Goal: Task Accomplishment & Management: Use online tool/utility

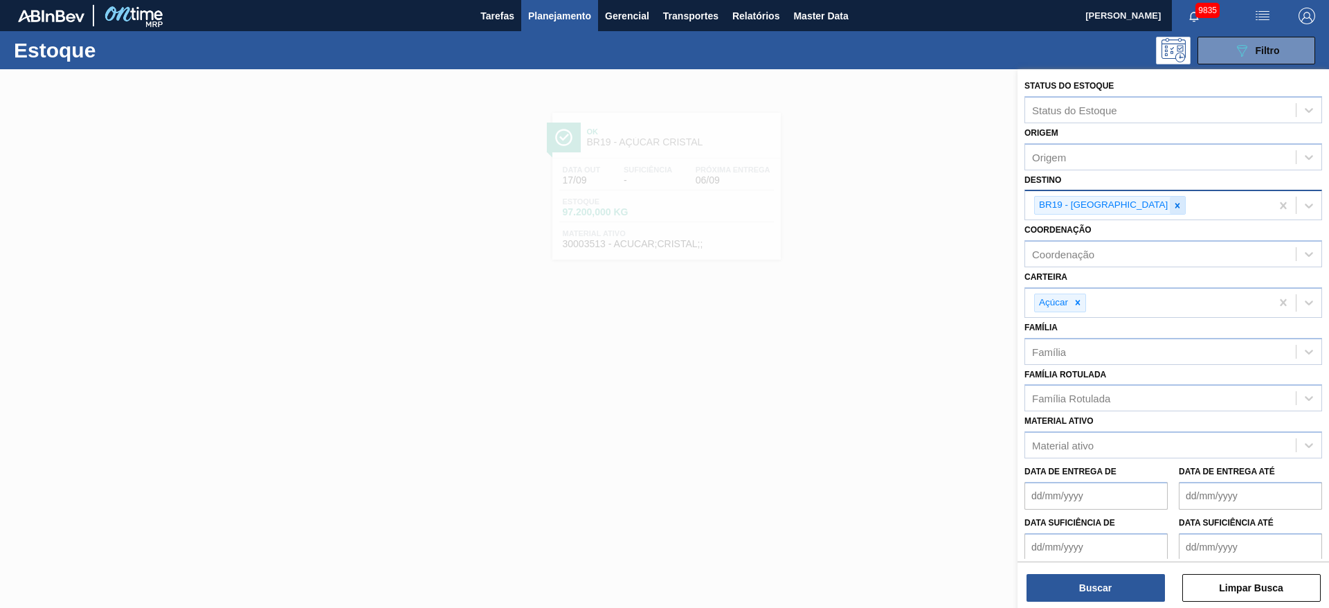
click at [1169, 205] on div at bounding box center [1176, 205] width 15 height 17
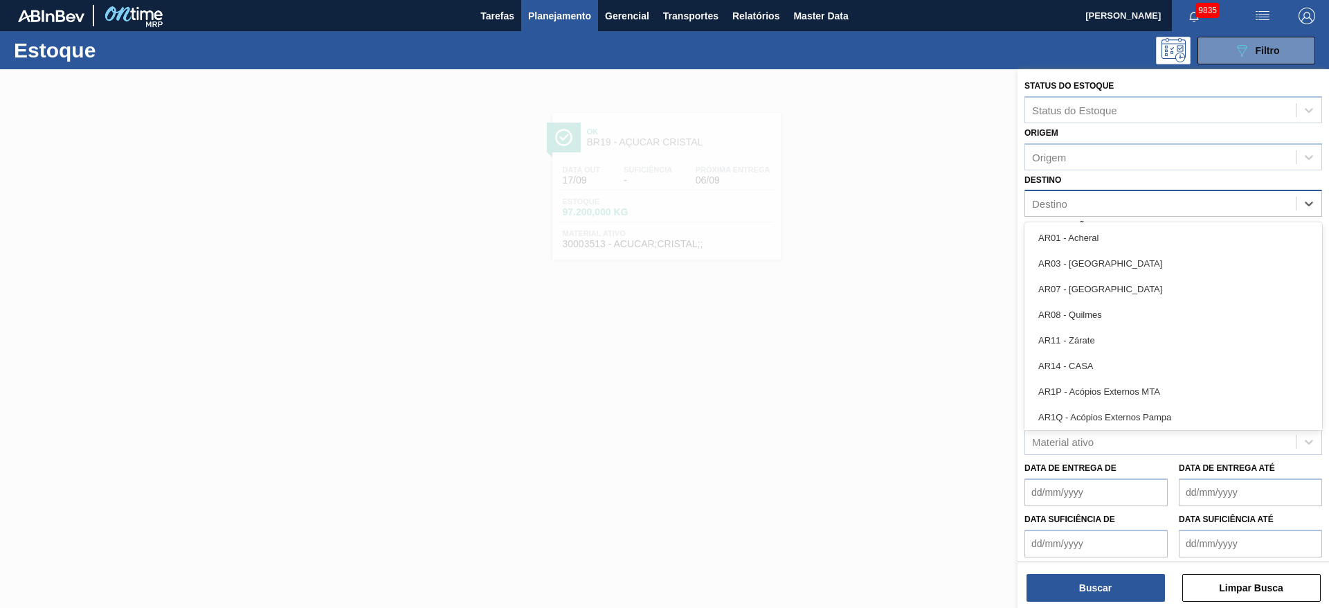
click at [1125, 205] on div "Destino" at bounding box center [1160, 204] width 271 height 20
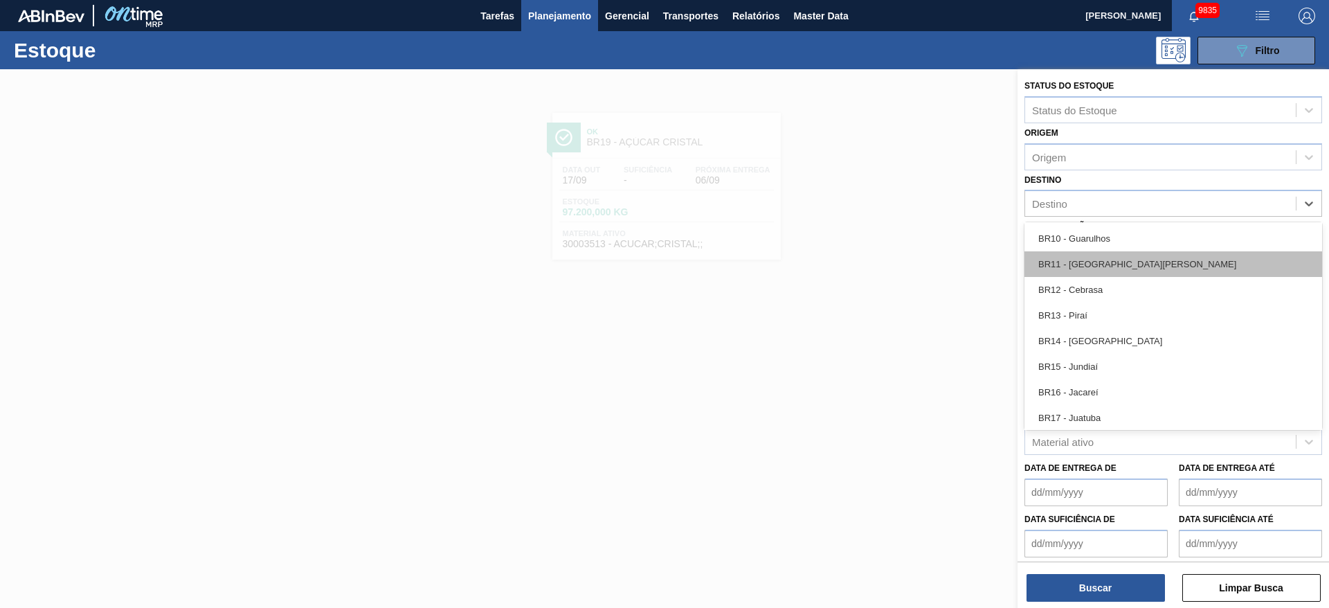
scroll to position [934, 0]
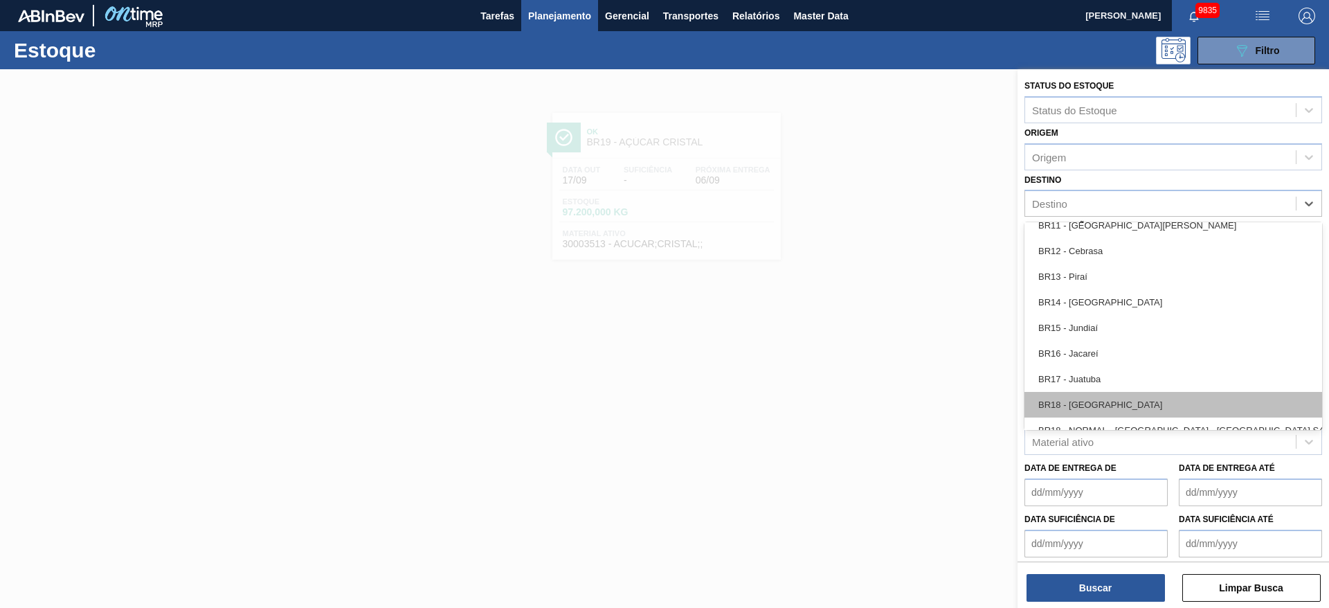
click at [1098, 411] on div "BR18 - [GEOGRAPHIC_DATA]" at bounding box center [1173, 405] width 298 height 26
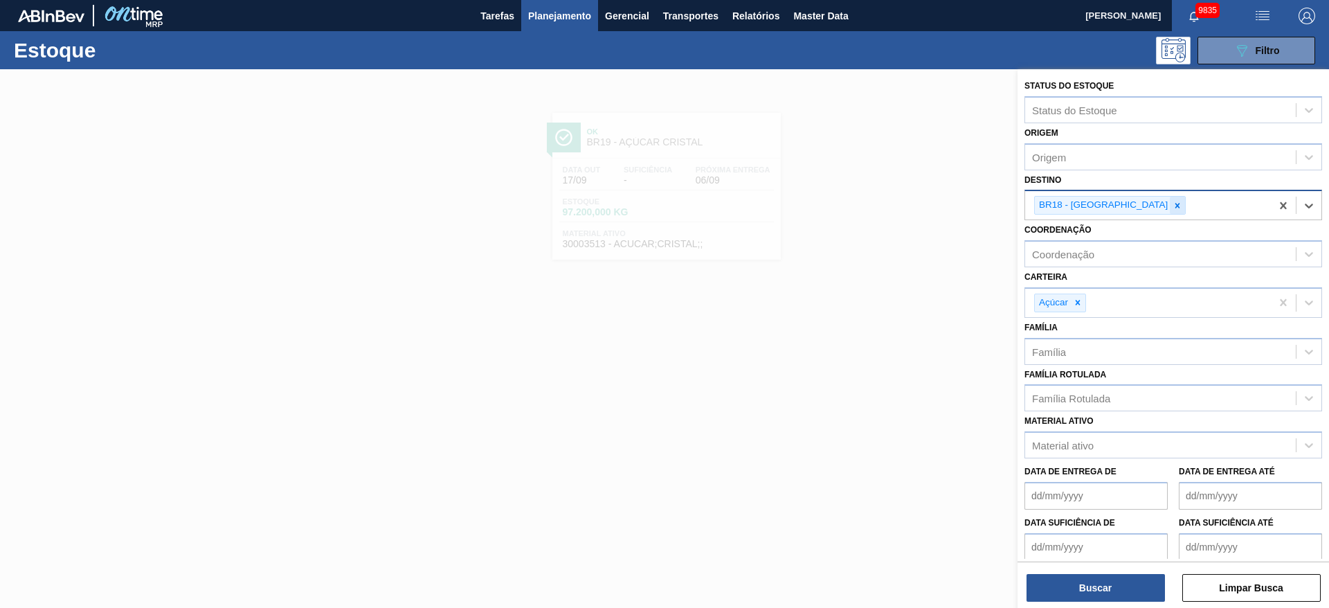
click at [1172, 208] on icon at bounding box center [1177, 206] width 10 height 10
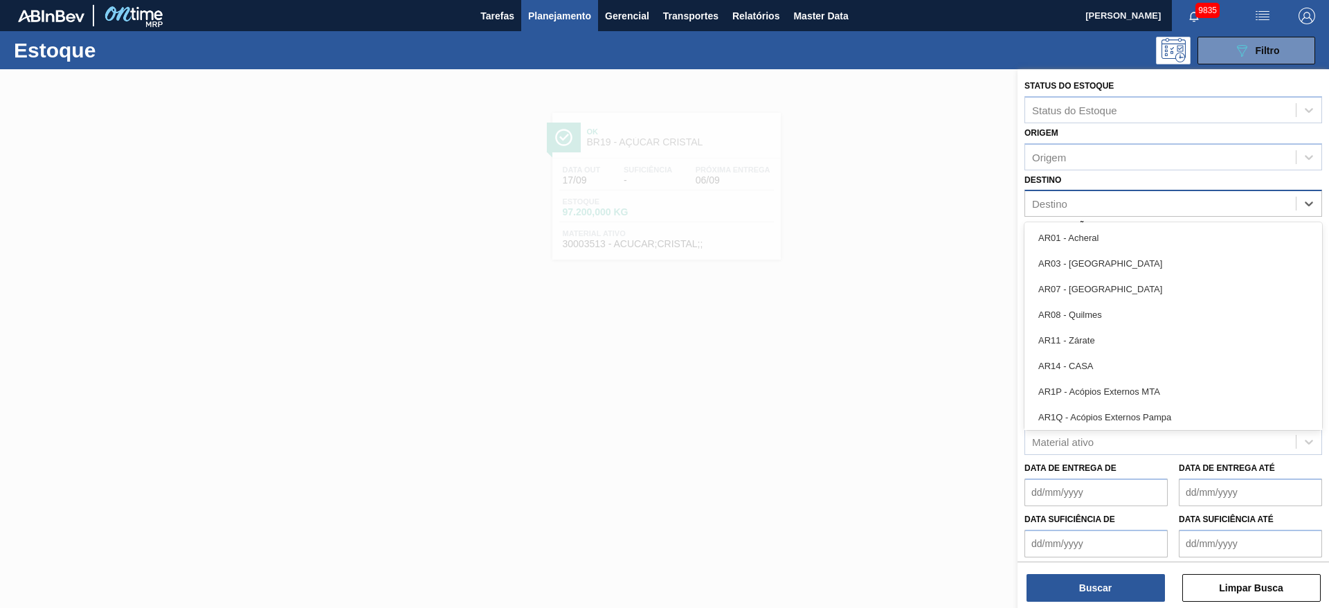
click at [1132, 208] on div "Destino" at bounding box center [1160, 204] width 271 height 20
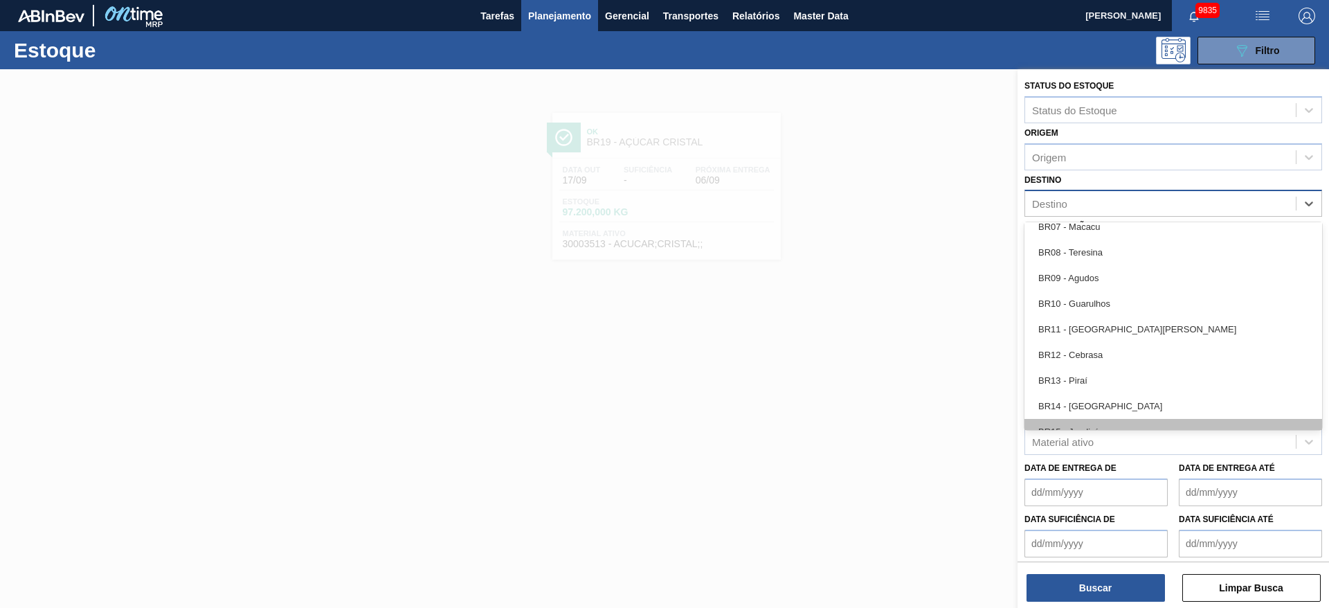
click at [1106, 420] on div "BR15 - Jundiaí" at bounding box center [1173, 432] width 298 height 26
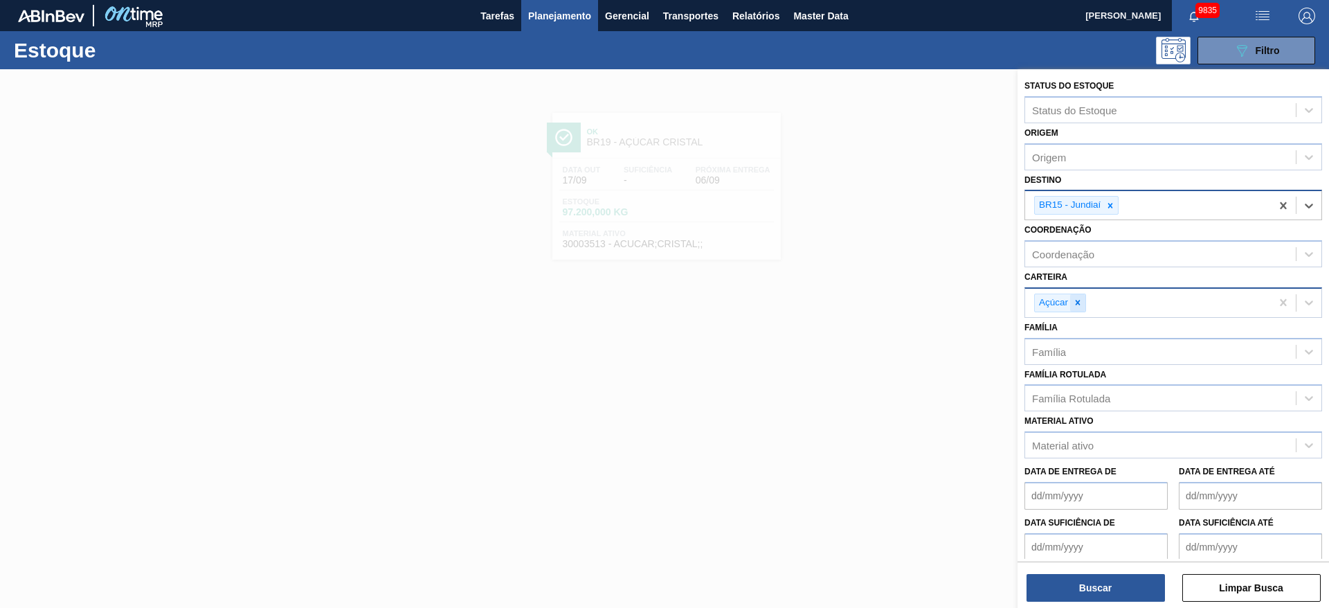
click at [1079, 302] on icon at bounding box center [1078, 303] width 10 height 10
click at [1079, 302] on div "Carteira" at bounding box center [1160, 301] width 271 height 20
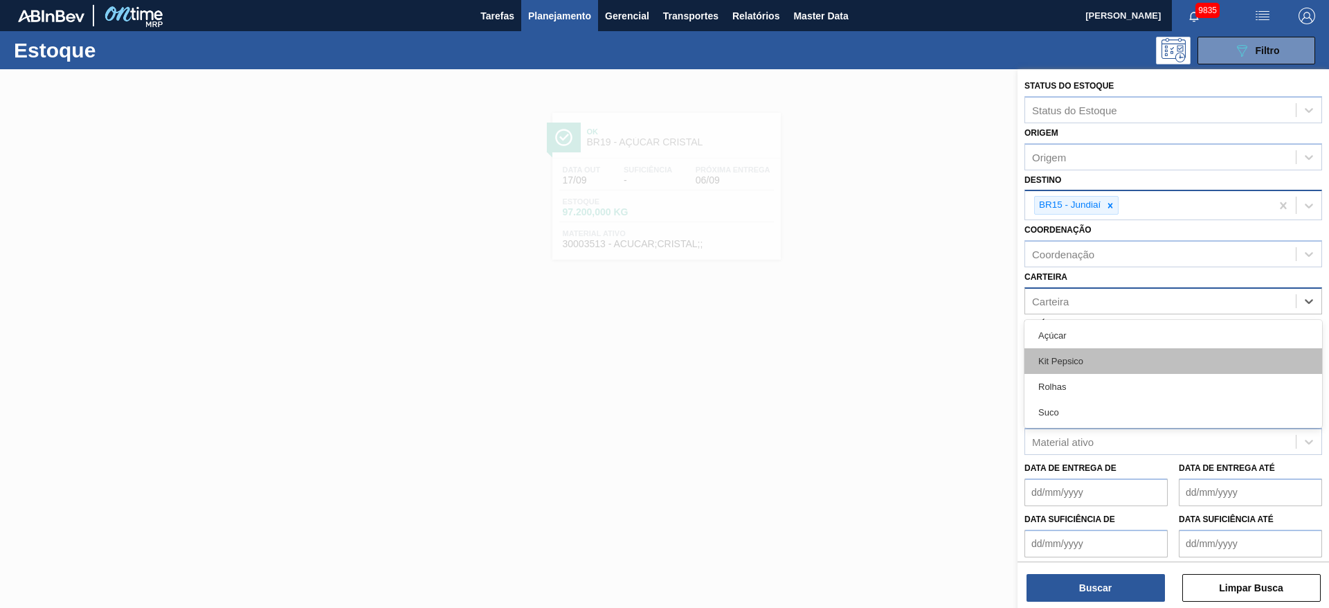
click at [1083, 356] on div "Kit Pepsico" at bounding box center [1173, 361] width 298 height 26
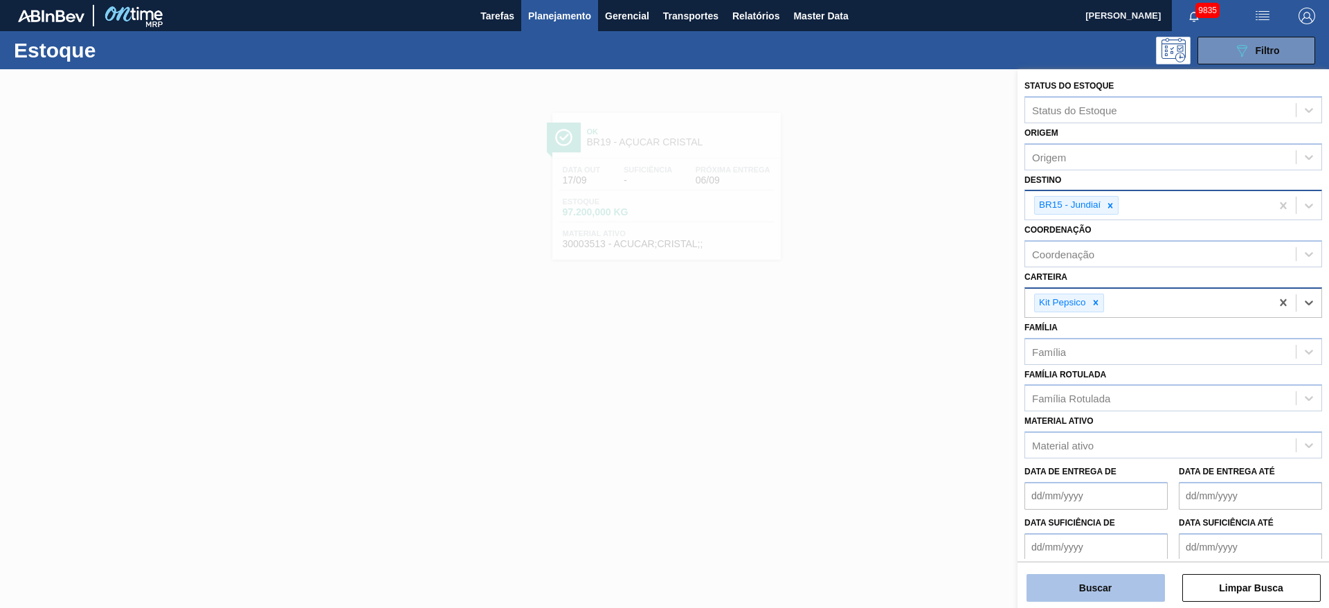
click at [1089, 581] on button "Buscar" at bounding box center [1095, 588] width 138 height 28
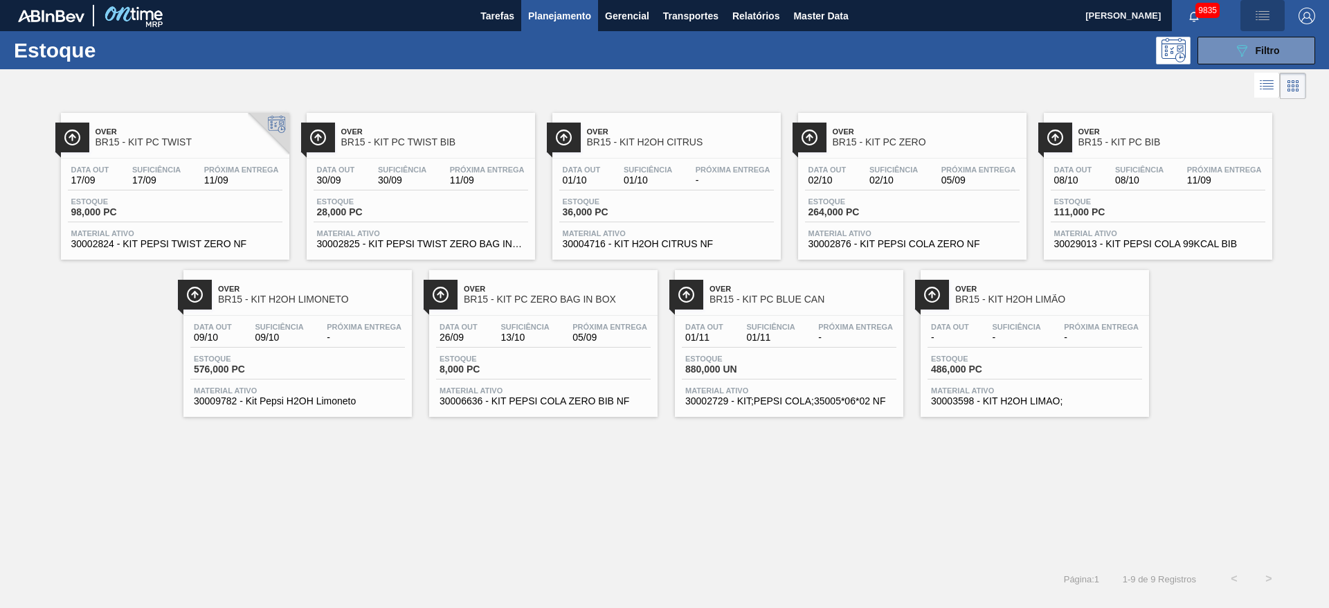
click at [1262, 8] on img "button" at bounding box center [1262, 16] width 17 height 17
click at [1244, 60] on li "Pedido Contingência" at bounding box center [1254, 49] width 127 height 25
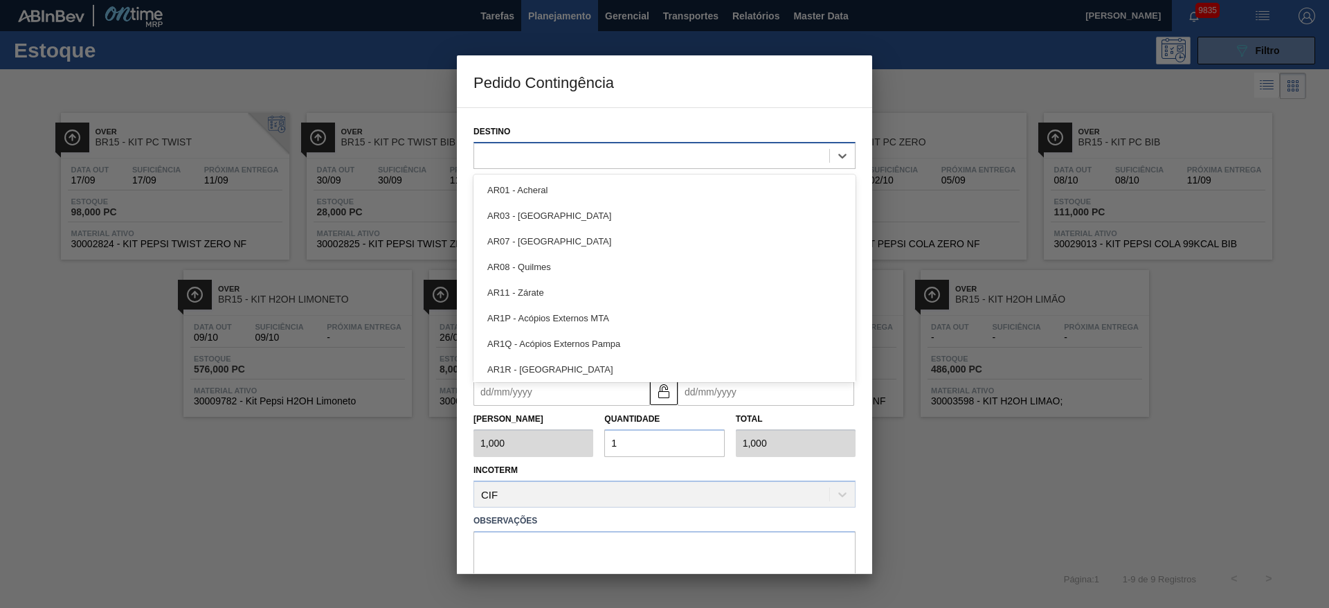
click at [590, 154] on div at bounding box center [651, 155] width 355 height 20
type input "15"
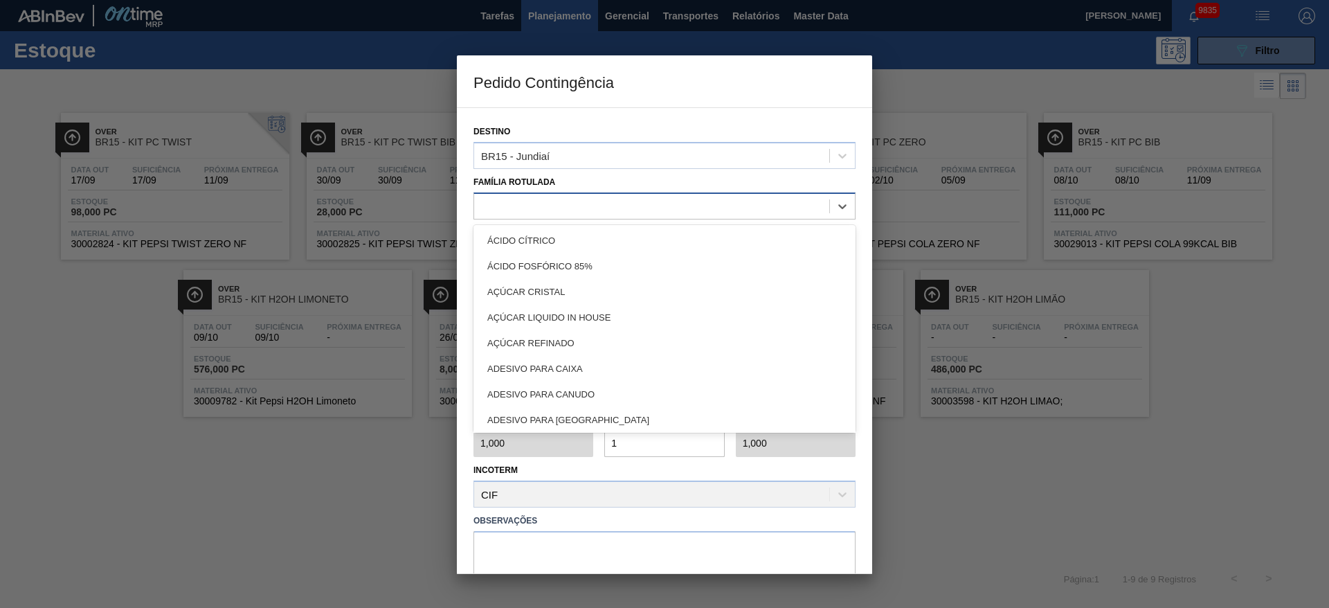
click at [566, 209] on div at bounding box center [651, 206] width 355 height 20
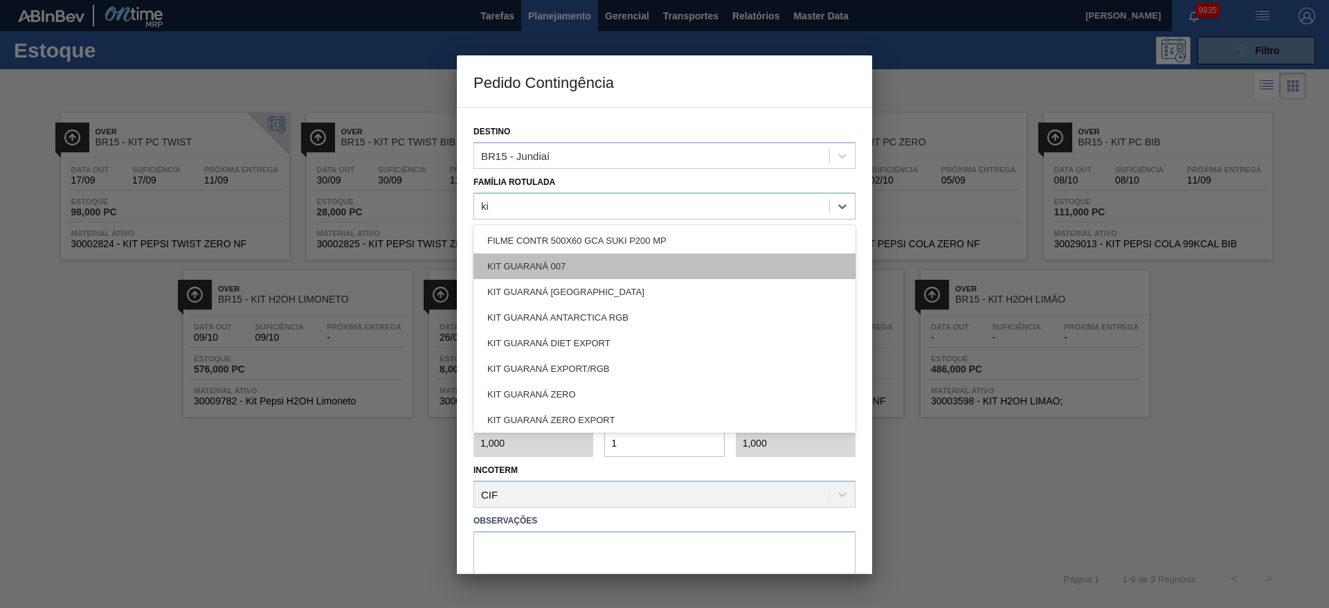
type Rotulada "k"
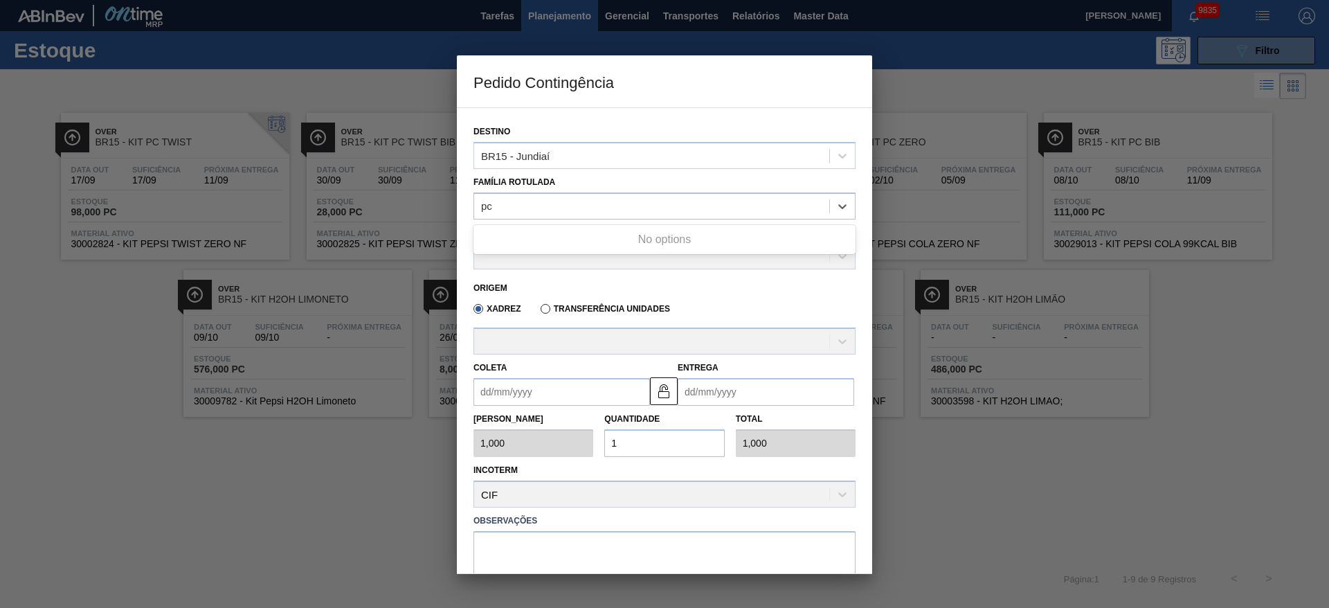
type Rotulada "pc t"
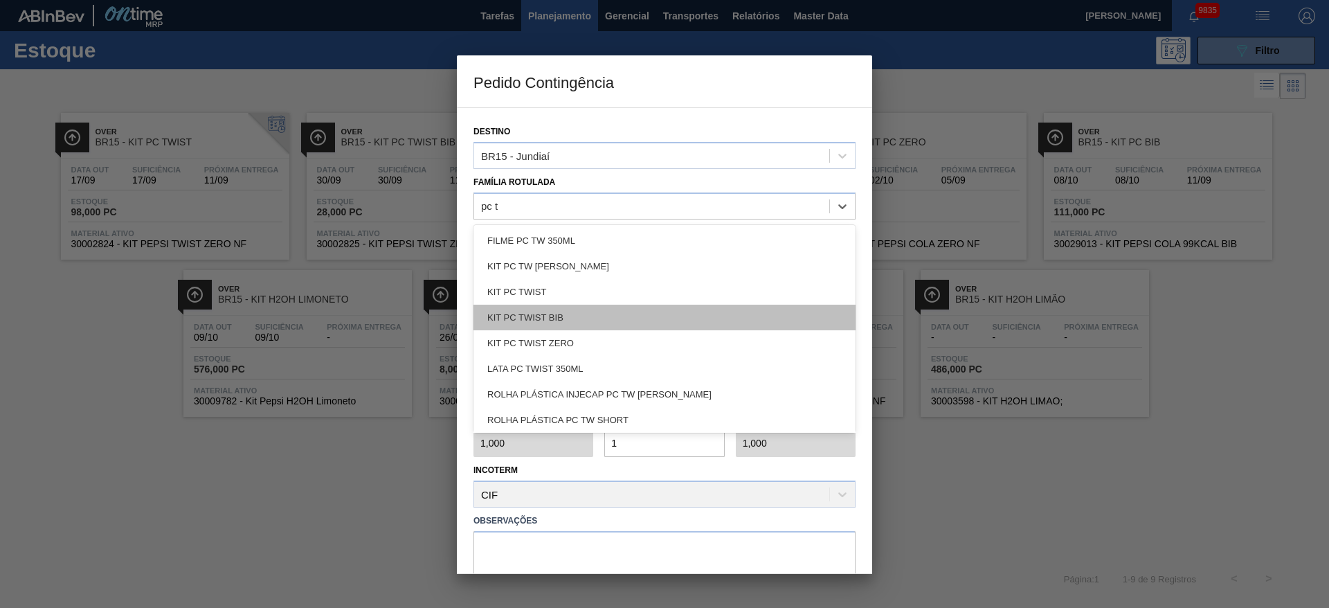
click at [590, 313] on div "KIT PC TWIST BIB" at bounding box center [664, 317] width 382 height 26
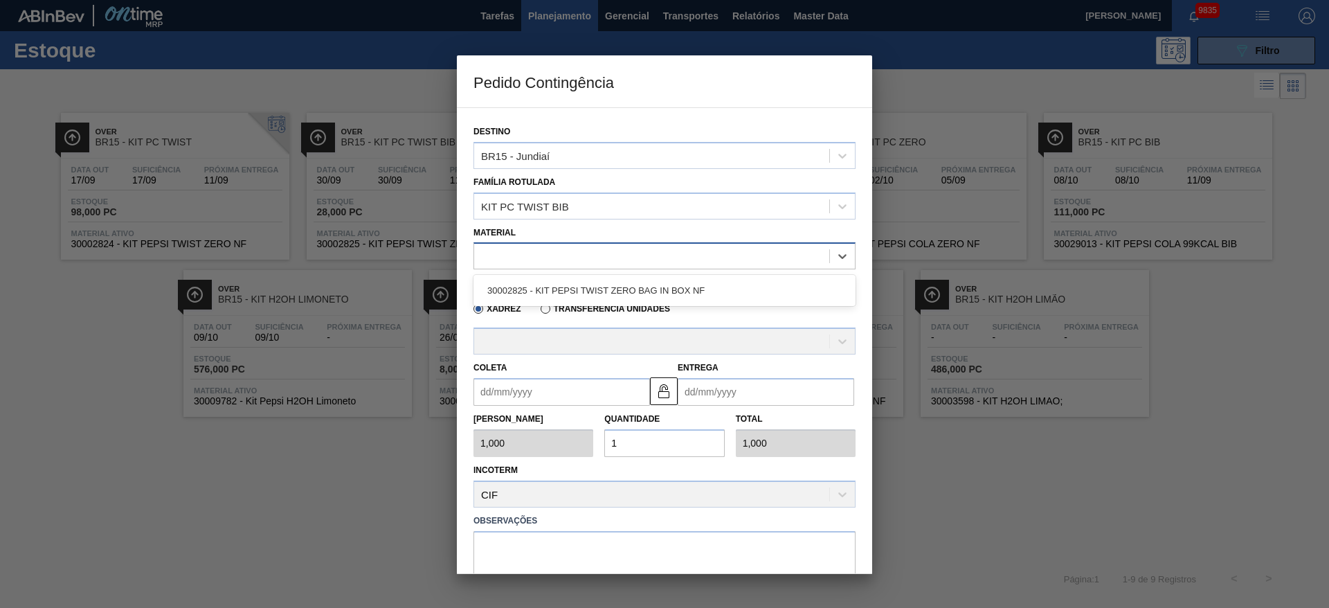
click at [553, 261] on div at bounding box center [651, 256] width 355 height 20
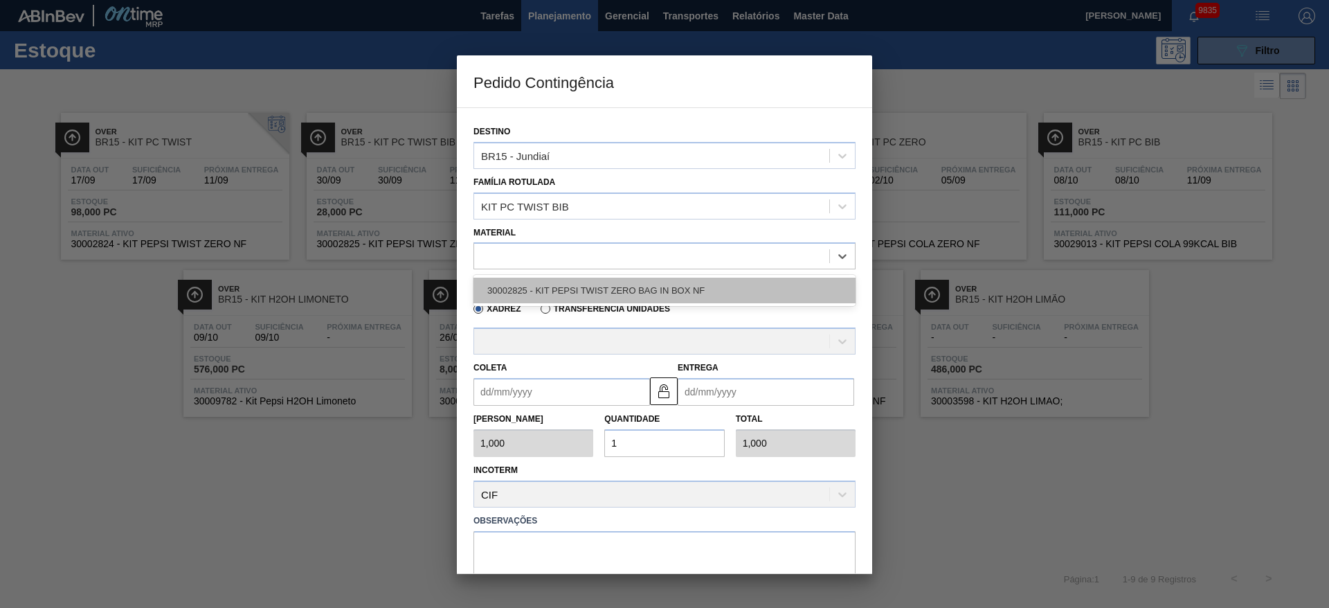
click at [551, 282] on div "30002825 - KIT PEPSI TWIST ZERO BAG IN BOX NF" at bounding box center [664, 290] width 382 height 26
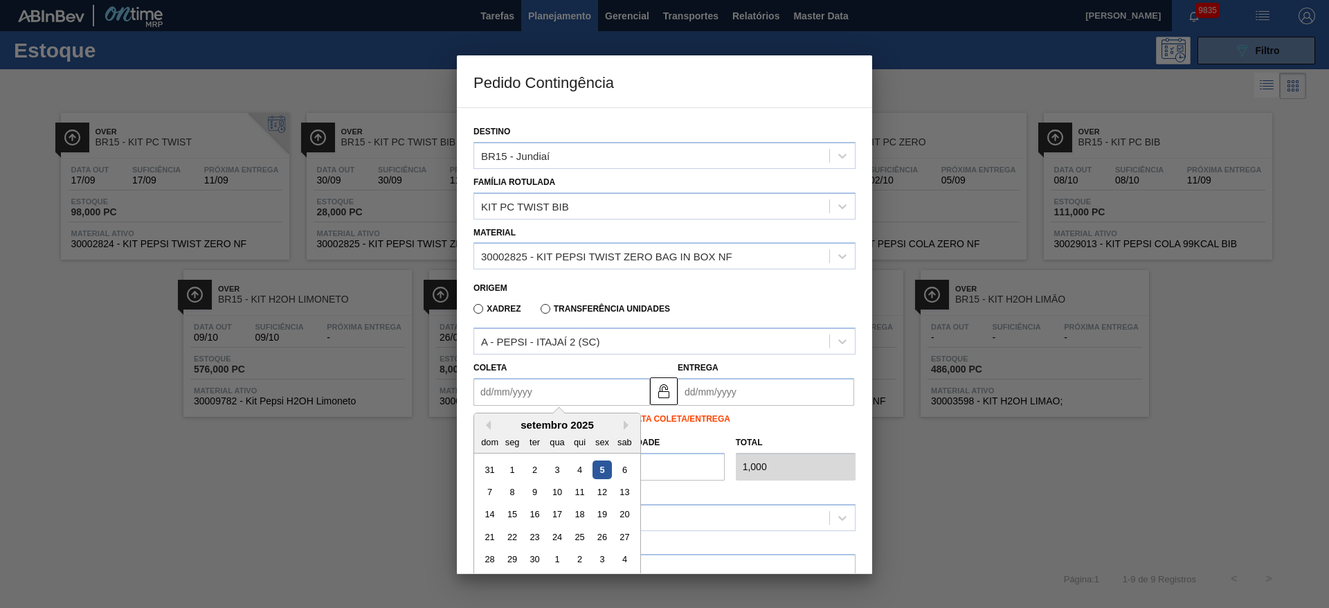
click at [530, 395] on input "Coleta" at bounding box center [561, 392] width 176 height 28
click at [512, 496] on div "8" at bounding box center [512, 491] width 19 height 19
type input "[DATE]"
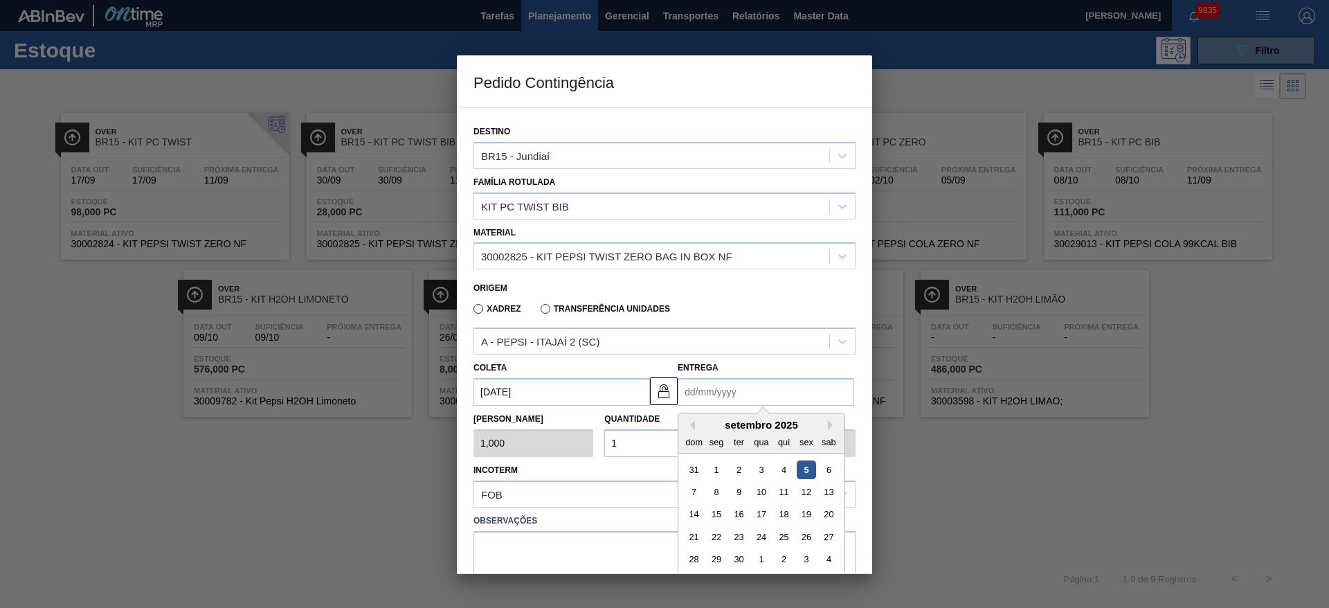
click at [706, 390] on input "Entrega" at bounding box center [765, 392] width 176 height 28
click at [785, 487] on div "11" at bounding box center [783, 491] width 19 height 19
type input "[DATE]"
click at [637, 447] on input "1" at bounding box center [664, 443] width 120 height 28
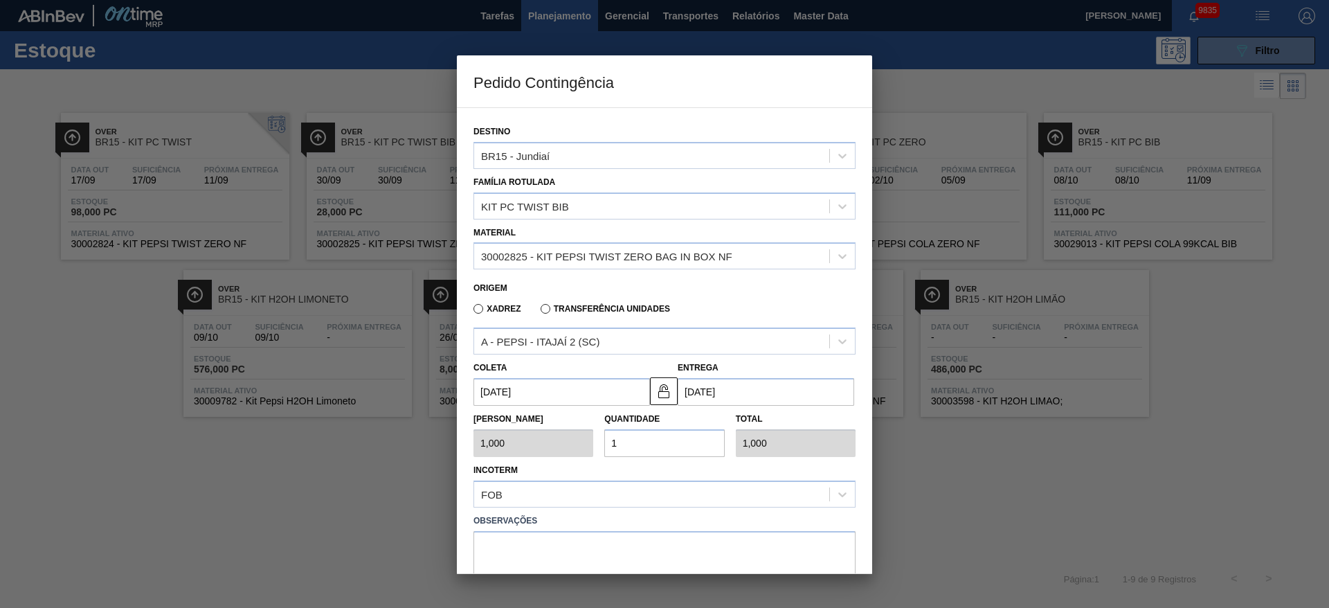
type input "18"
type input "18,000"
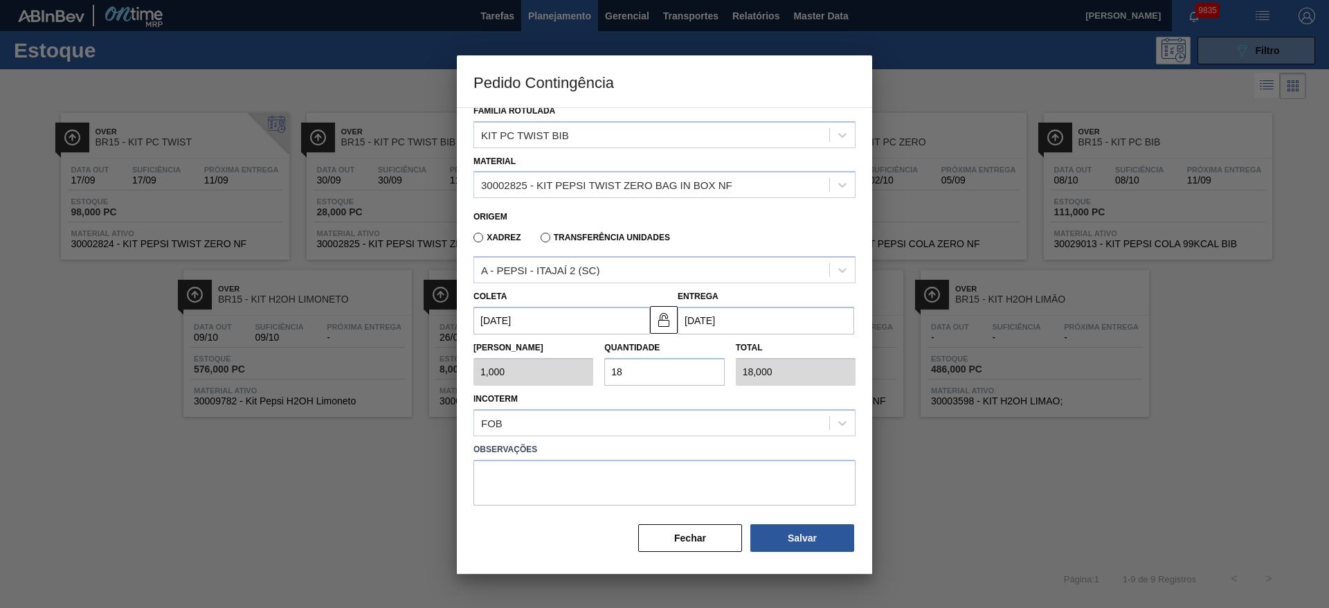
type input "18"
click at [679, 473] on textarea at bounding box center [664, 482] width 382 height 46
type textarea ","
click at [818, 534] on button "Salvar" at bounding box center [802, 538] width 104 height 28
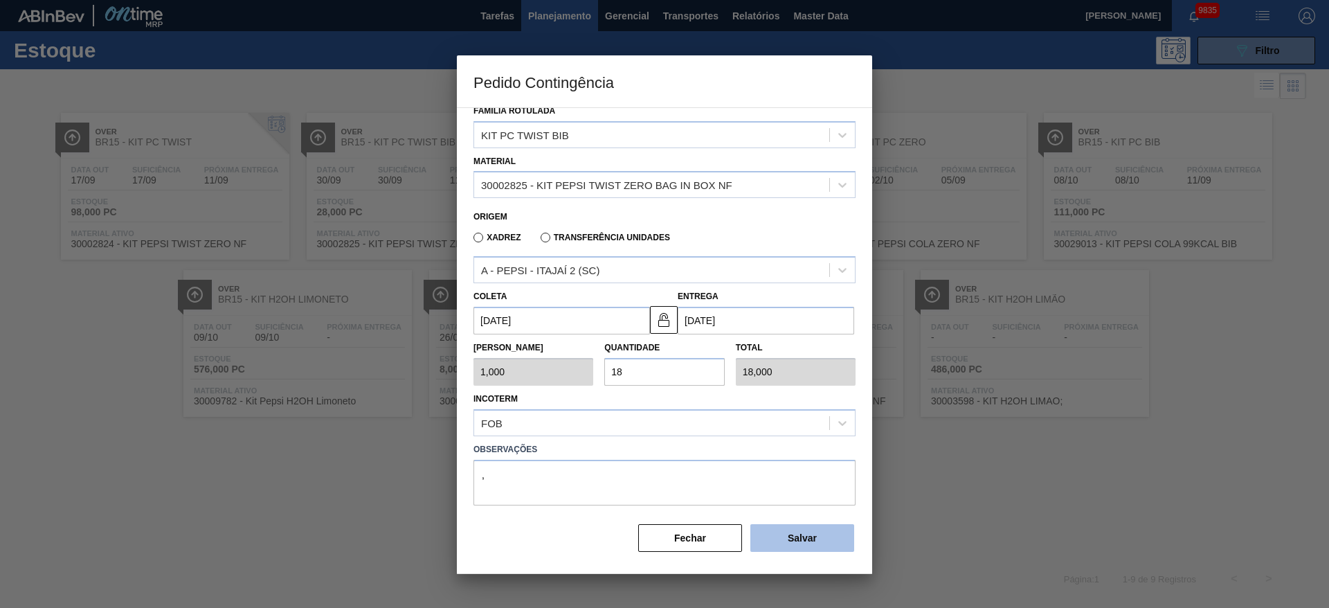
type input "1"
type input "1,000"
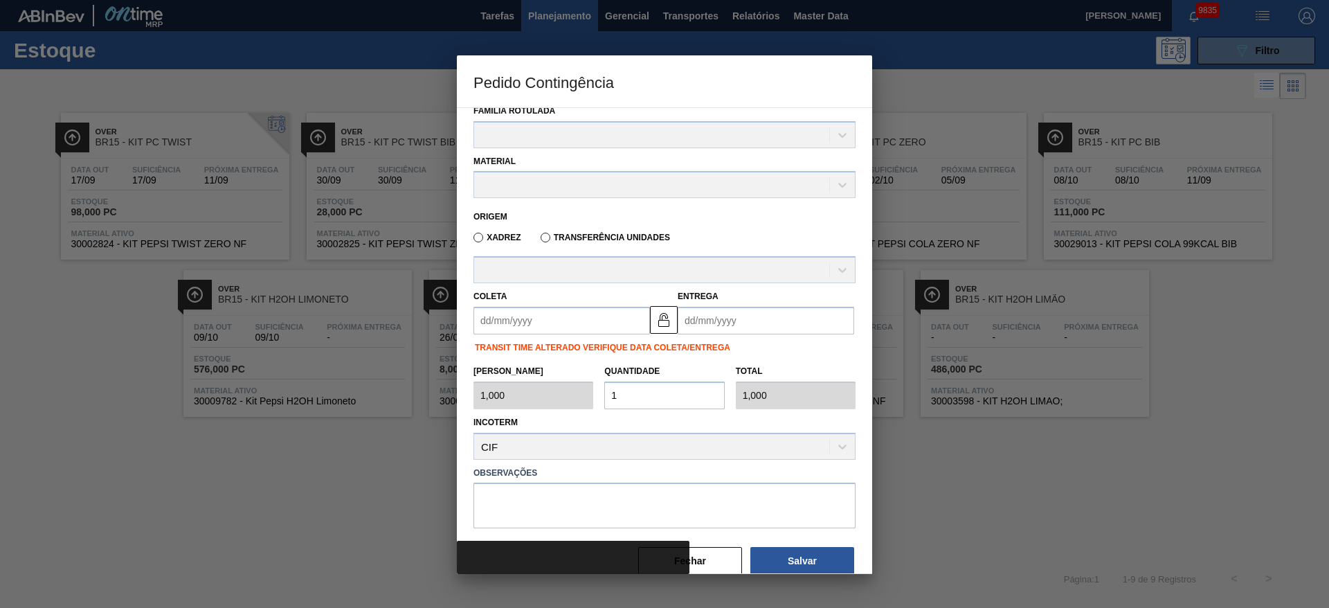
click at [716, 567] on div at bounding box center [664, 556] width 415 height 33
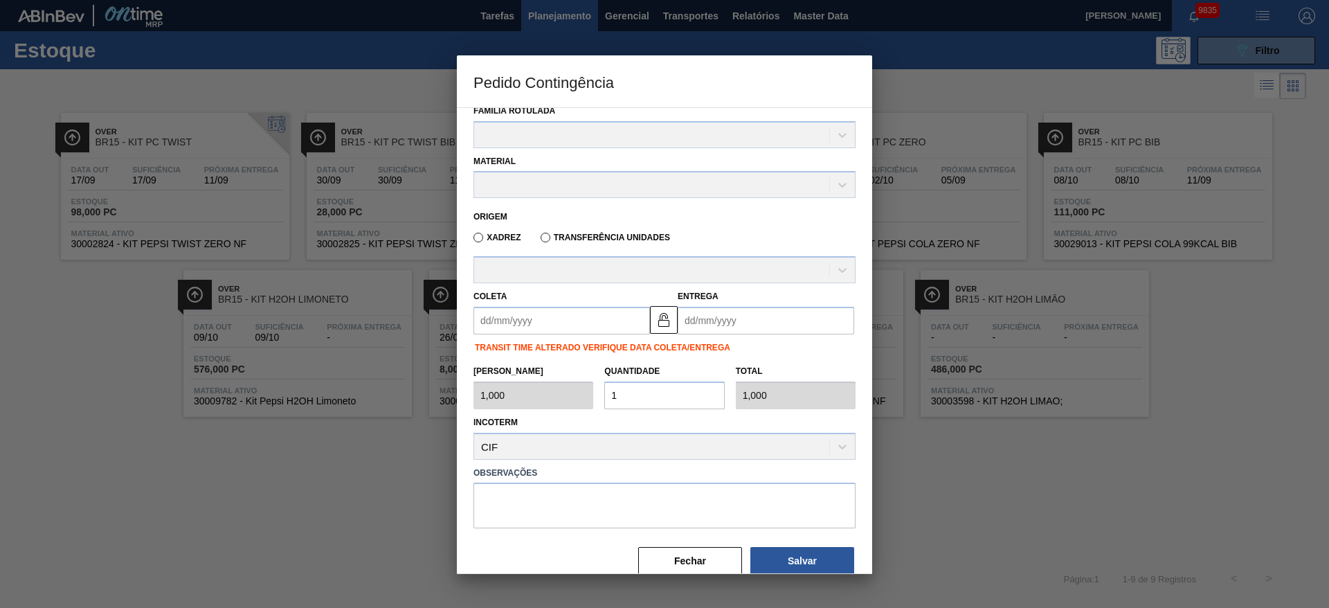
click at [701, 564] on button "Fechar" at bounding box center [690, 561] width 104 height 28
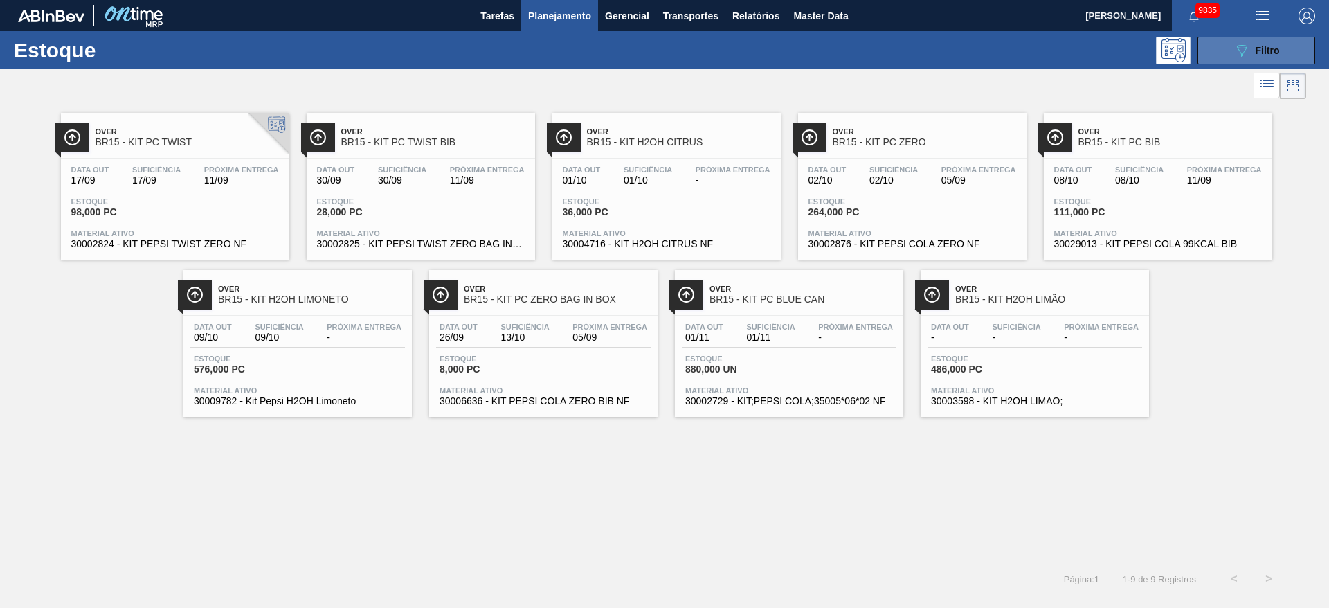
click at [1225, 58] on button "089F7B8B-B2A5-4AFE-B5C0-19BA573D28AC Filtro" at bounding box center [1256, 51] width 118 height 28
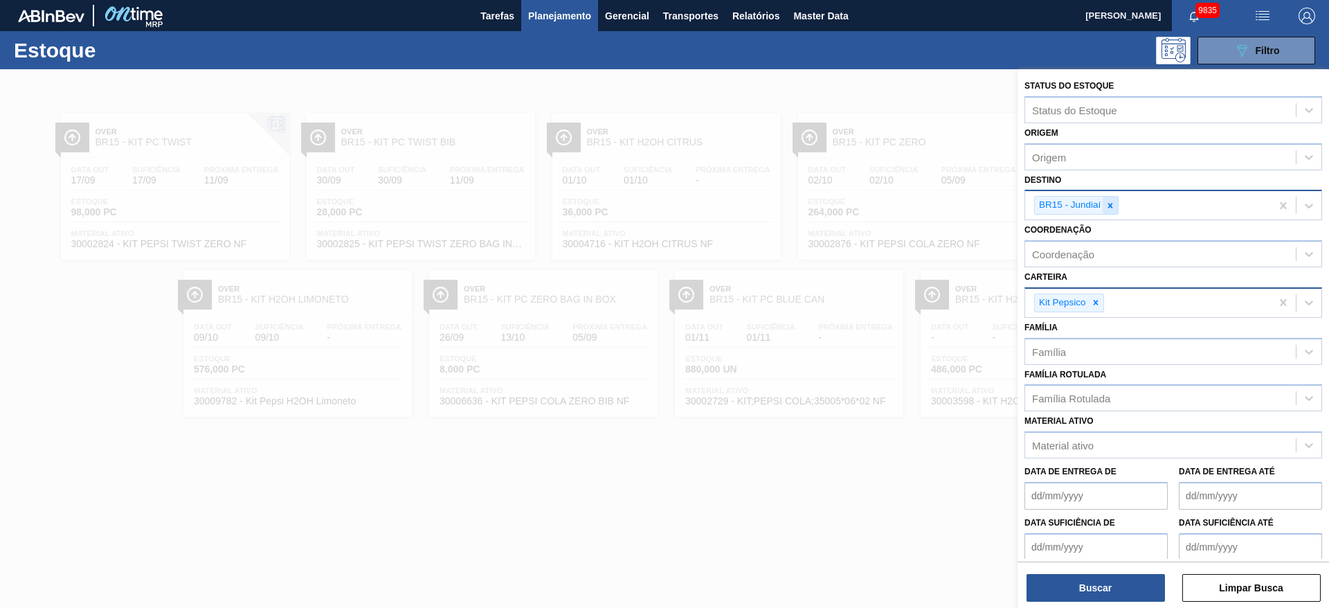
click at [1113, 209] on icon at bounding box center [1110, 206] width 10 height 10
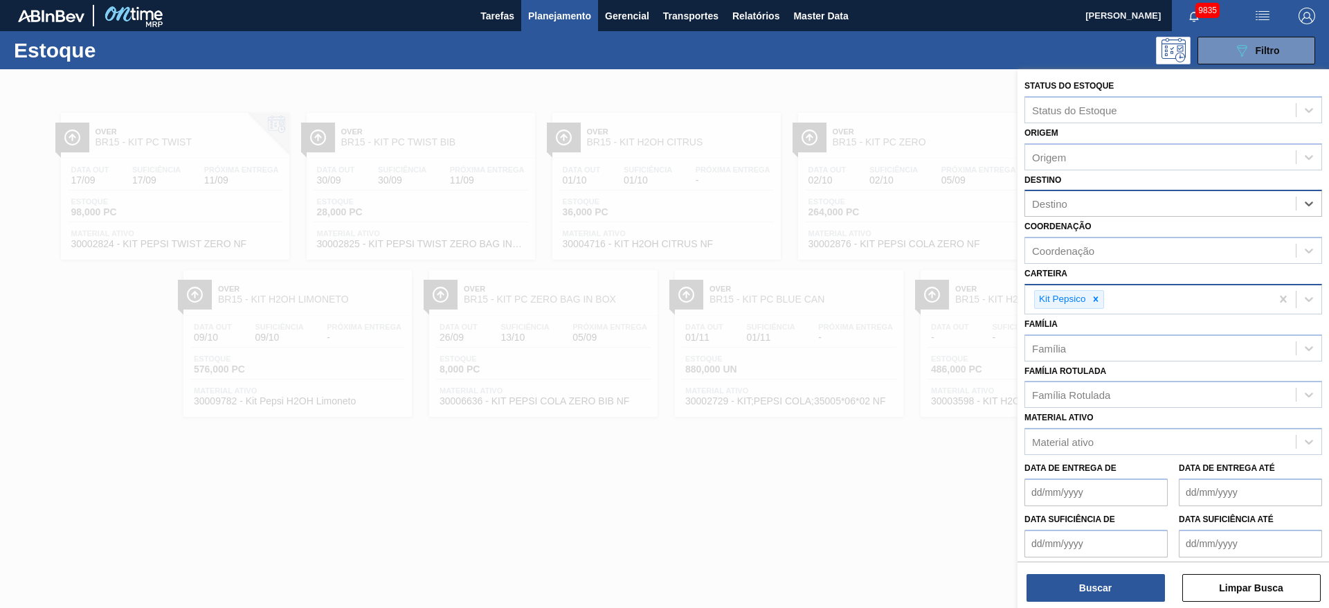
type input "2"
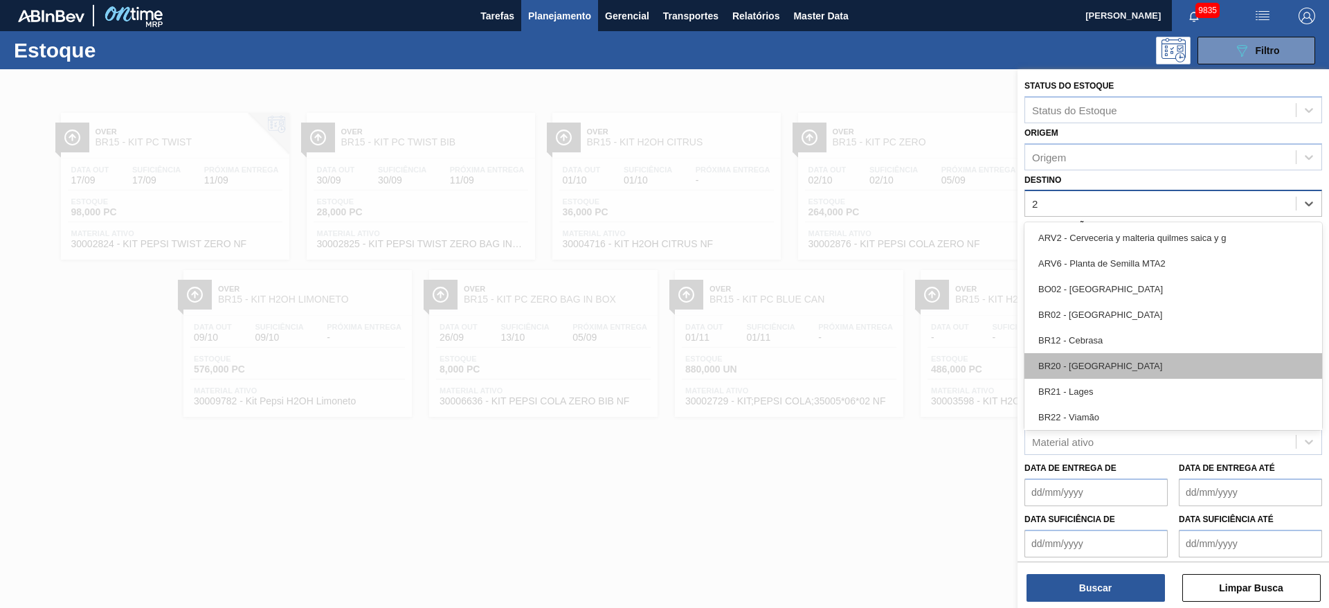
click at [1107, 358] on div "BR20 - Sapucaia" at bounding box center [1173, 366] width 298 height 26
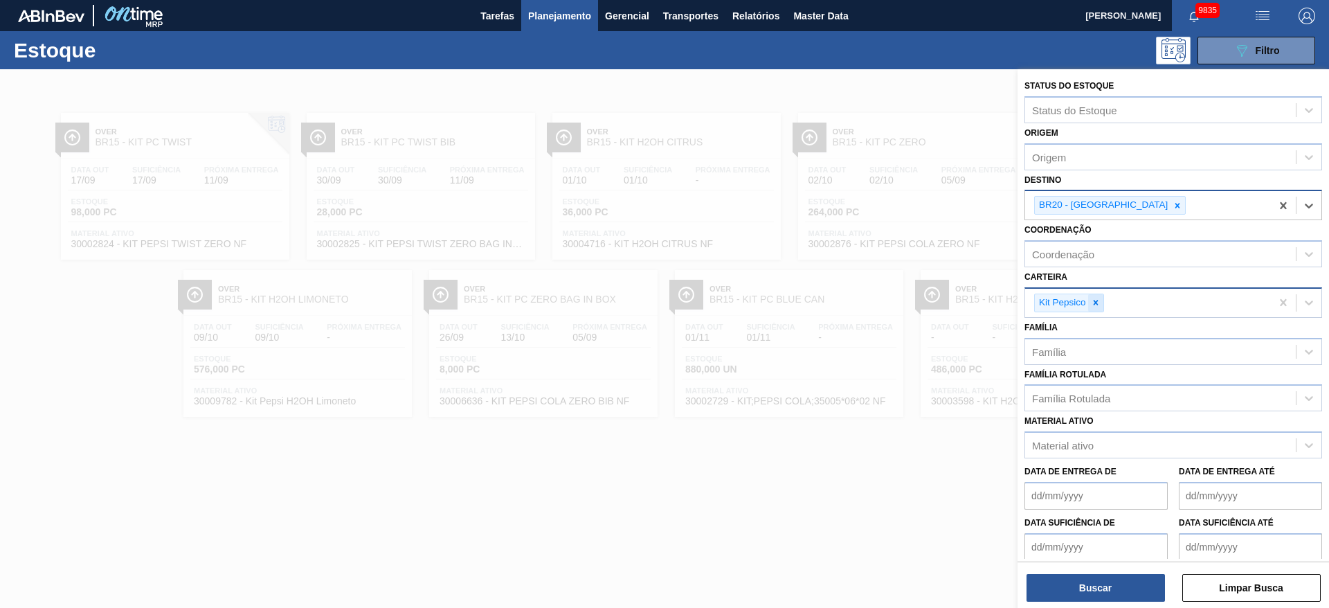
click at [1092, 304] on icon at bounding box center [1096, 303] width 10 height 10
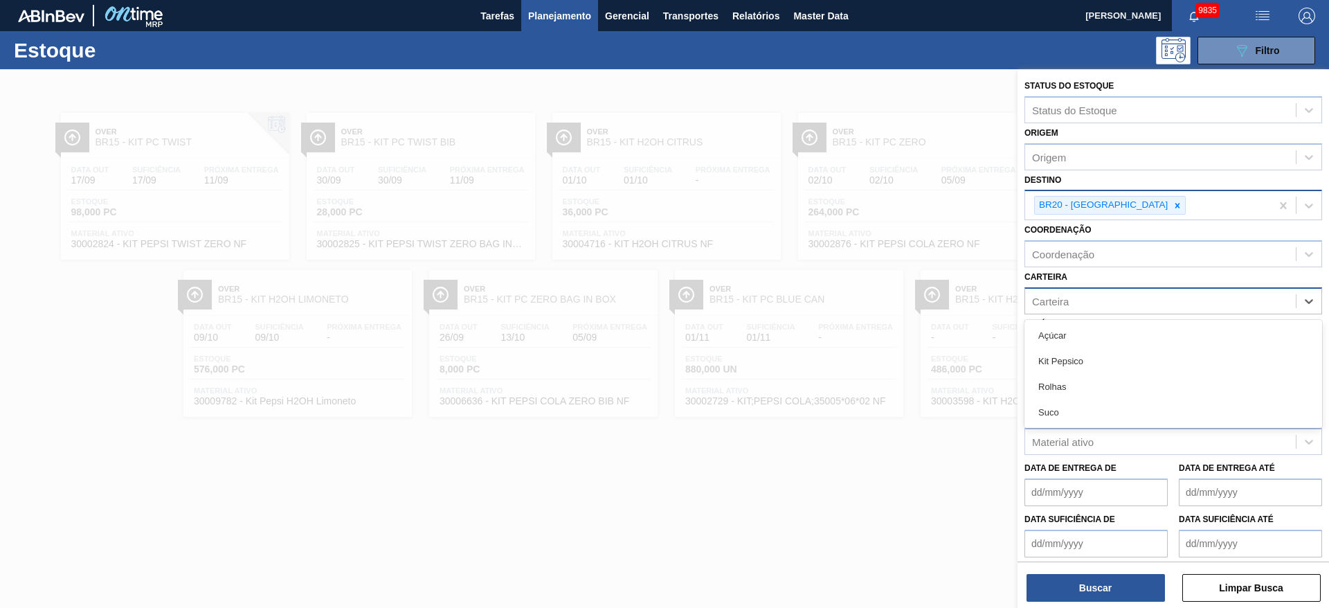
click at [1092, 304] on div "Carteira" at bounding box center [1160, 301] width 271 height 20
click at [1083, 378] on div "Rolhas" at bounding box center [1173, 387] width 298 height 26
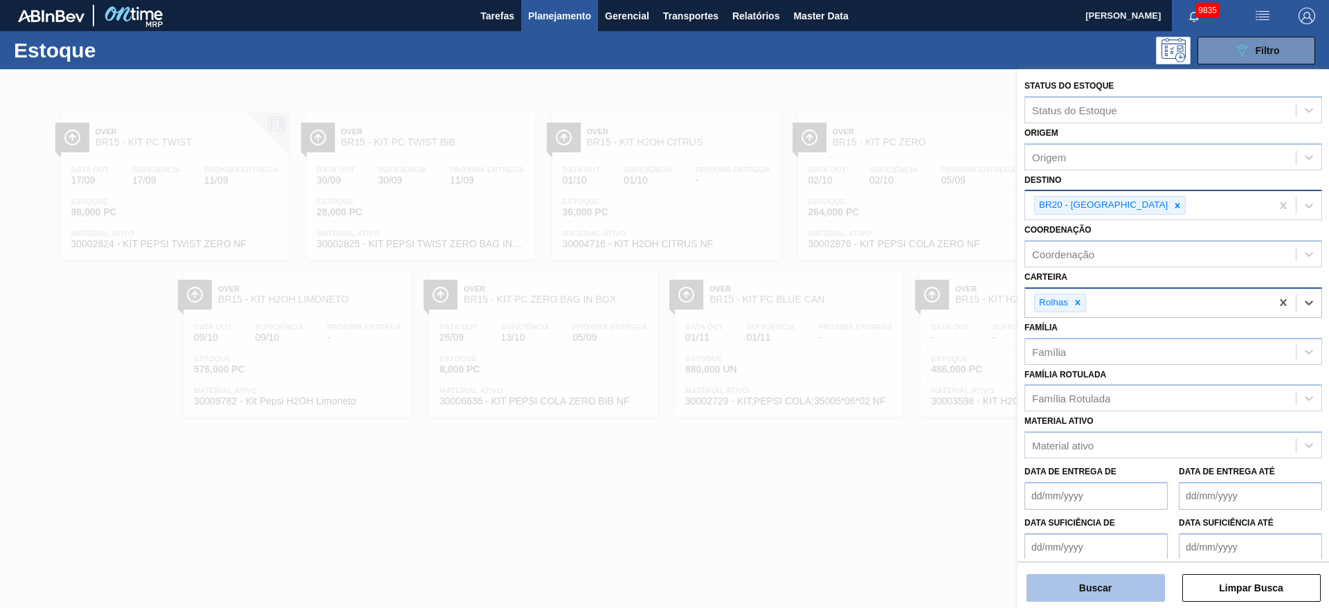
click at [1094, 577] on button "Buscar" at bounding box center [1095, 588] width 138 height 28
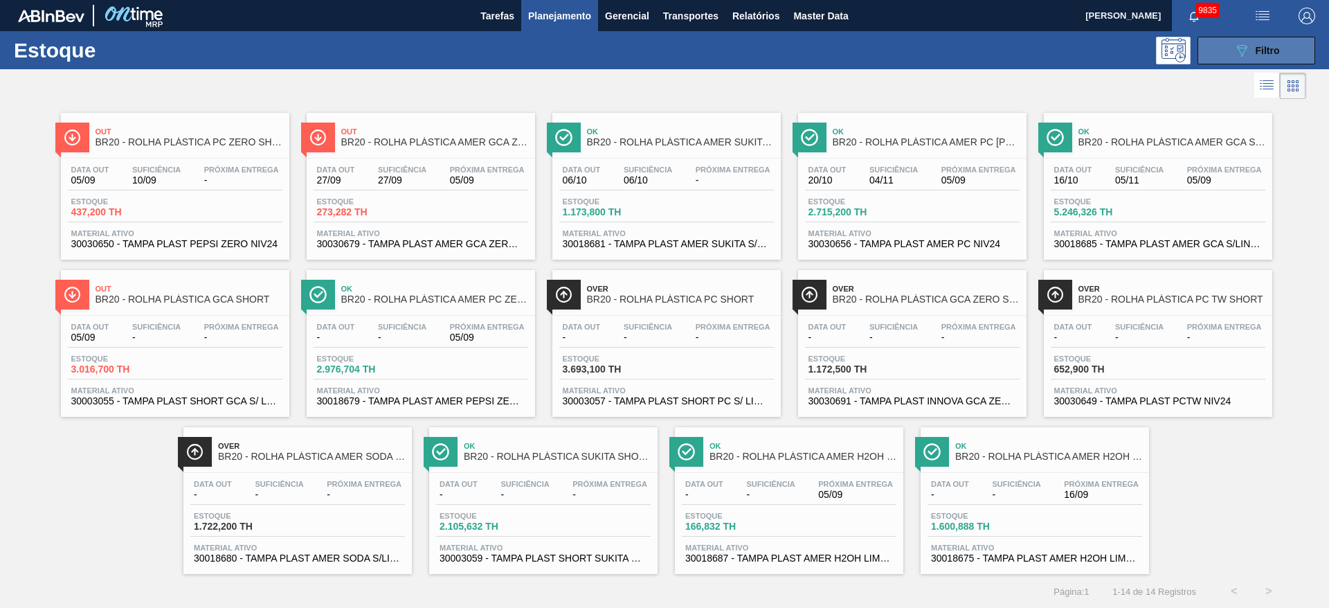
click at [1267, 59] on button "089F7B8B-B2A5-4AFE-B5C0-19BA573D28AC Filtro" at bounding box center [1256, 51] width 118 height 28
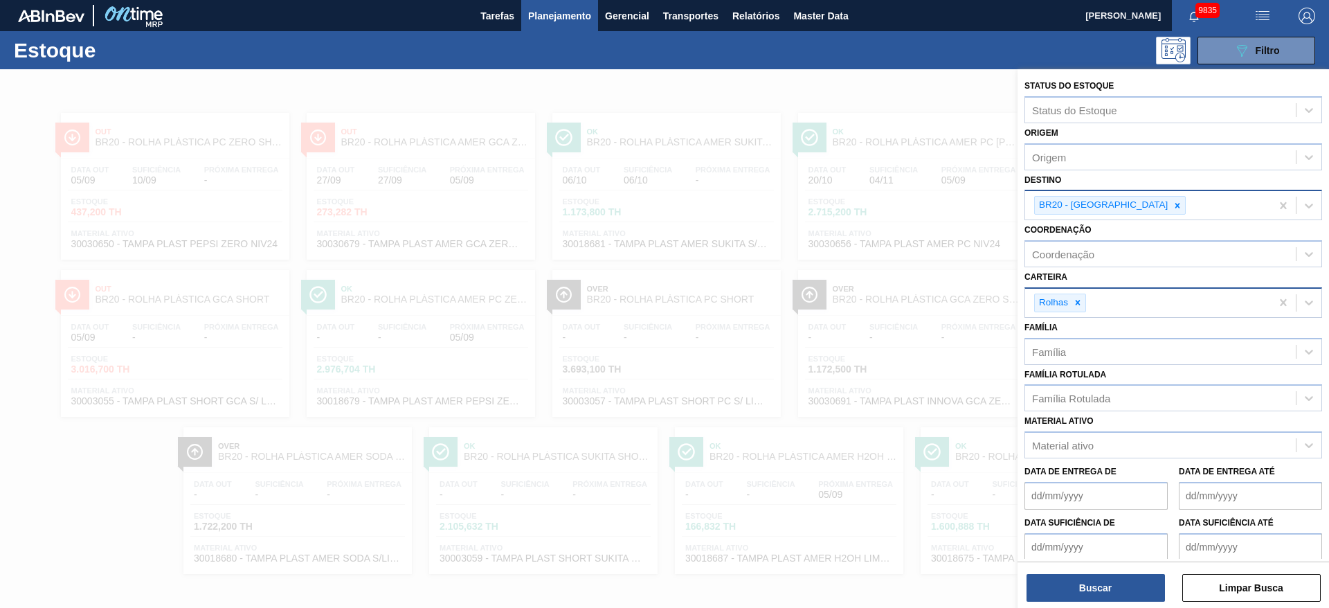
click at [1128, 210] on div "BR20 - Sapucaia" at bounding box center [1148, 205] width 246 height 28
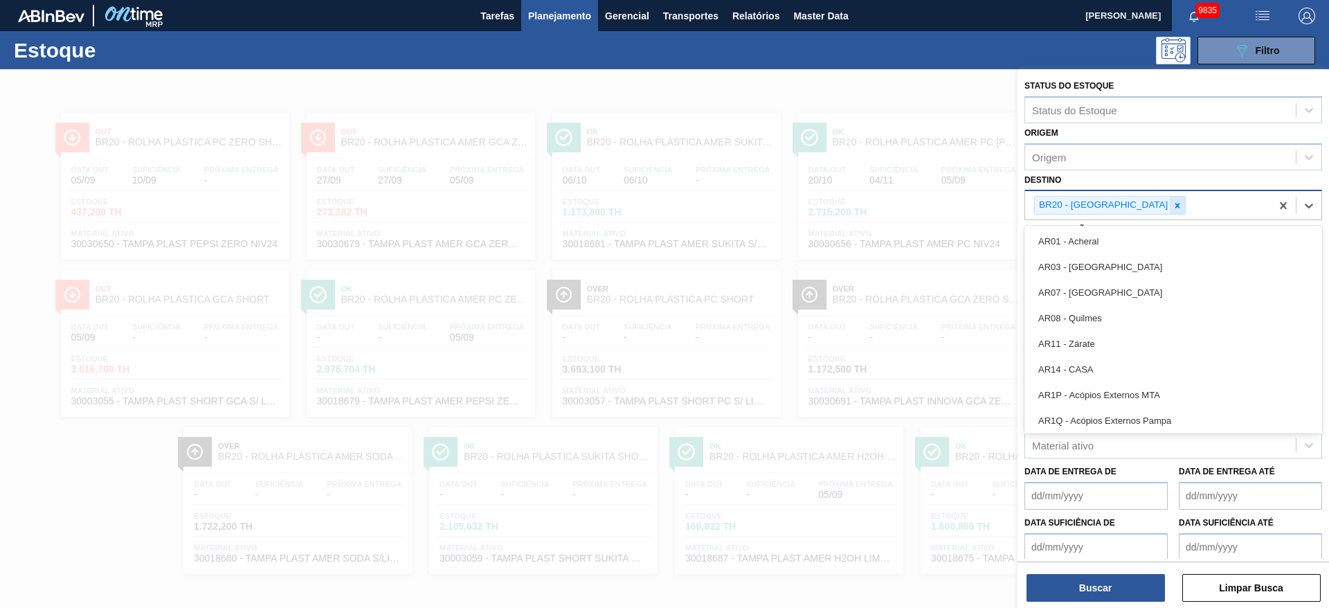
click at [1169, 213] on div at bounding box center [1176, 205] width 15 height 17
click at [1125, 213] on div "Destino" at bounding box center [1160, 204] width 271 height 20
click at [1122, 213] on div "Destino" at bounding box center [1160, 204] width 271 height 20
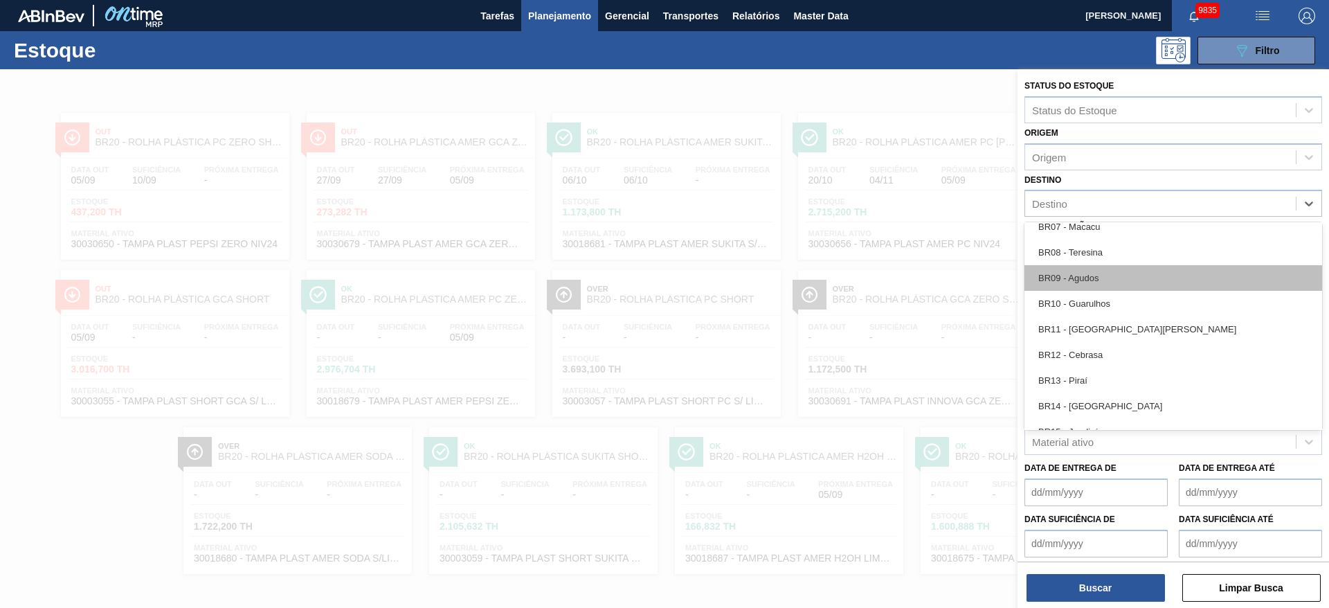
scroll to position [934, 0]
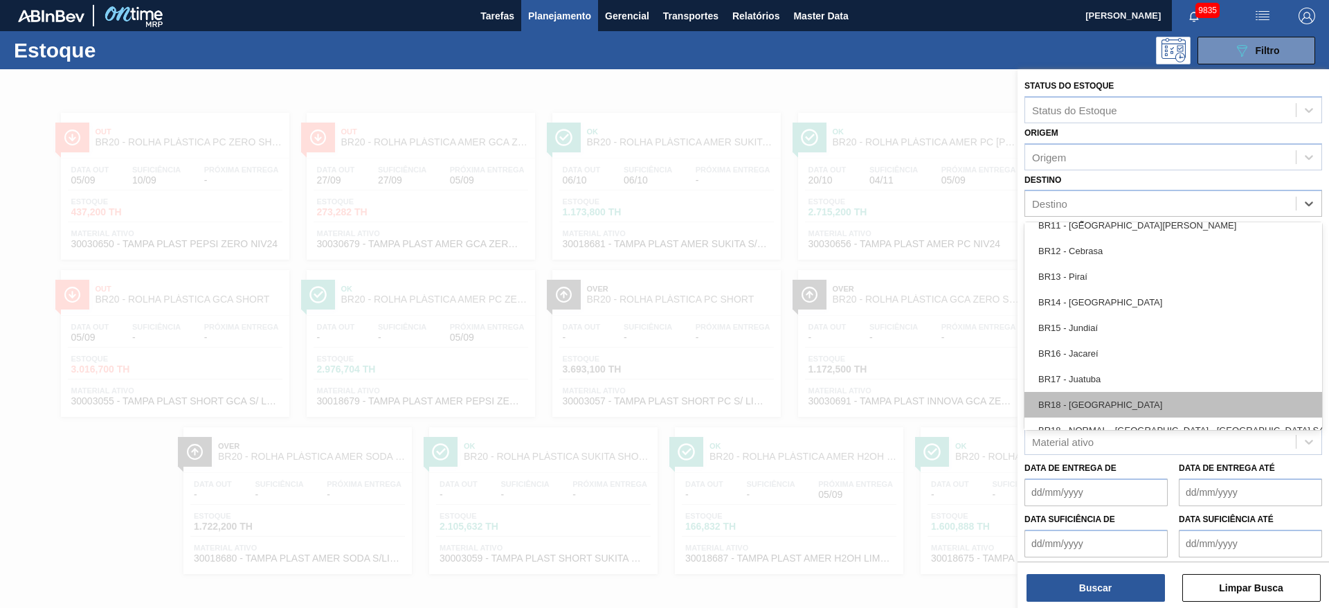
click at [1093, 399] on div "BR18 - Pernambuco" at bounding box center [1173, 405] width 298 height 26
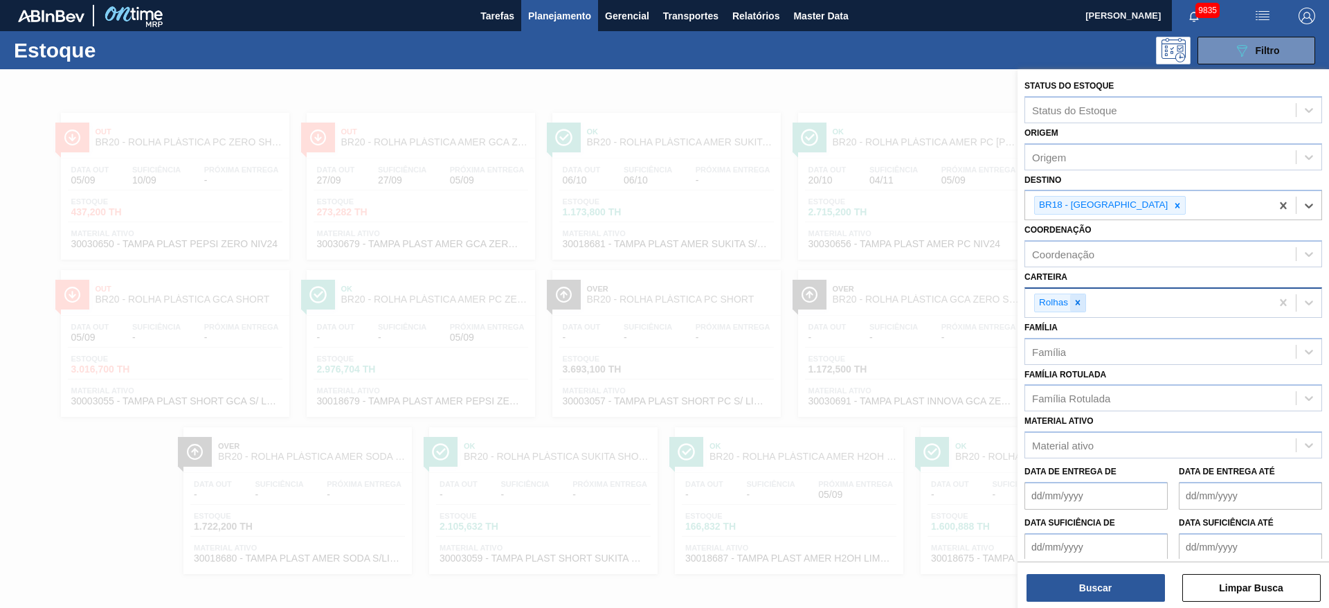
click at [1078, 305] on icon at bounding box center [1078, 303] width 10 height 10
click at [1078, 305] on div "Carteira" at bounding box center [1160, 301] width 271 height 20
click at [1070, 293] on div "Carteira" at bounding box center [1160, 301] width 271 height 20
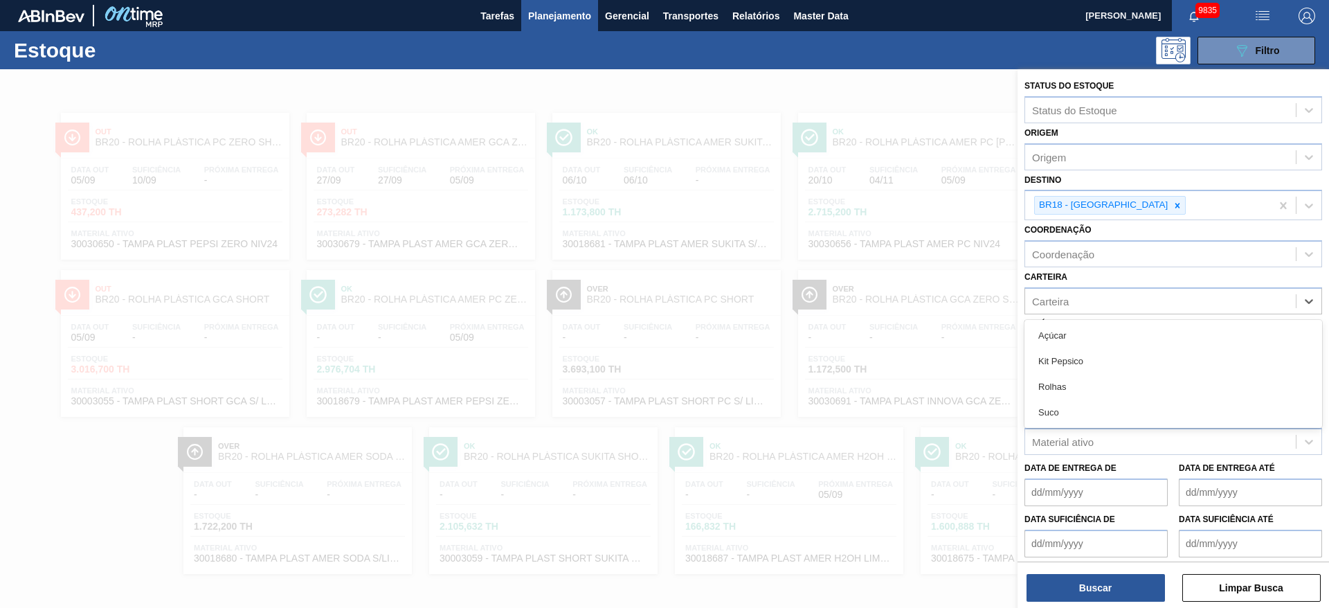
click at [1065, 328] on div "Açúcar" at bounding box center [1173, 335] width 298 height 26
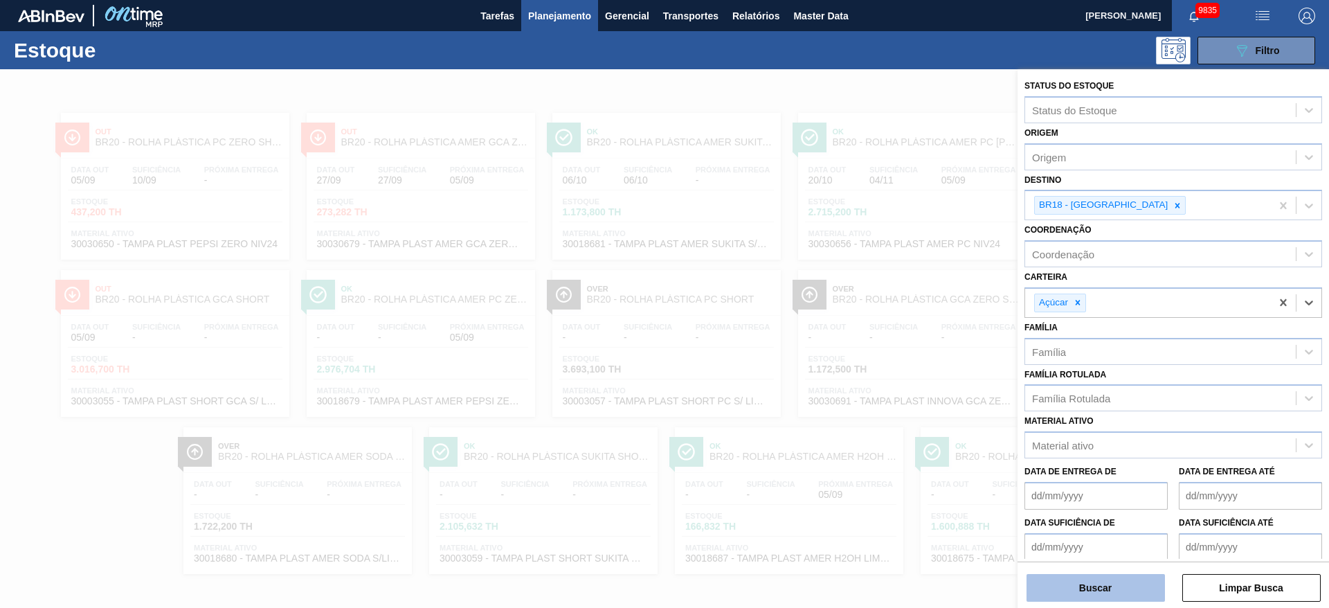
drag, startPoint x: 1098, startPoint y: 567, endPoint x: 1095, endPoint y: 584, distance: 16.7
click at [1098, 574] on div "Buscar Limpar Busca" at bounding box center [1172, 580] width 311 height 39
click at [1094, 585] on button "Buscar" at bounding box center [1095, 588] width 138 height 28
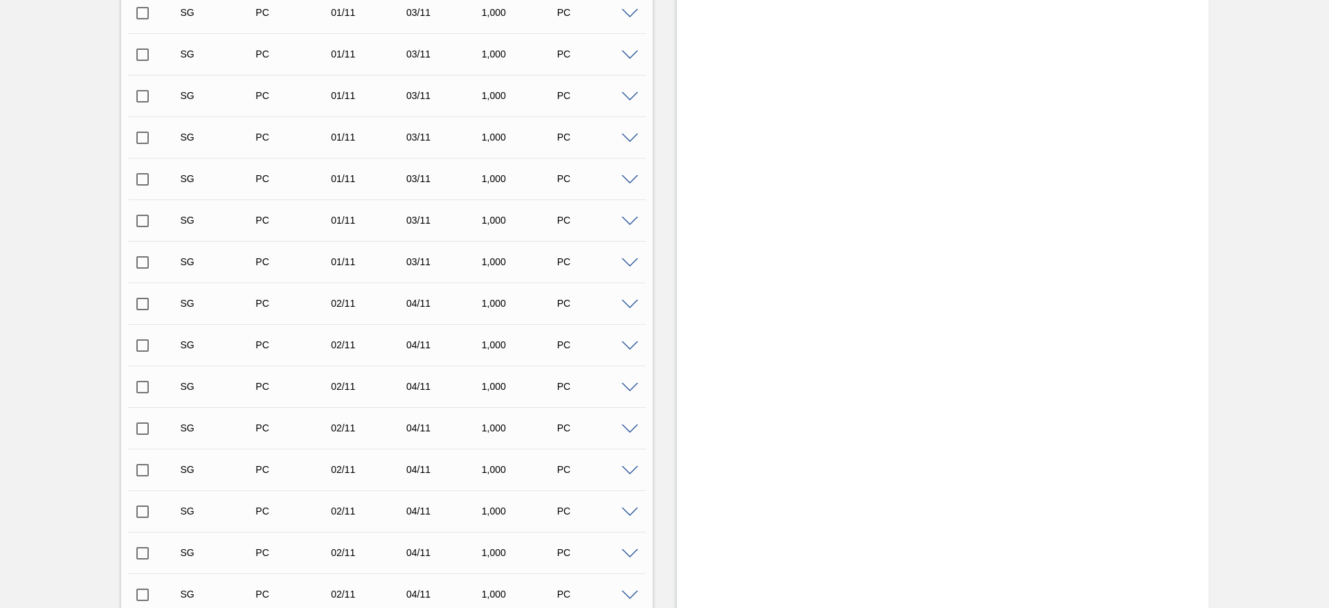
scroll to position [4689, 0]
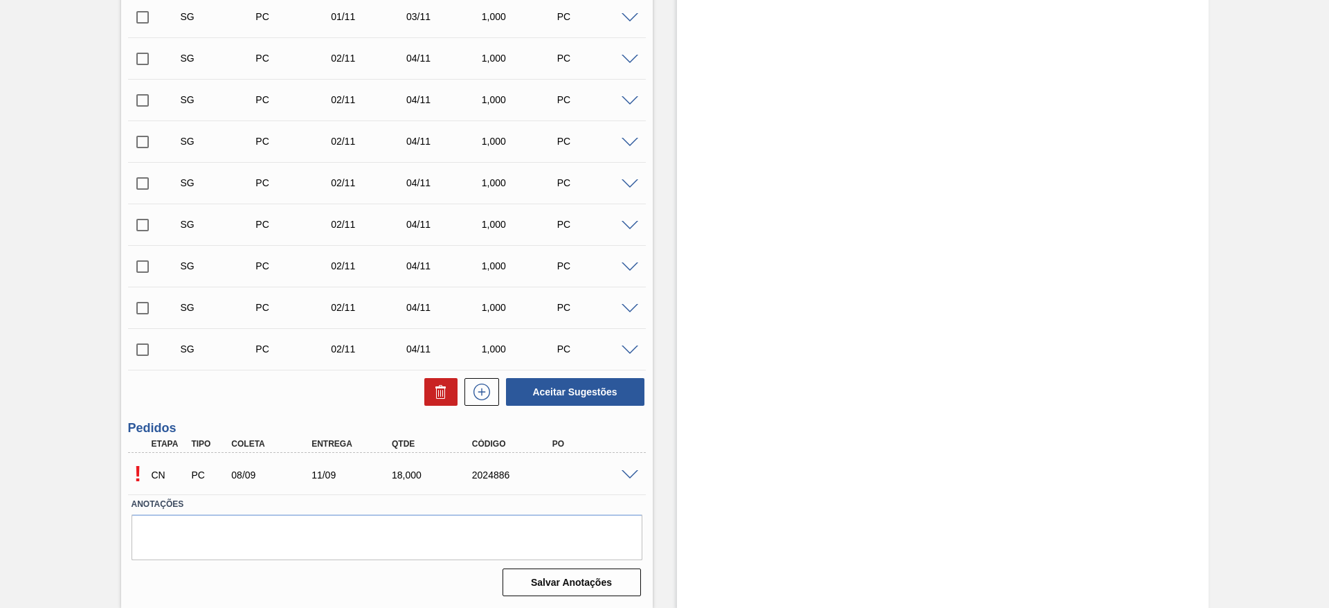
click at [637, 473] on div at bounding box center [632, 473] width 28 height 10
click at [623, 470] on span at bounding box center [629, 475] width 17 height 10
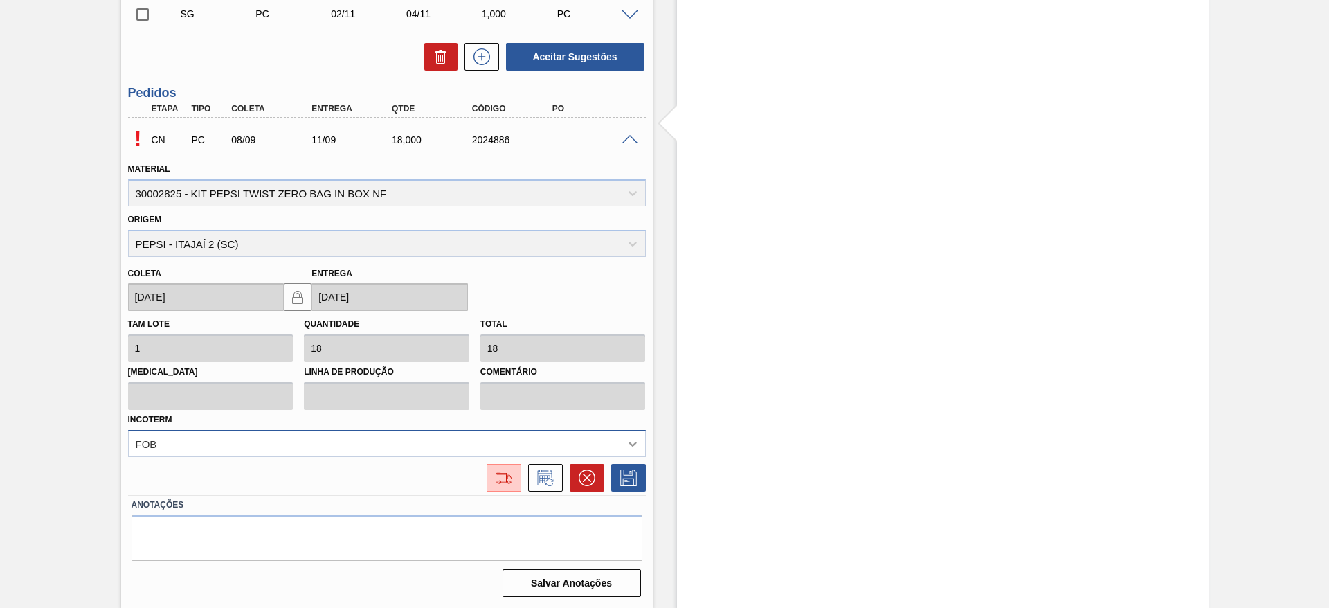
scroll to position [5025, 0]
drag, startPoint x: 520, startPoint y: 477, endPoint x: 513, endPoint y: 480, distance: 7.9
click at [513, 480] on div at bounding box center [387, 477] width 518 height 28
click at [513, 480] on img at bounding box center [504, 476] width 22 height 17
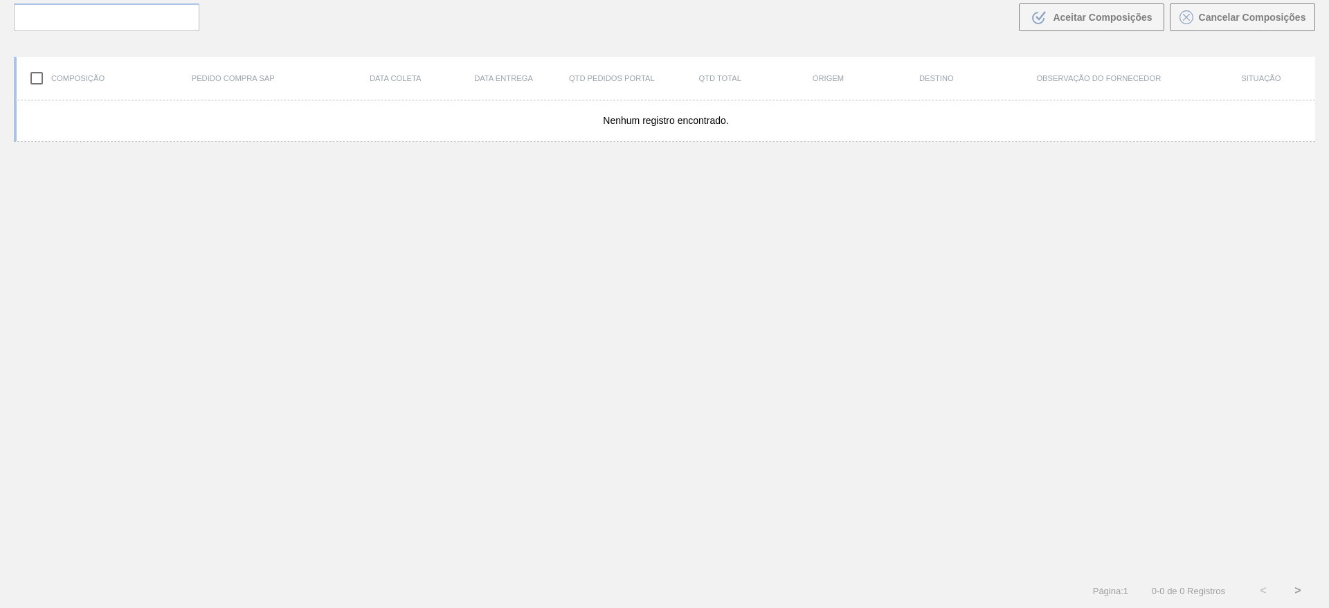
scroll to position [100, 0]
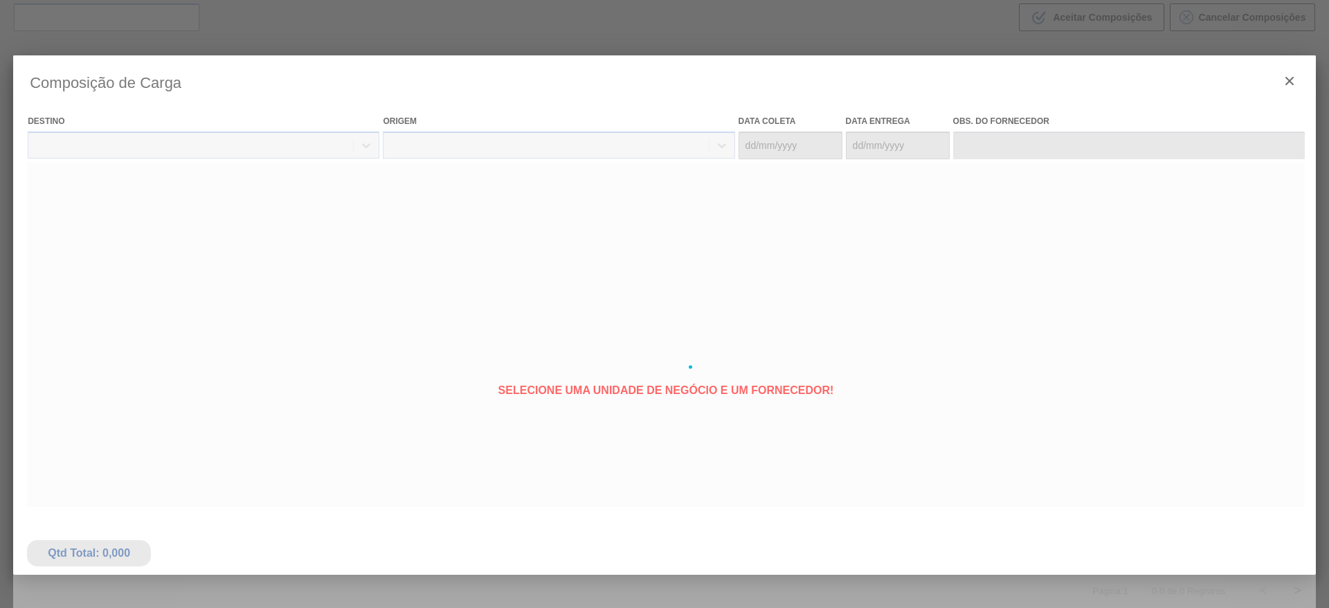
type coleta "[DATE]"
type entrega "[DATE]"
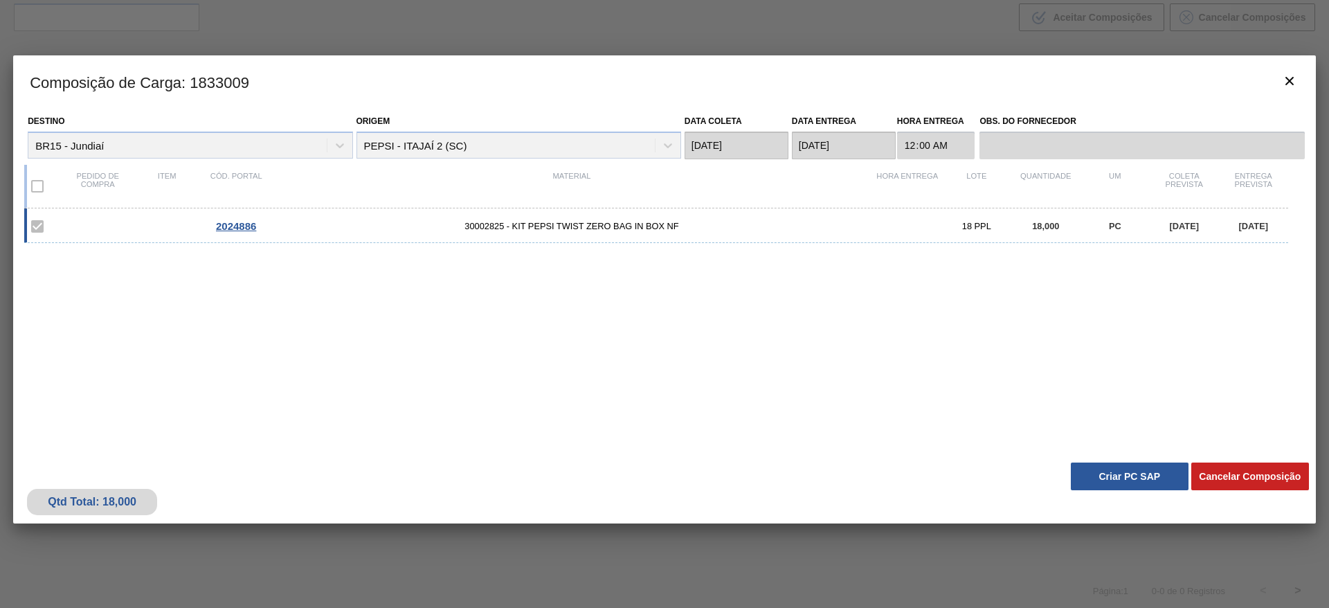
click at [1121, 459] on div "Qtd Total: 18,000 Cancelar Composição Criar PC SAP" at bounding box center [664, 489] width 1302 height 68
click at [1122, 471] on button "Criar PC SAP" at bounding box center [1130, 476] width 118 height 28
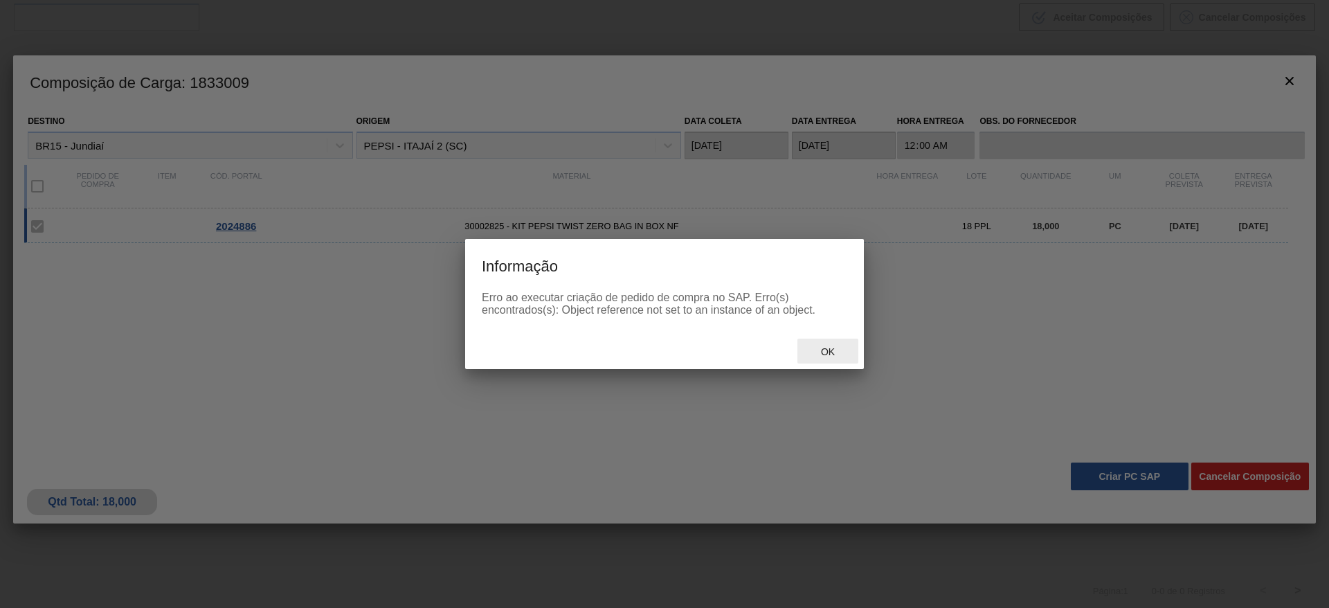
click at [821, 339] on div "Ok" at bounding box center [827, 351] width 61 height 26
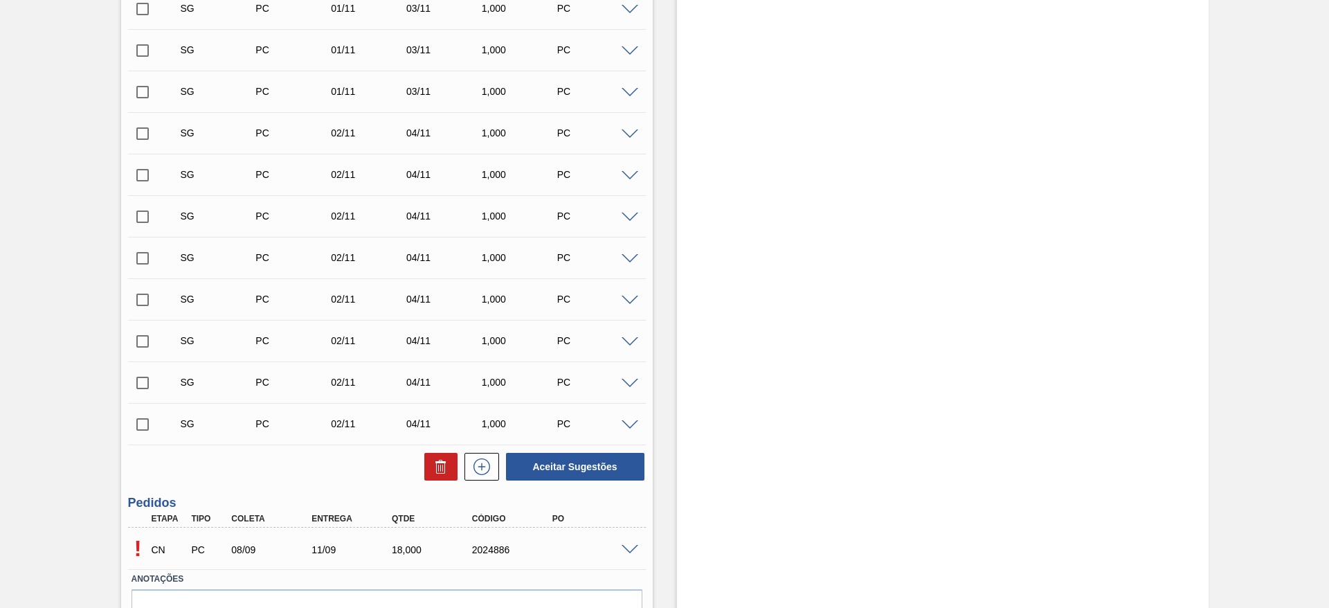
scroll to position [4689, 0]
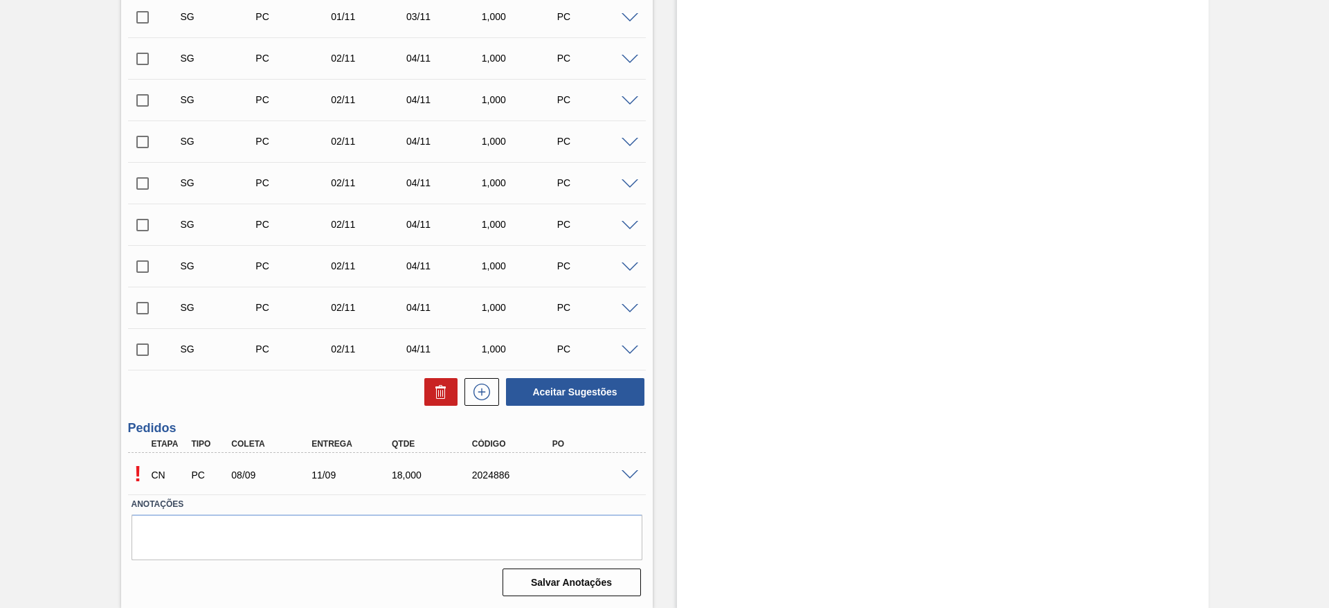
click at [622, 468] on div at bounding box center [632, 473] width 28 height 10
click at [626, 477] on span at bounding box center [629, 475] width 17 height 10
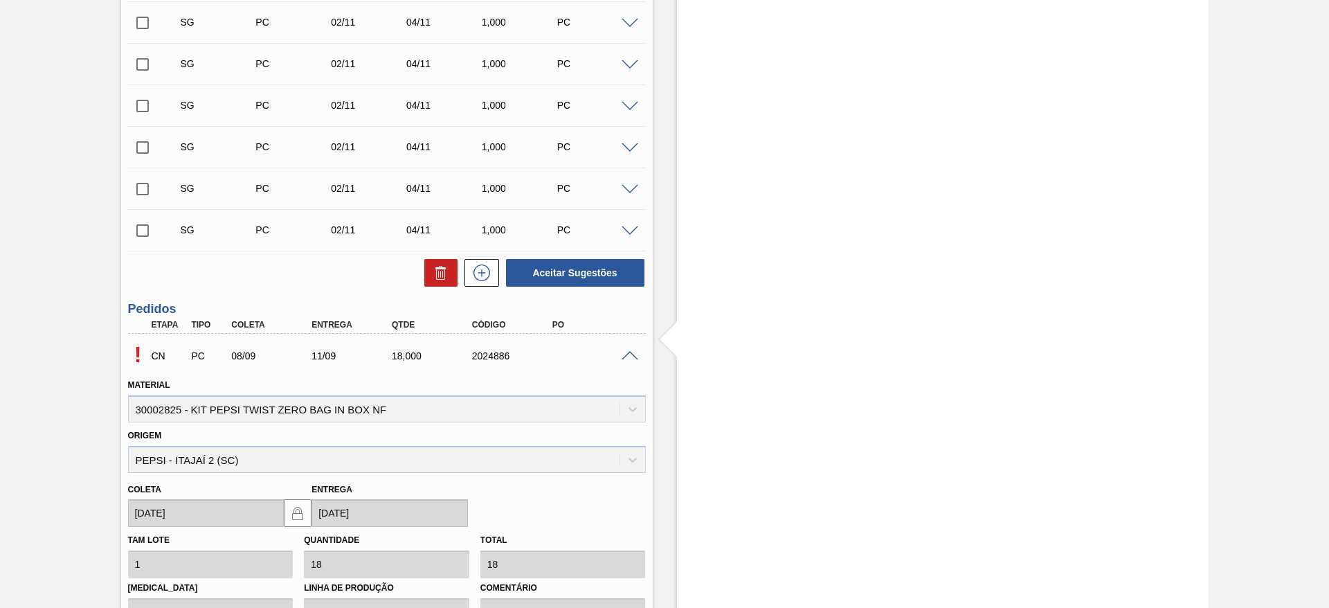
scroll to position [5025, 0]
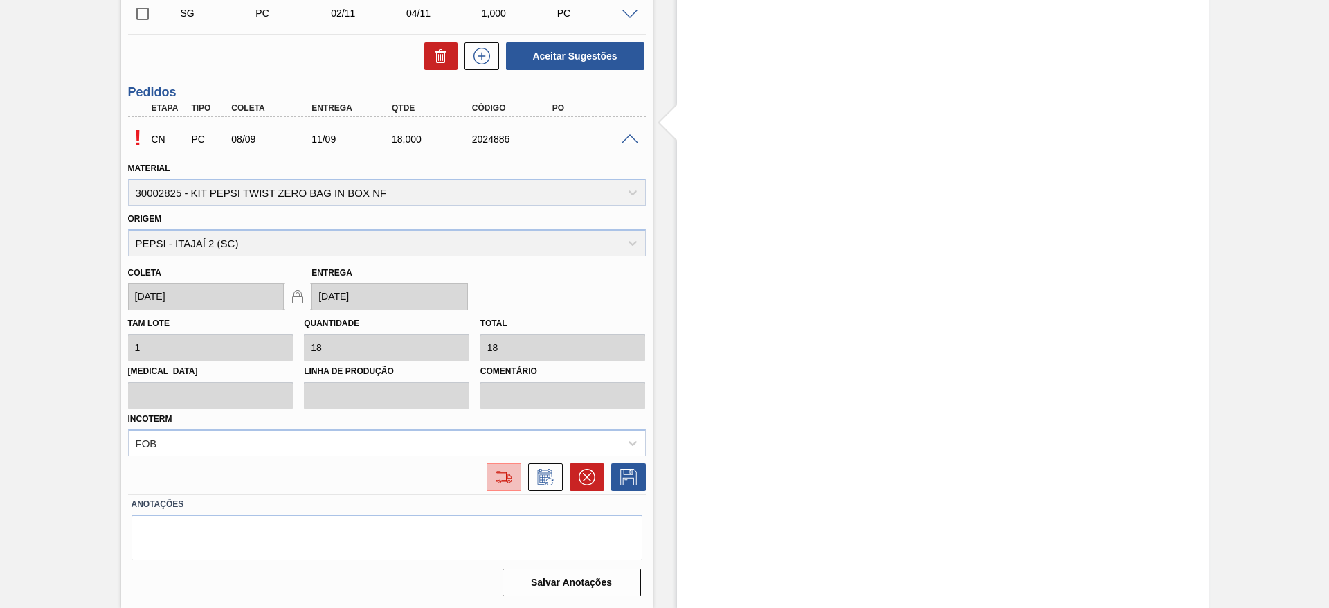
click at [508, 484] on img at bounding box center [504, 476] width 22 height 17
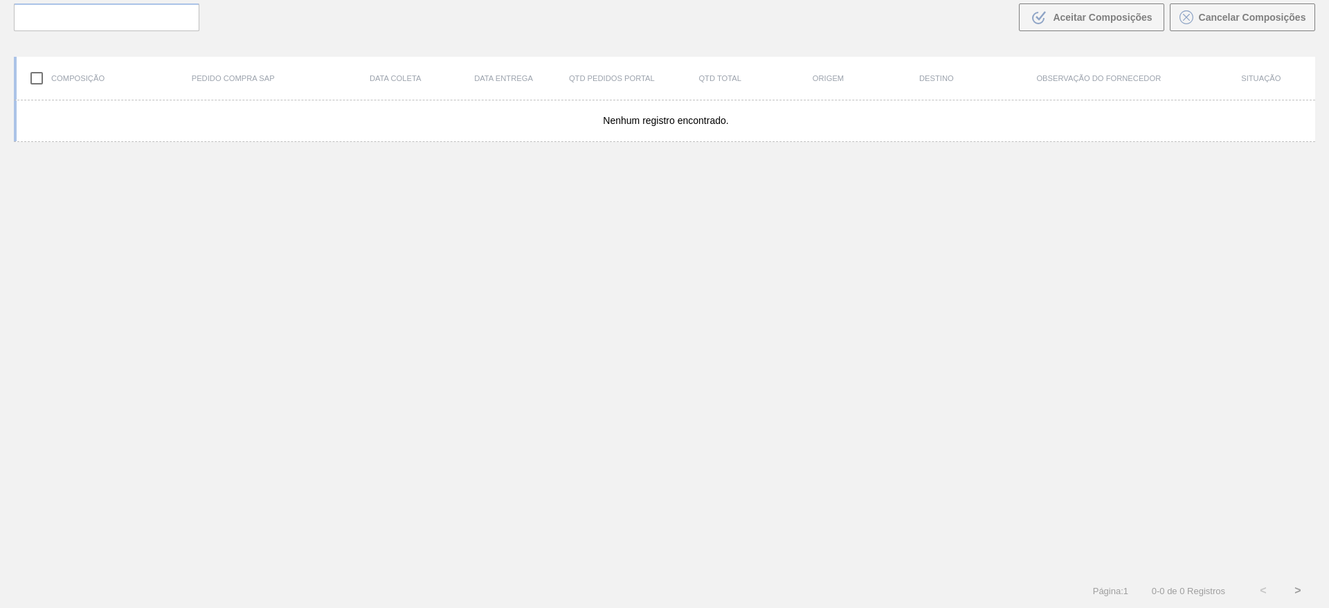
scroll to position [100, 0]
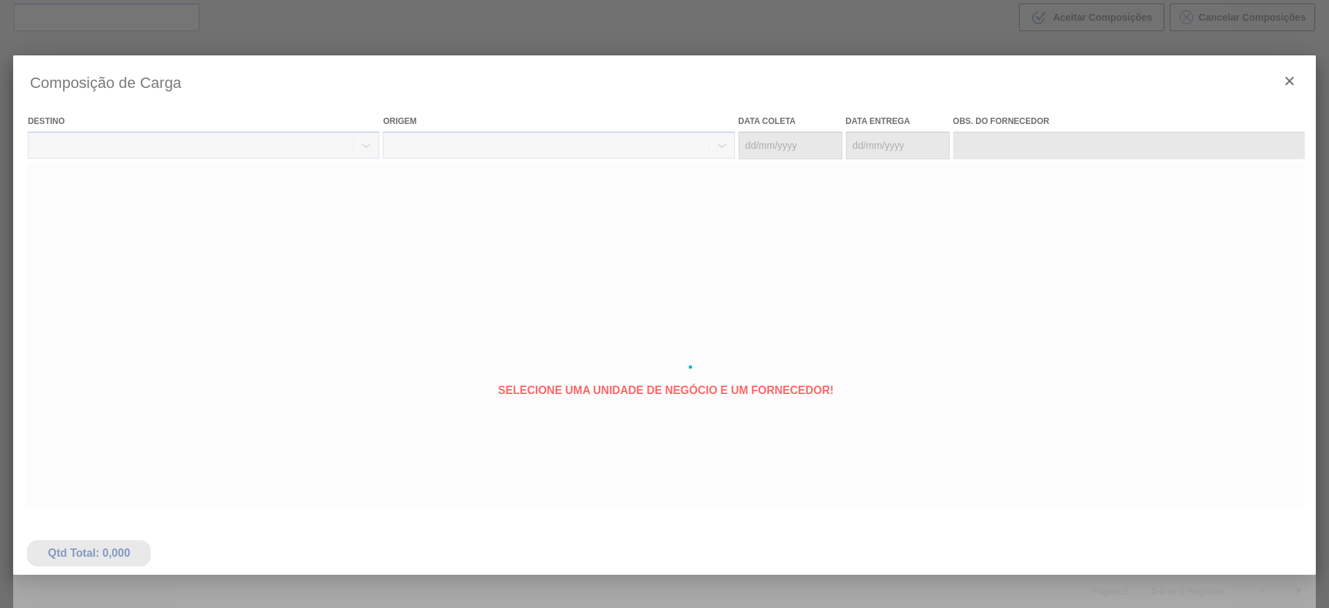
type coleta "[DATE]"
type entrega "[DATE]"
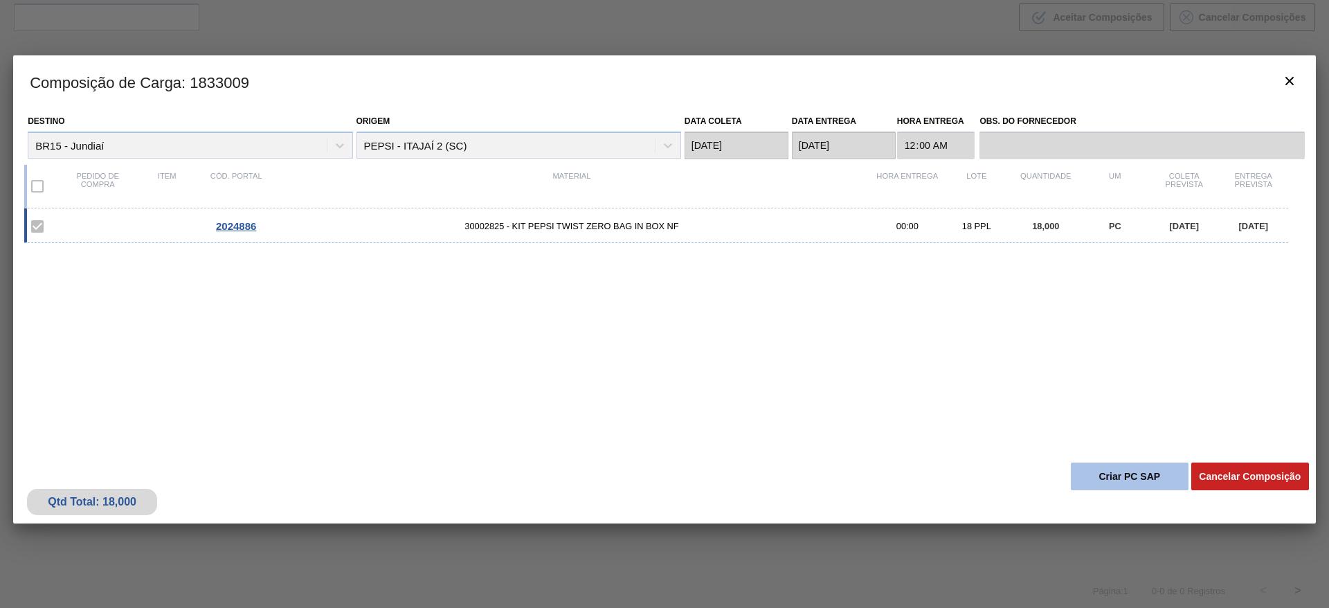
click at [1154, 468] on button "Criar PC SAP" at bounding box center [1130, 476] width 118 height 28
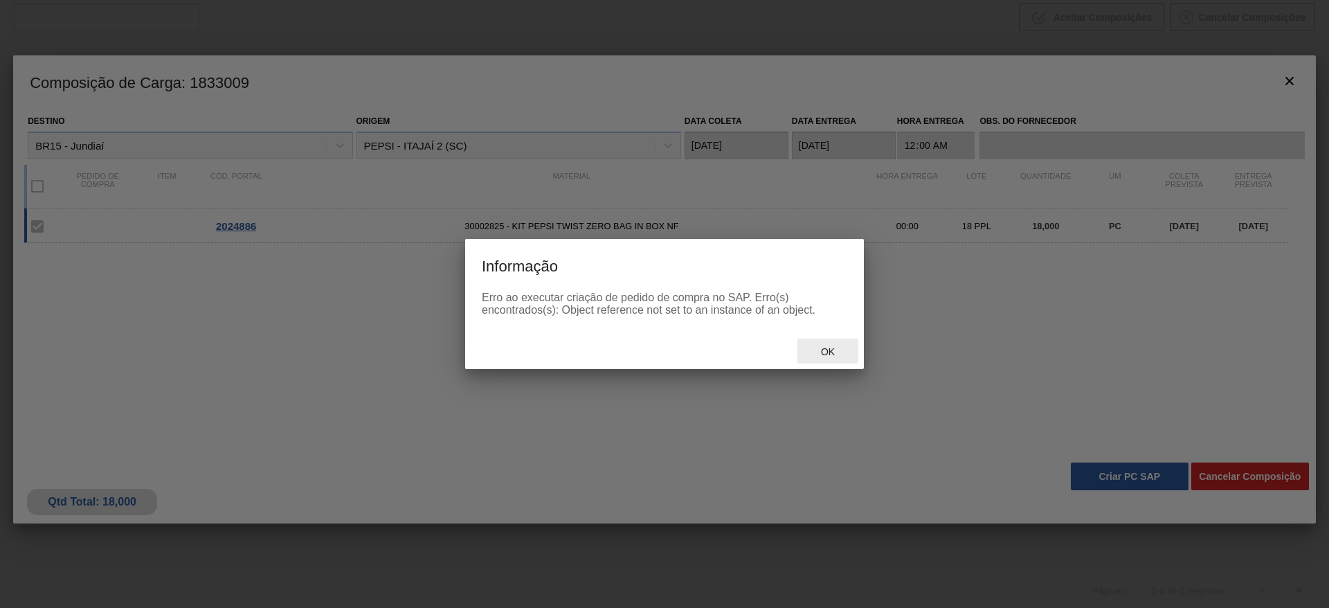
click at [828, 363] on div "Ok" at bounding box center [827, 351] width 61 height 26
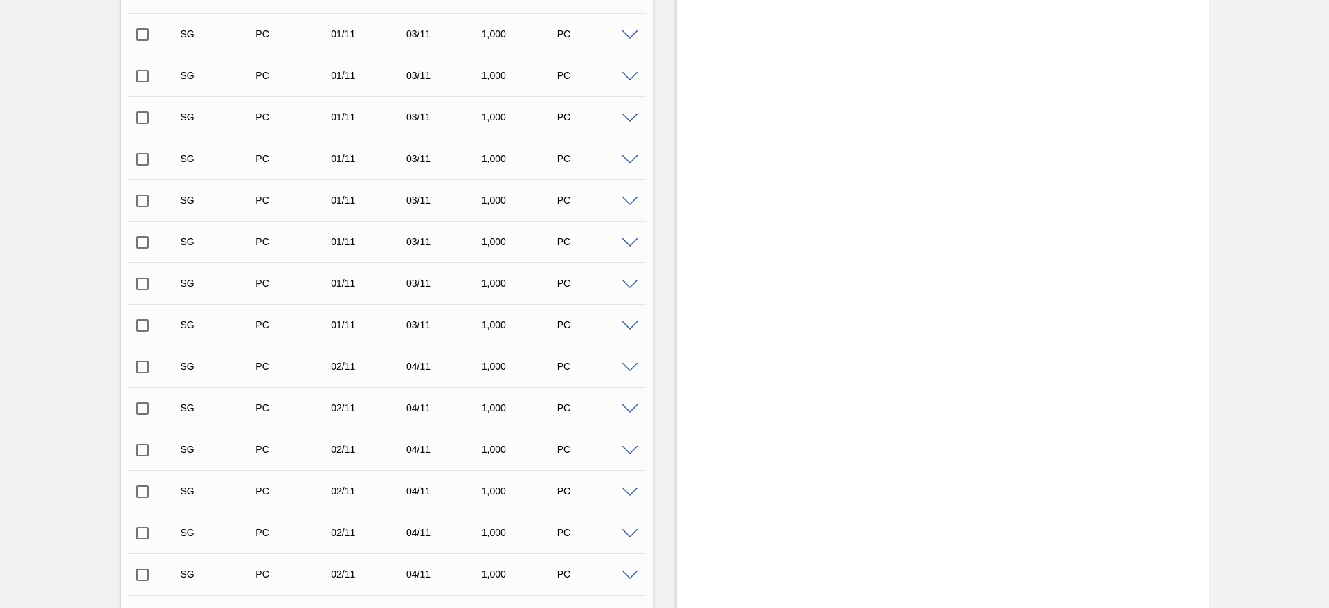
scroll to position [4689, 0]
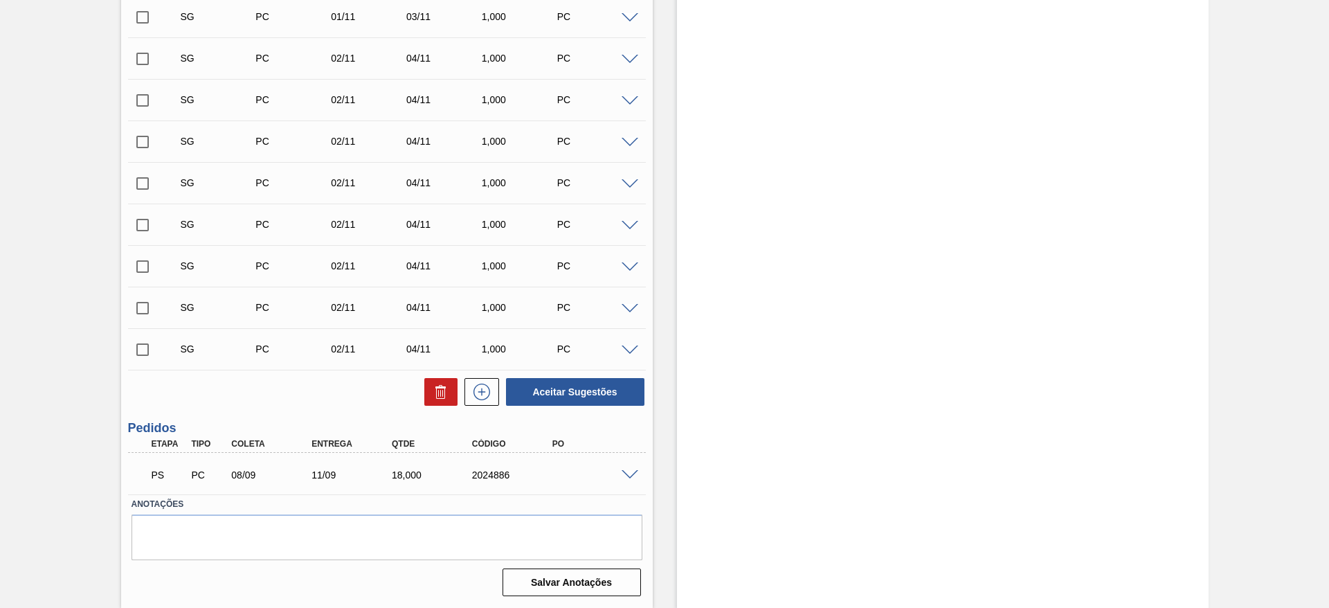
drag, startPoint x: 644, startPoint y: 471, endPoint x: 621, endPoint y: 482, distance: 25.4
click at [621, 482] on div "PS PC 08/09 11/09 18,000 2024886" at bounding box center [383, 473] width 481 height 28
click at [626, 476] on span at bounding box center [629, 475] width 17 height 10
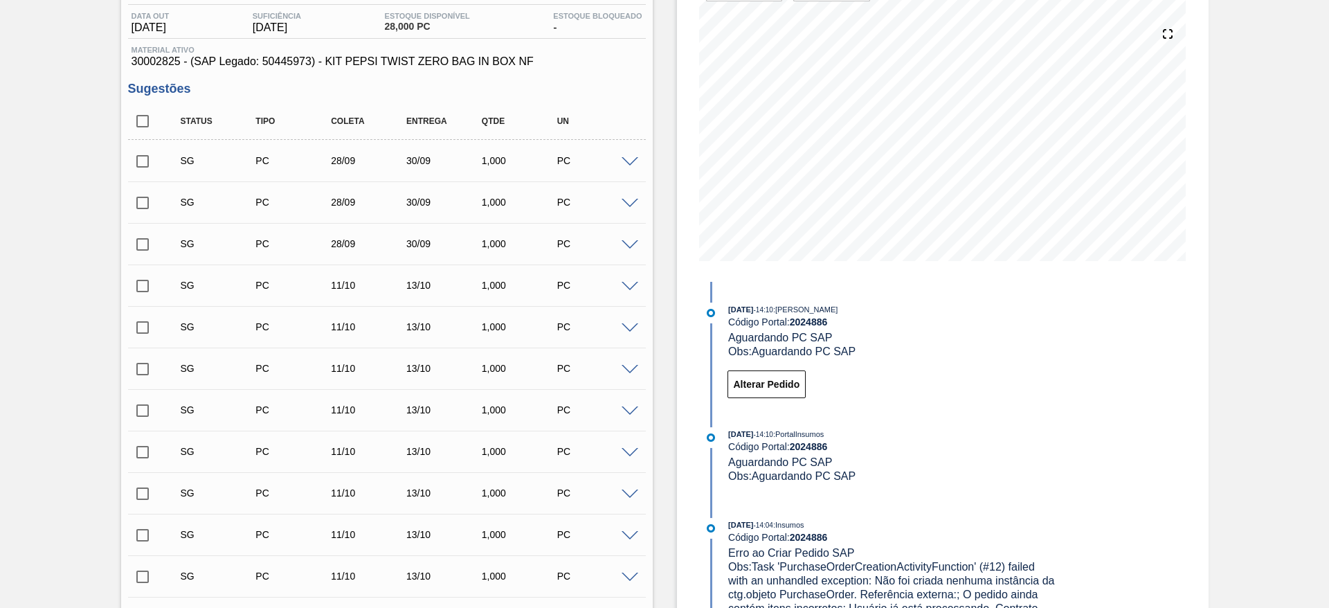
scroll to position [0, 0]
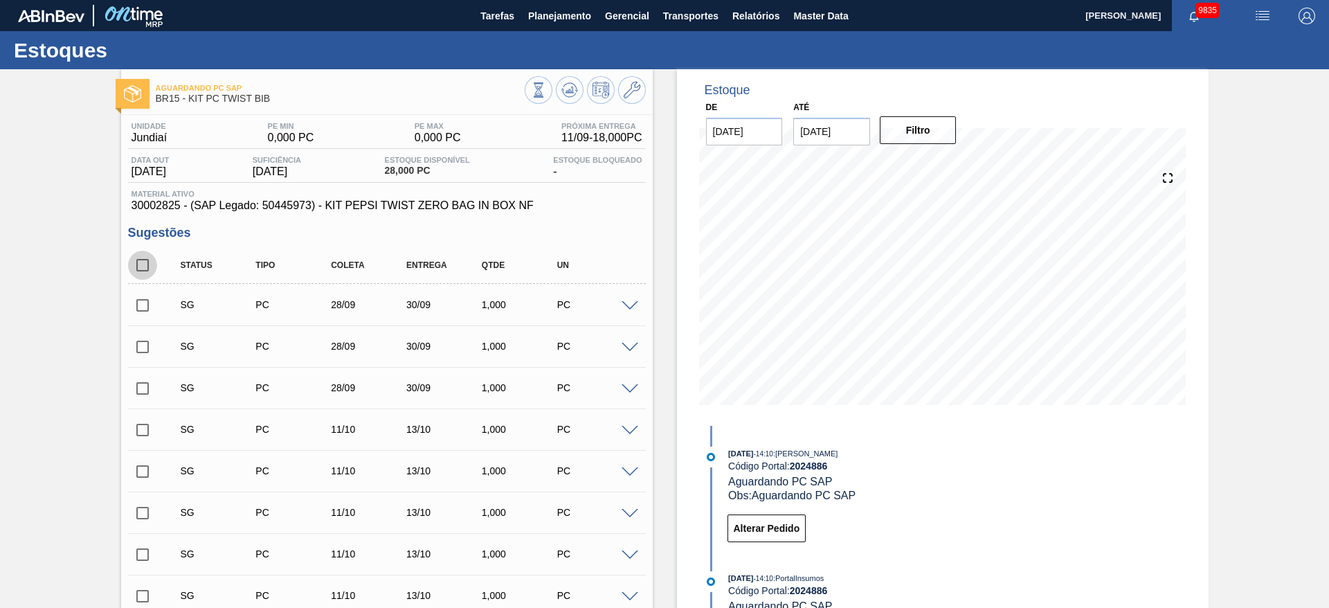
click at [145, 263] on input "checkbox" at bounding box center [142, 265] width 29 height 29
checkbox input "true"
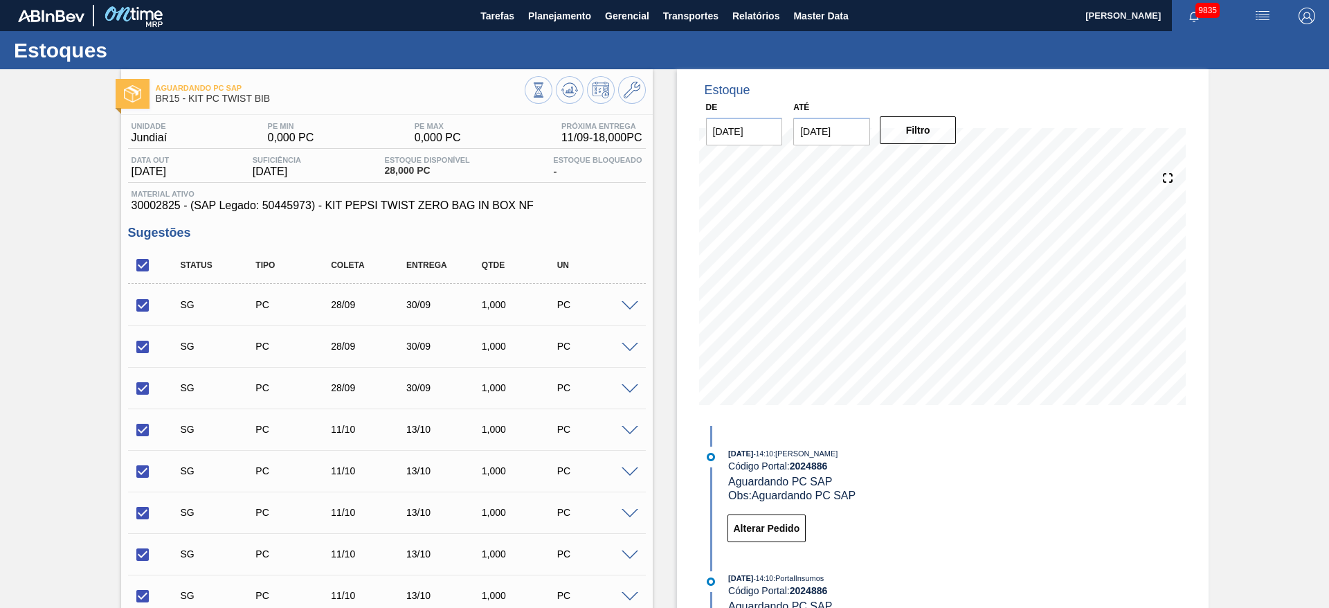
checkbox input "true"
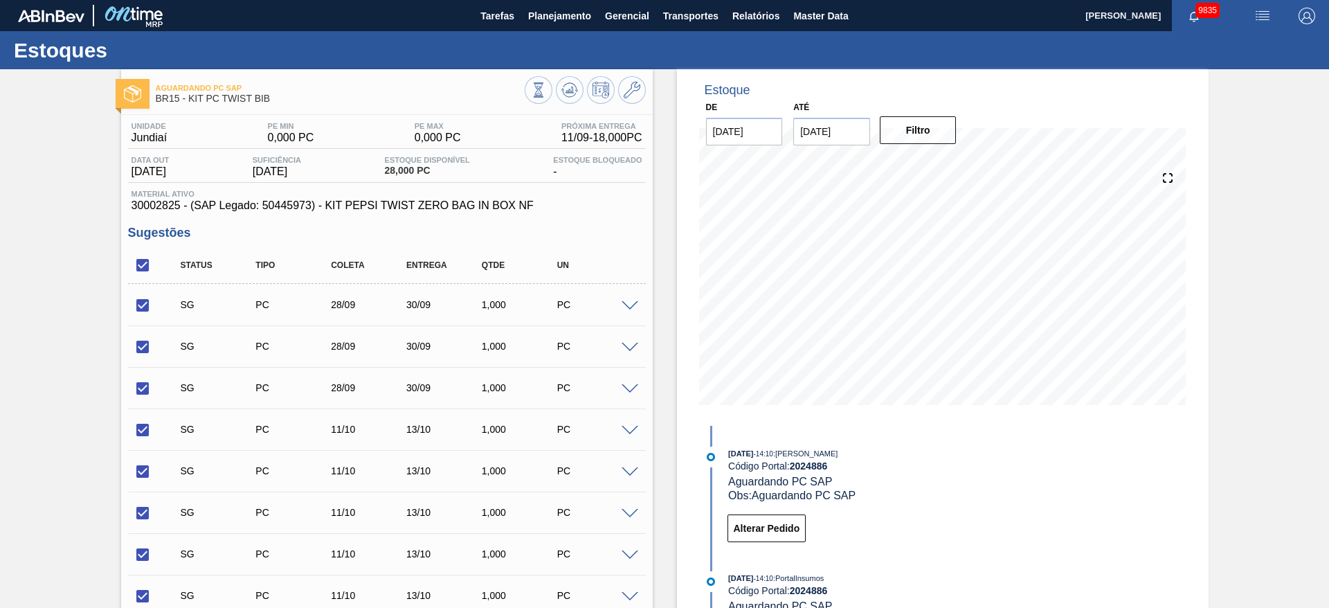
checkbox input "true"
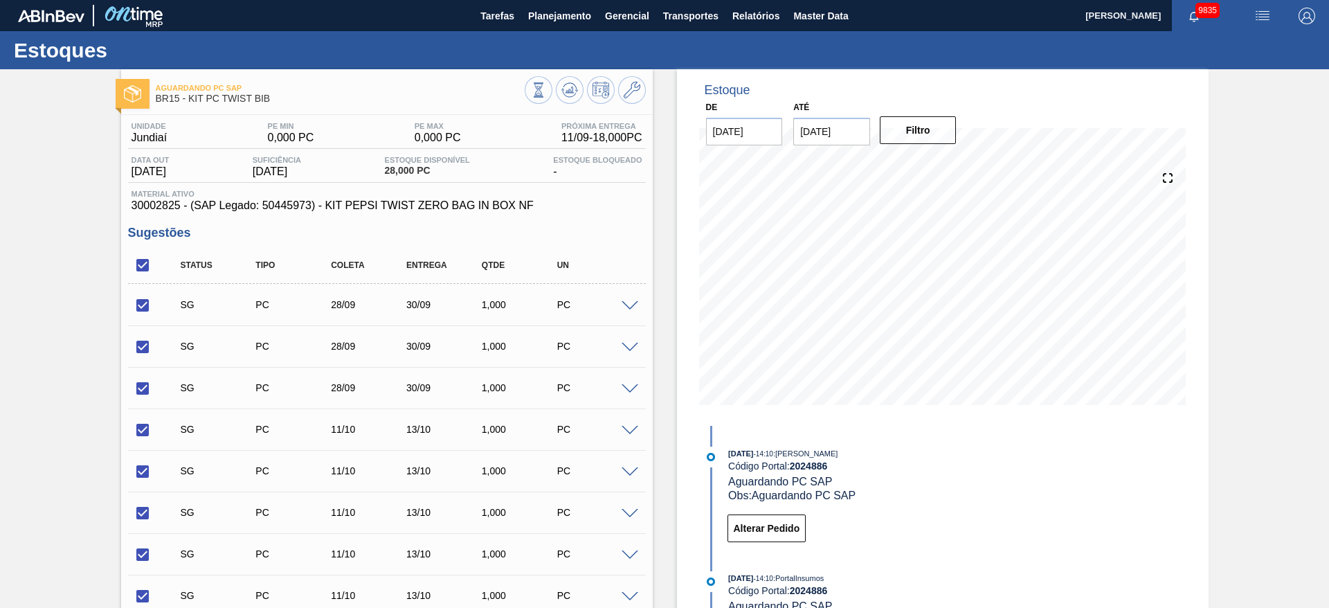
checkbox input "true"
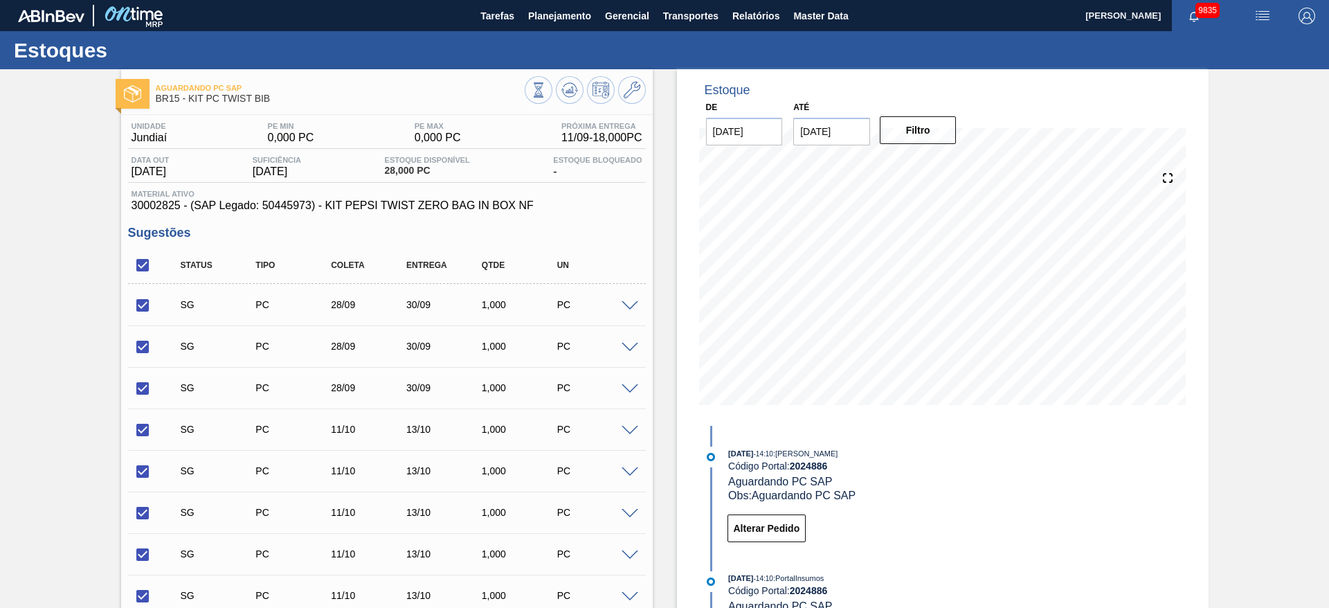
checkbox input "true"
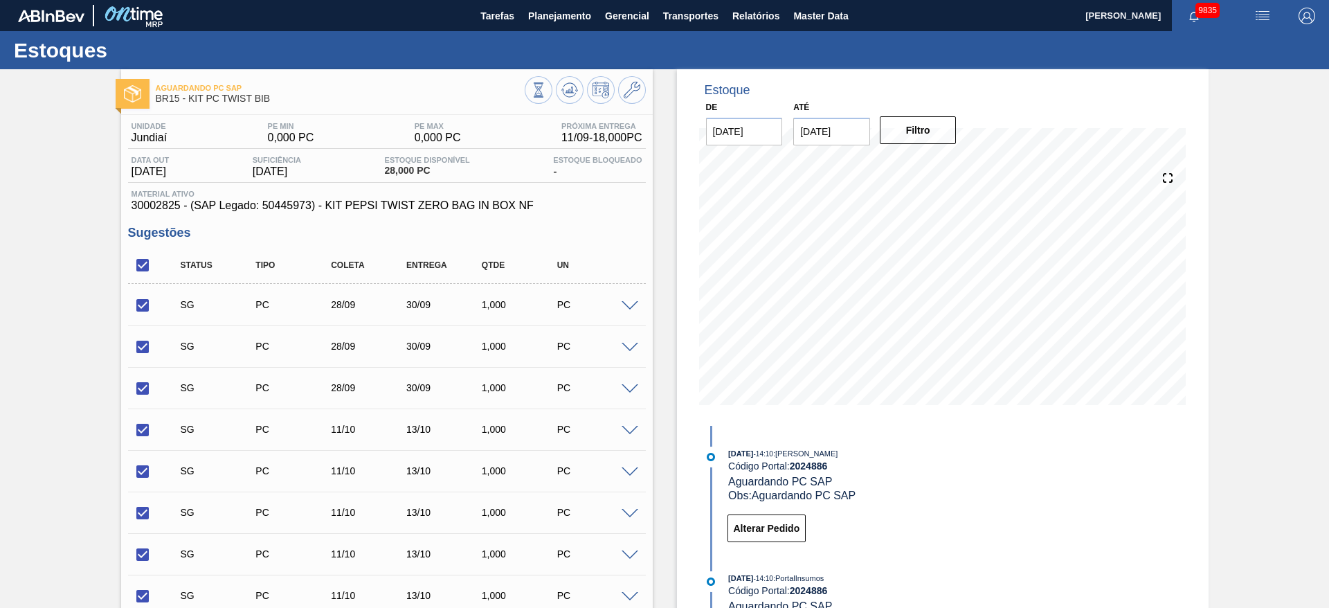
checkbox input "true"
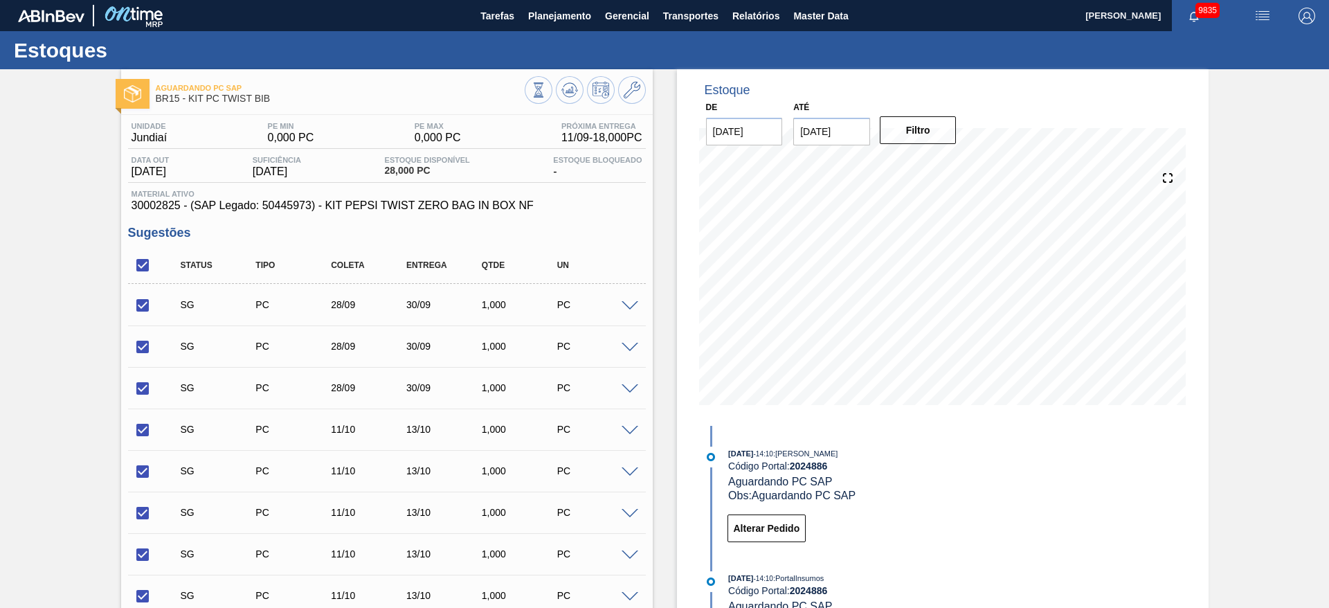
checkbox input "true"
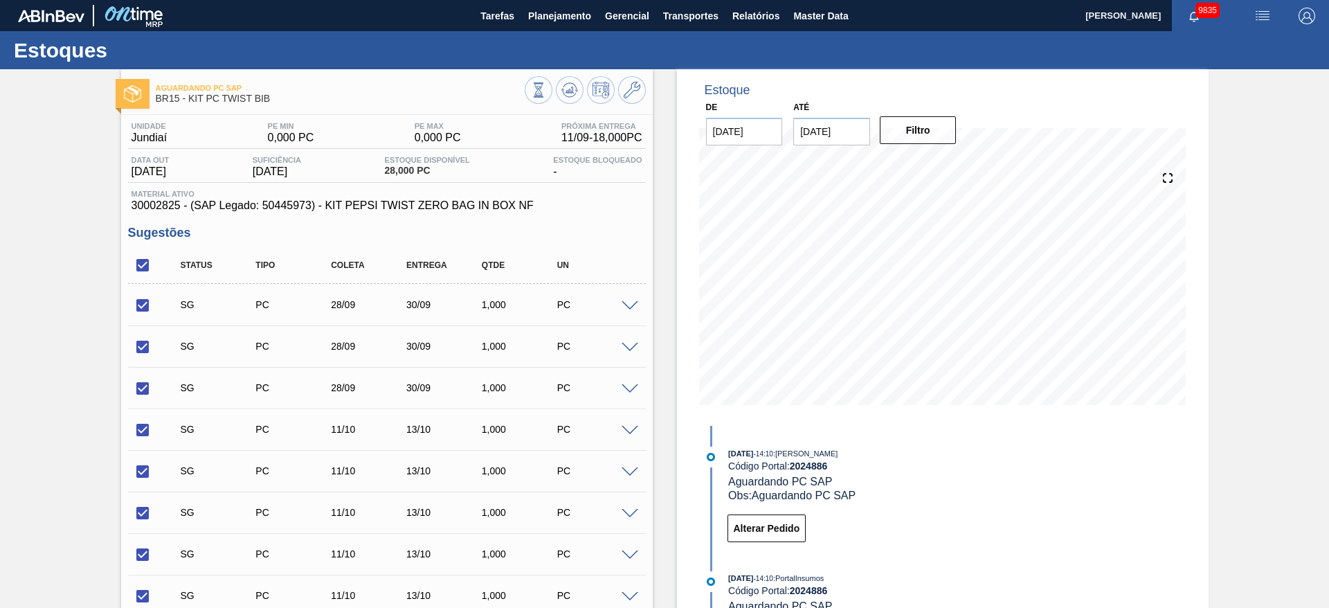
checkbox input "true"
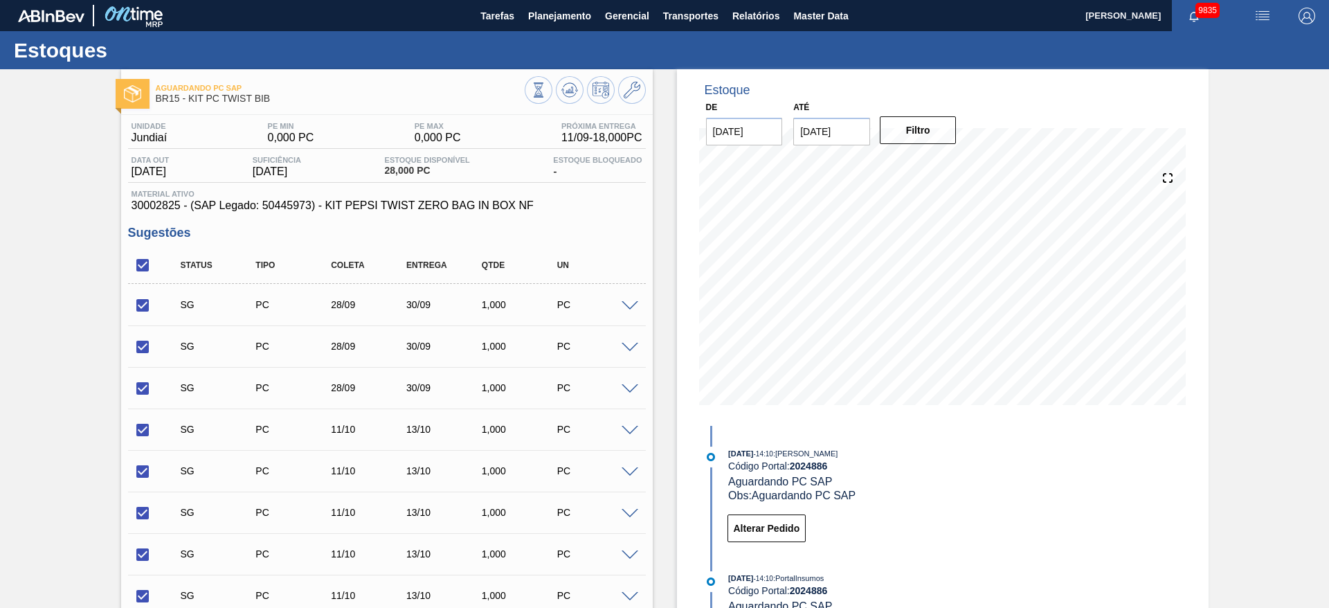
checkbox input "true"
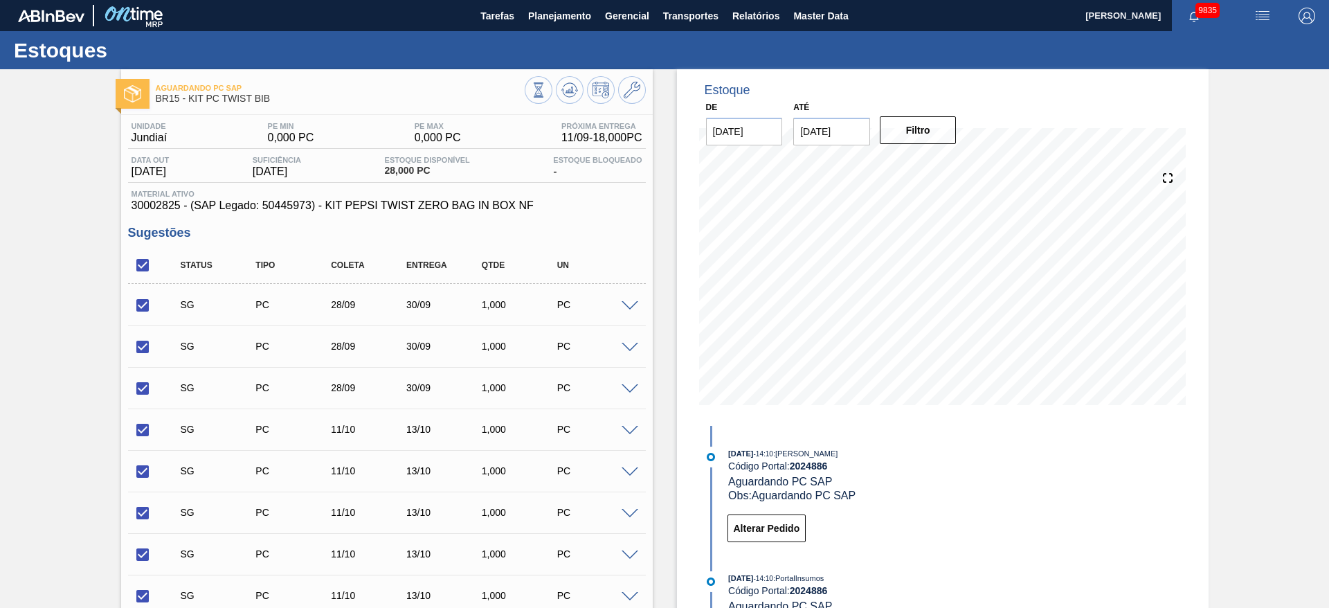
checkbox input "true"
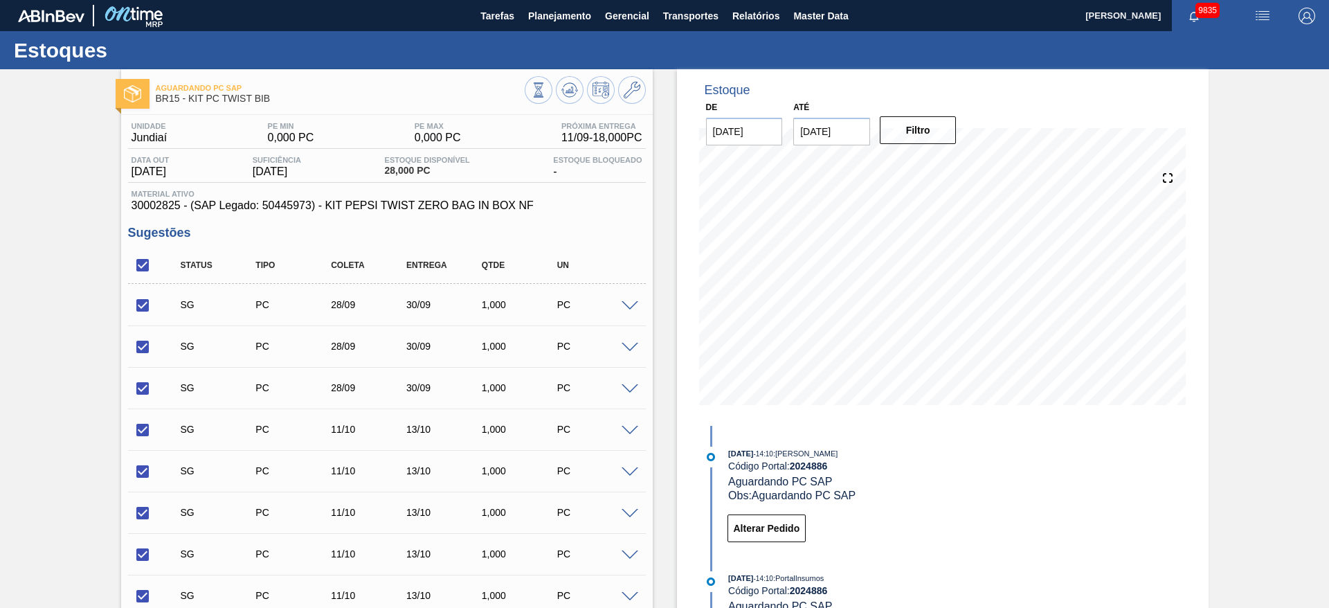
checkbox input "true"
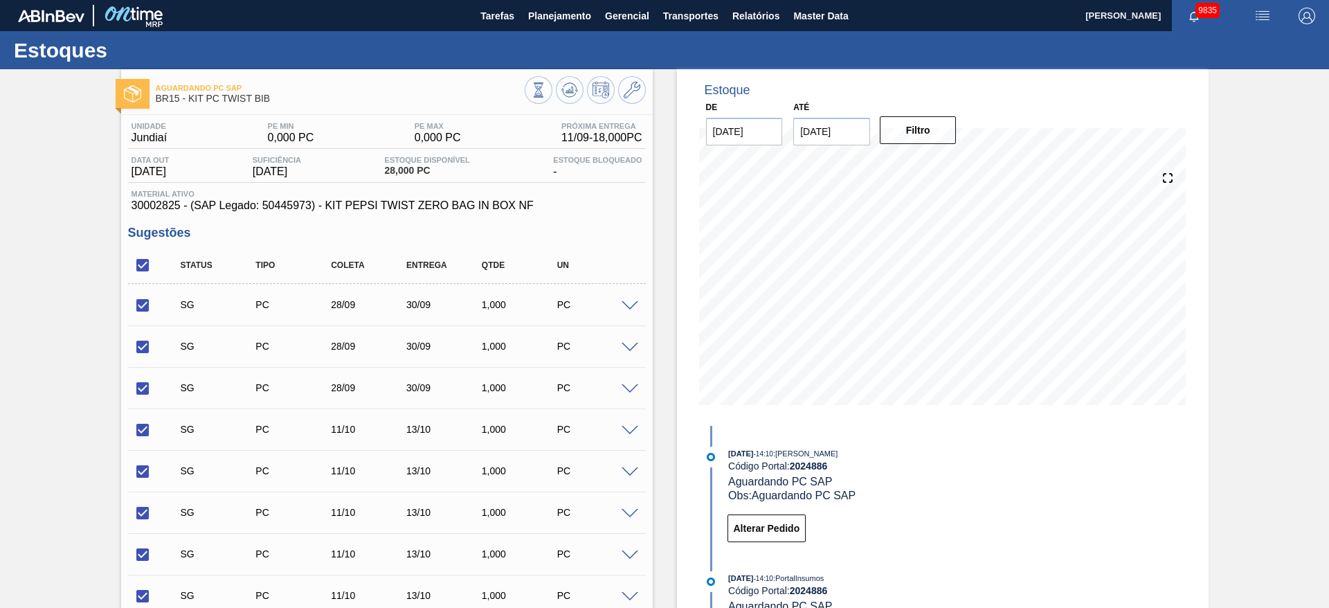
checkbox input "true"
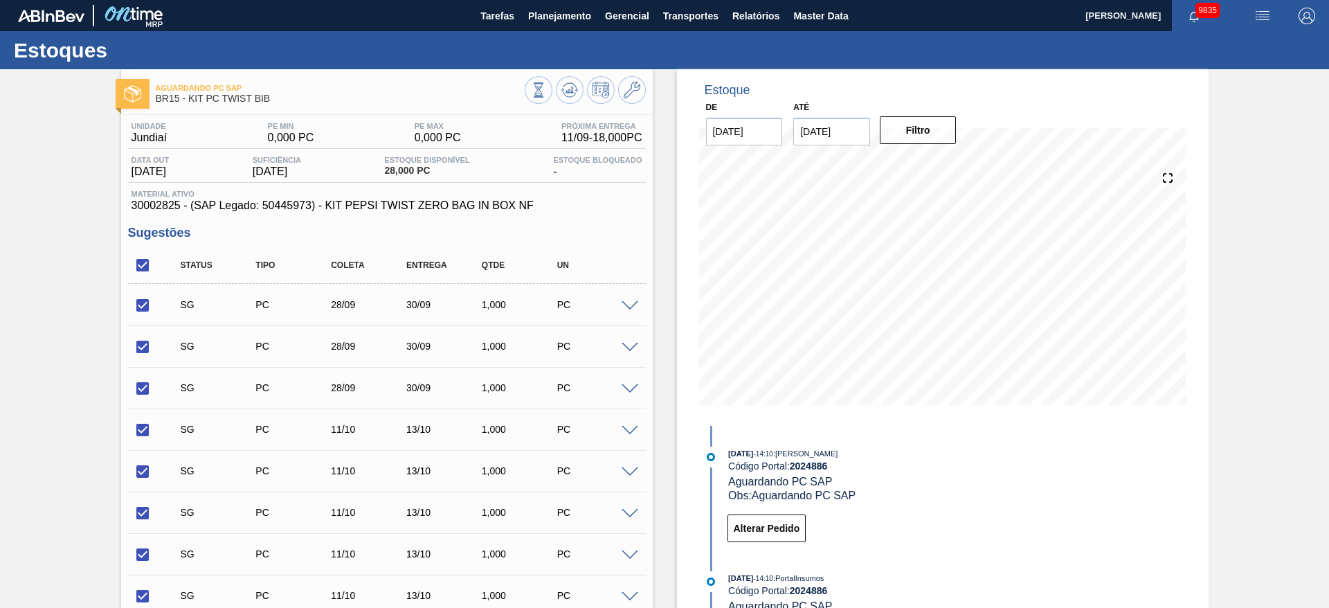
checkbox input "true"
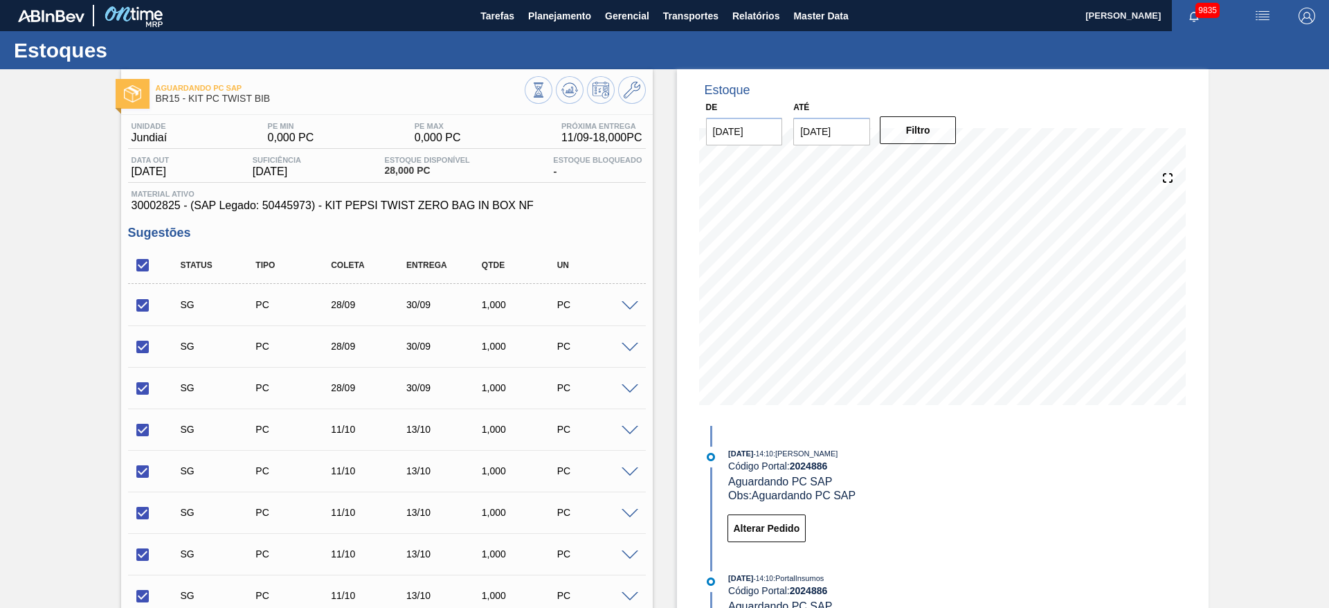
checkbox input "true"
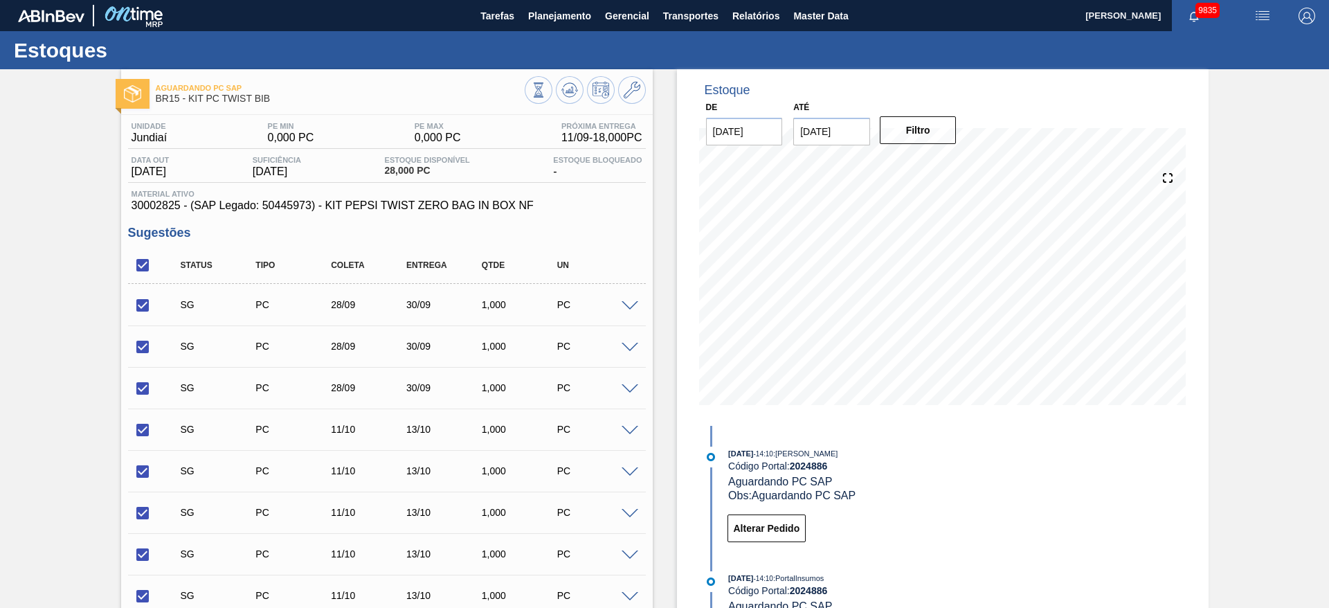
checkbox input "true"
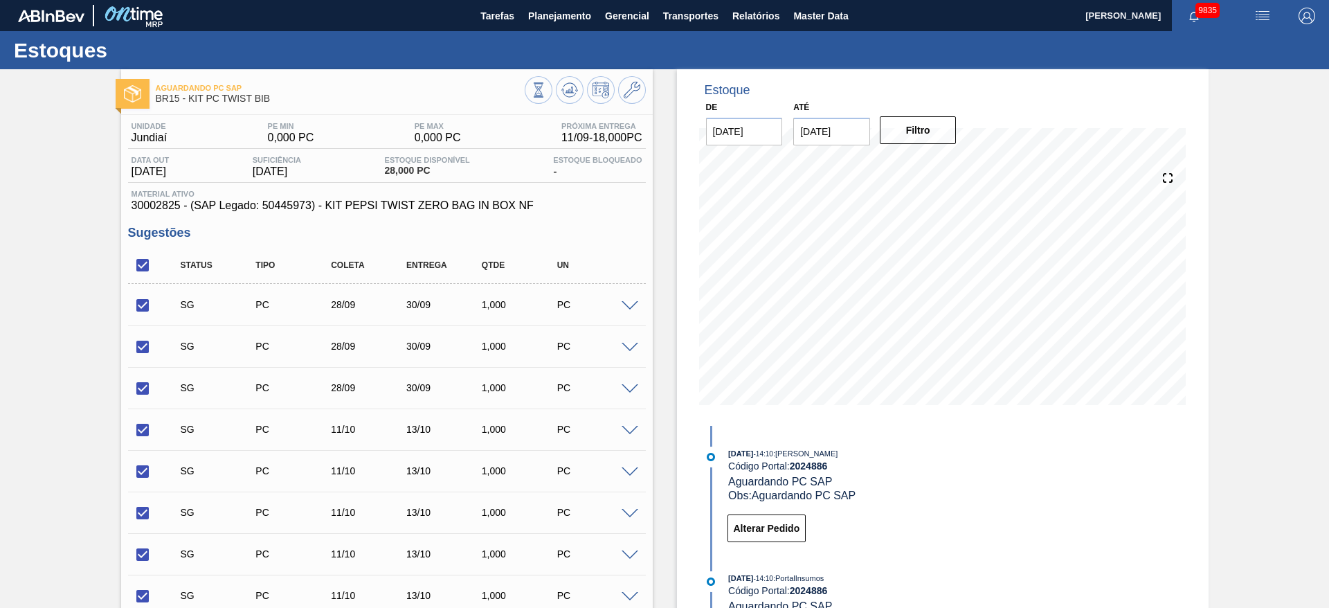
checkbox input "true"
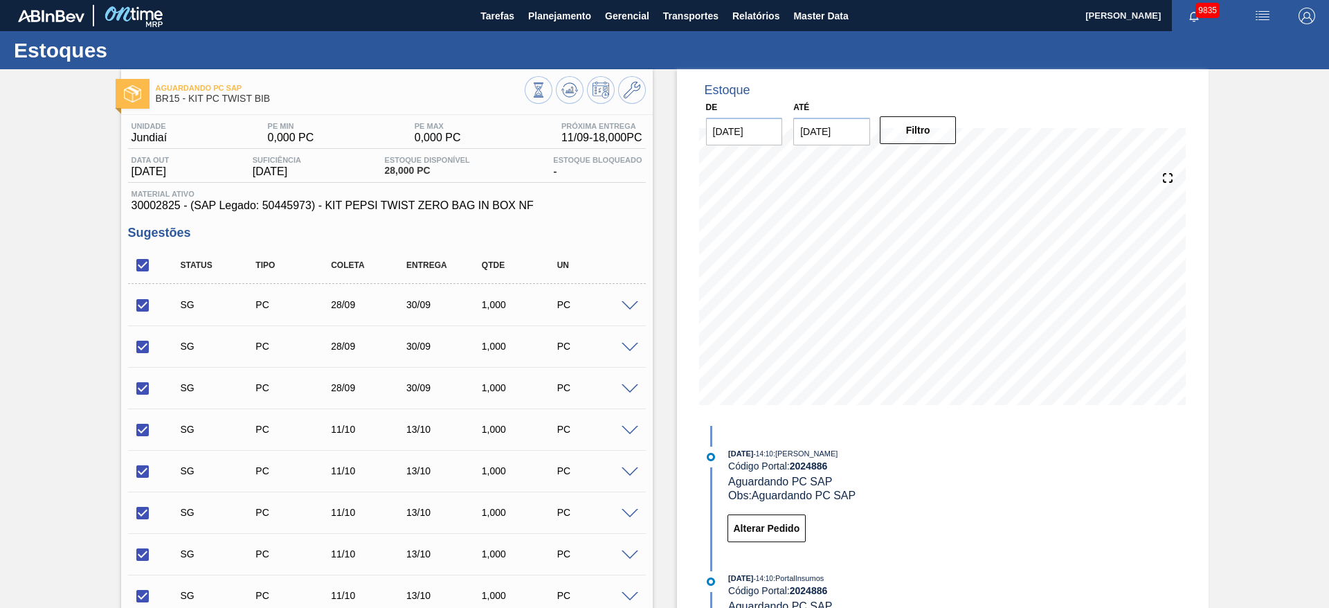
checkbox input "true"
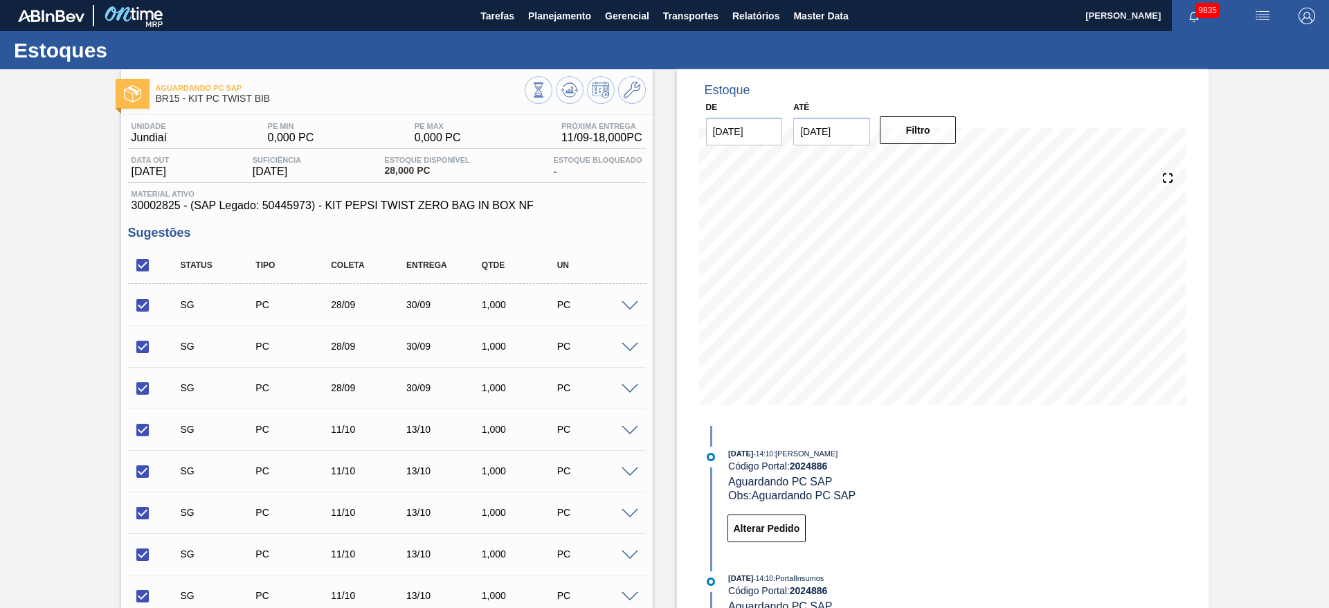
checkbox input "true"
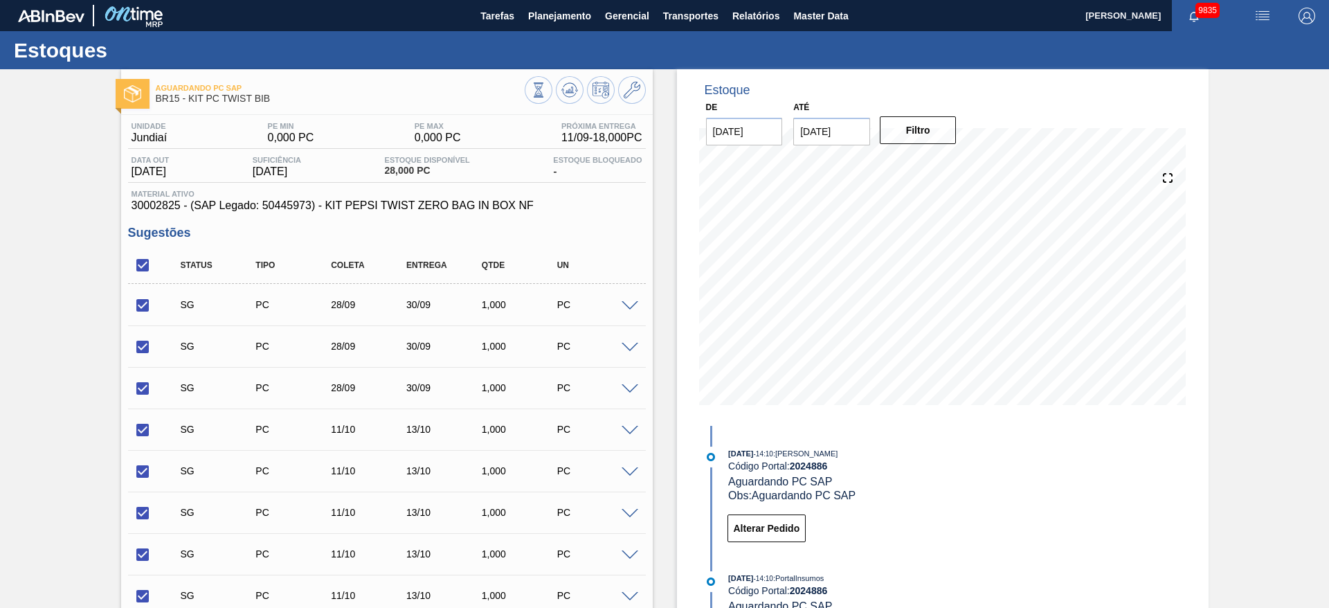
checkbox input "true"
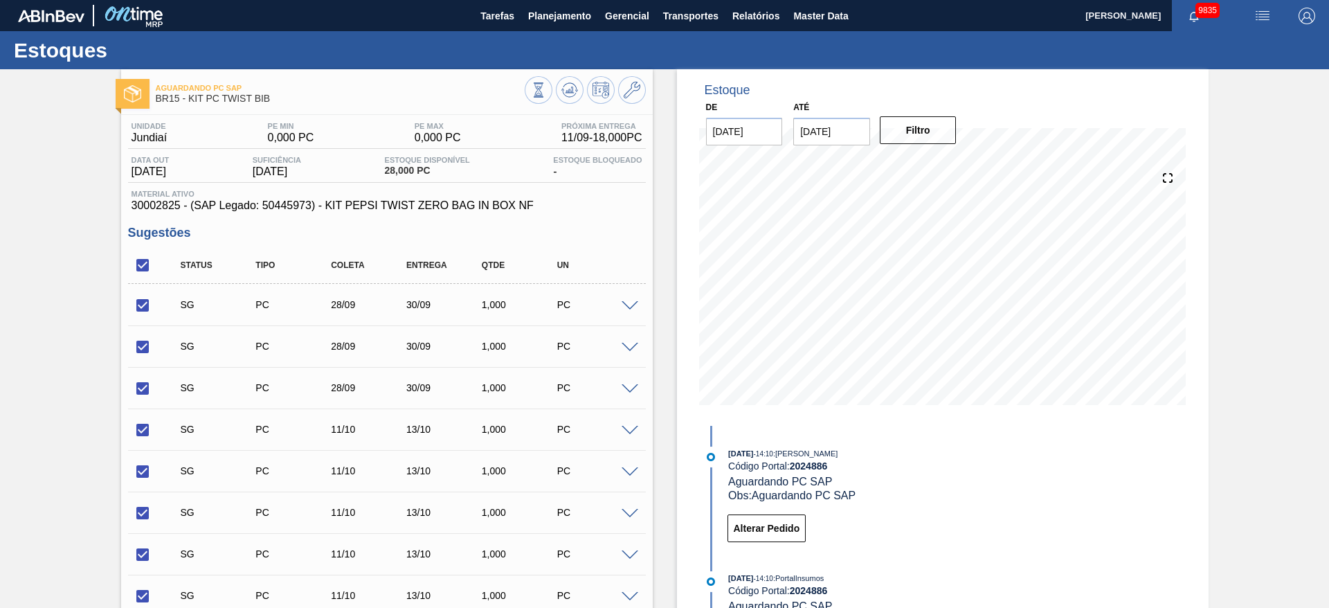
checkbox input "true"
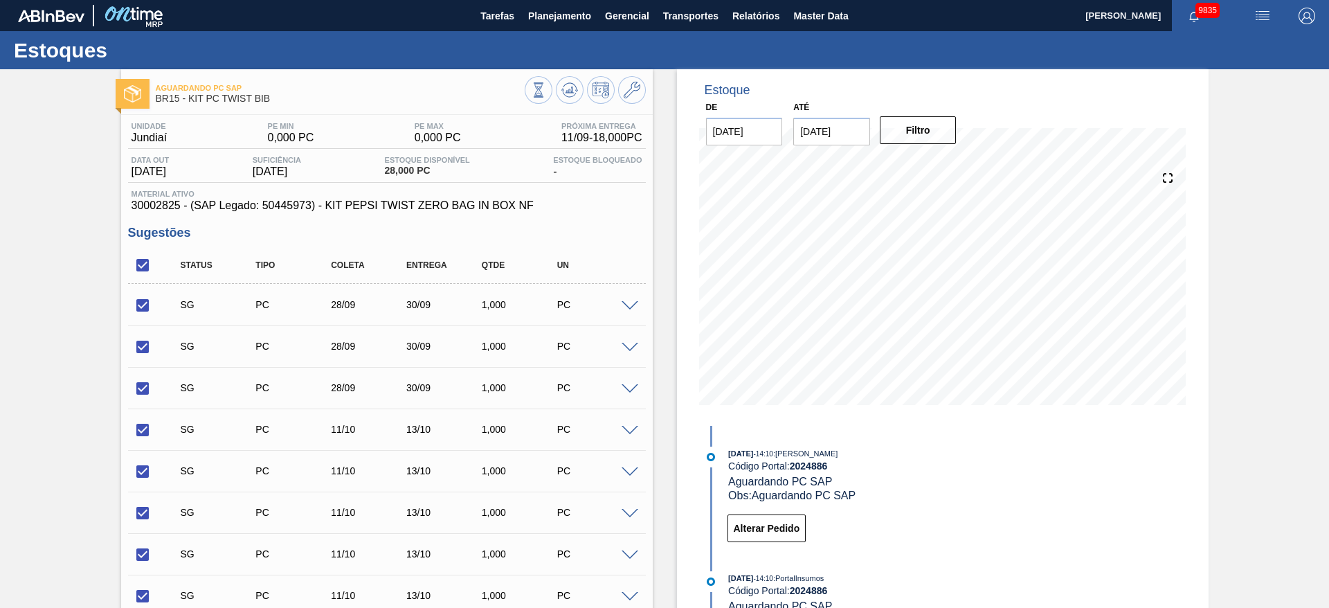
checkbox input "true"
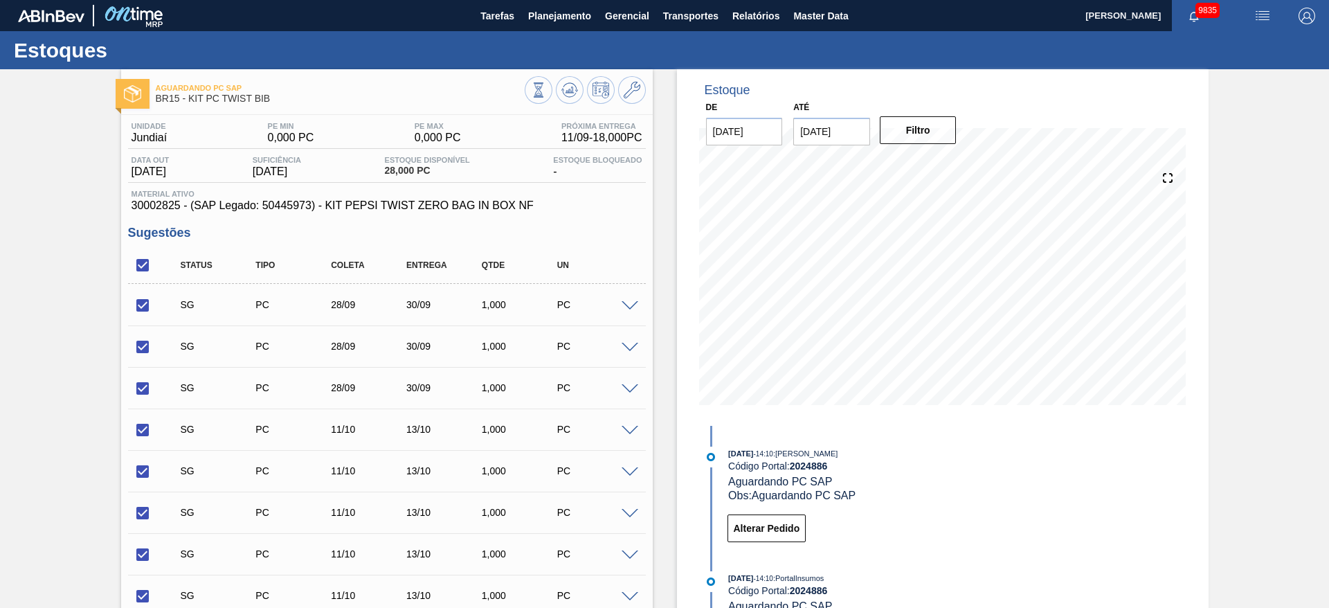
checkbox input "true"
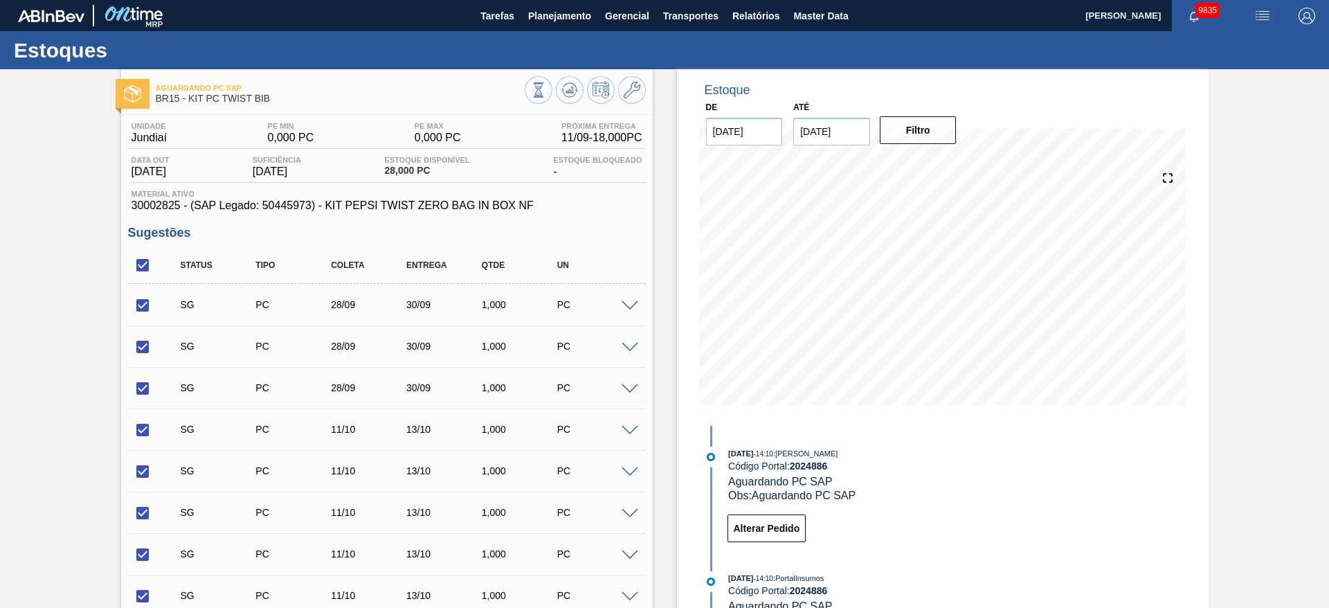
checkbox input "true"
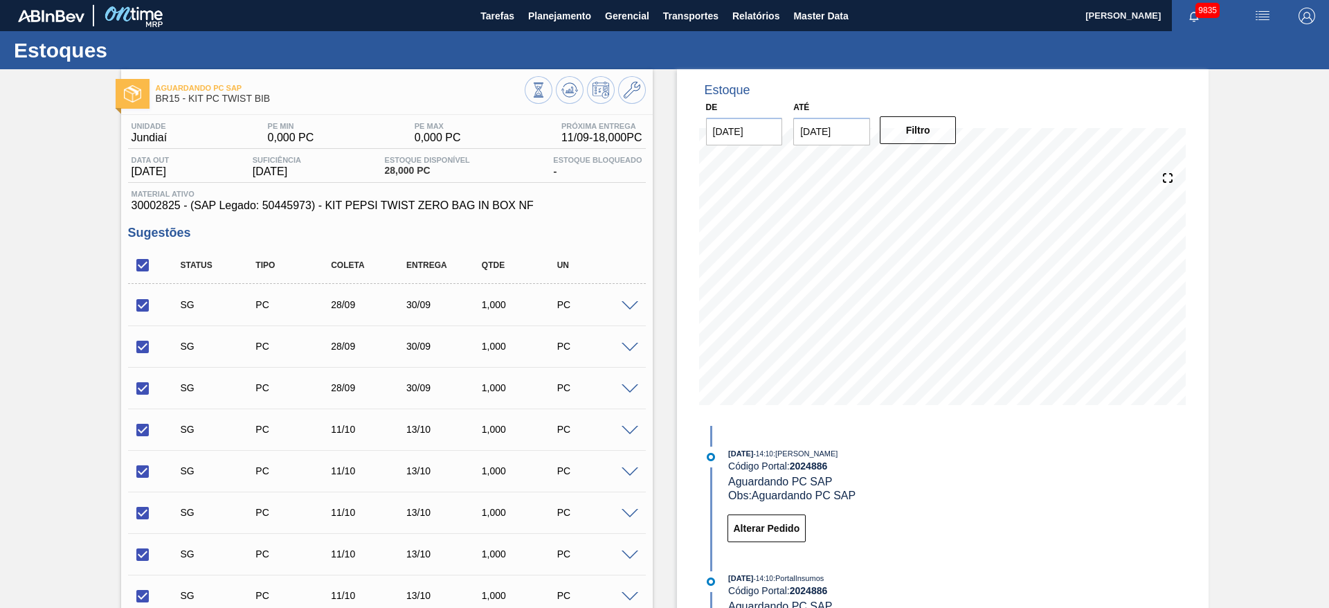
checkbox input "true"
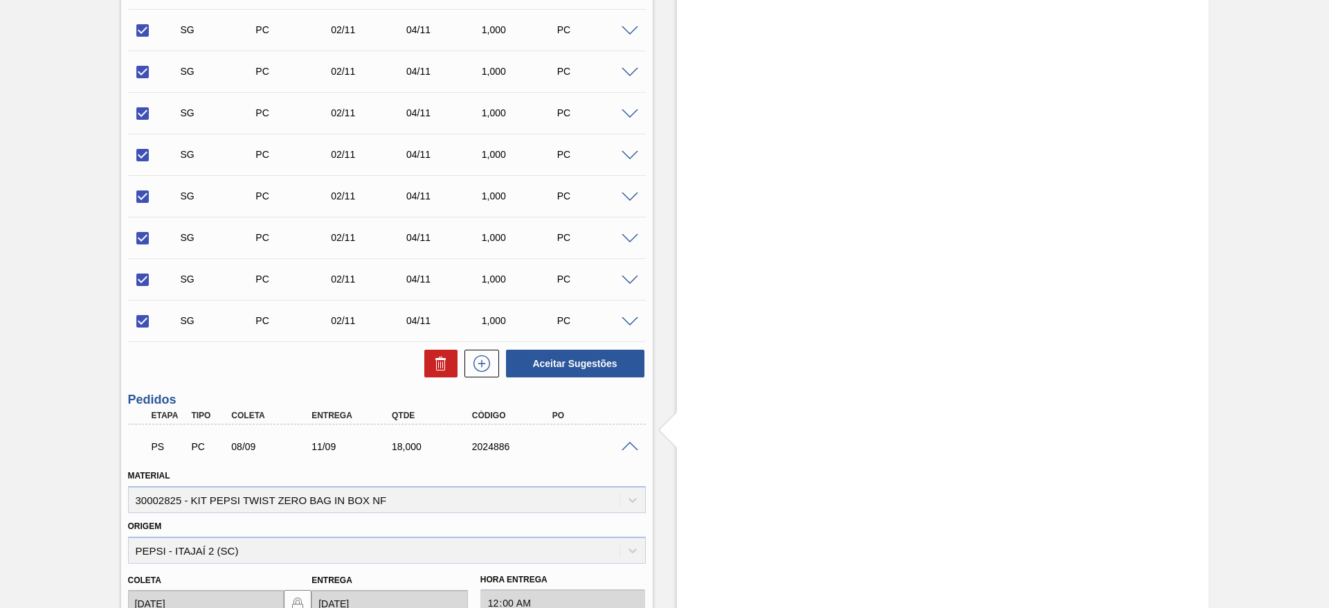
scroll to position [5025, 0]
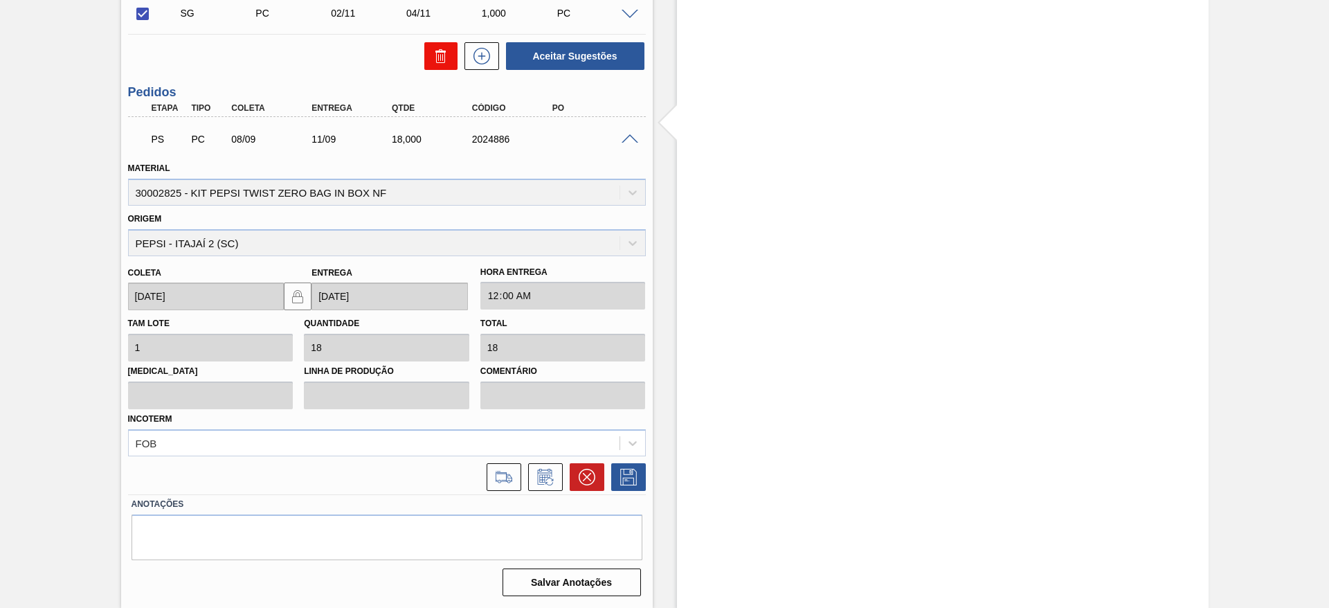
click at [450, 67] on button at bounding box center [440, 56] width 33 height 28
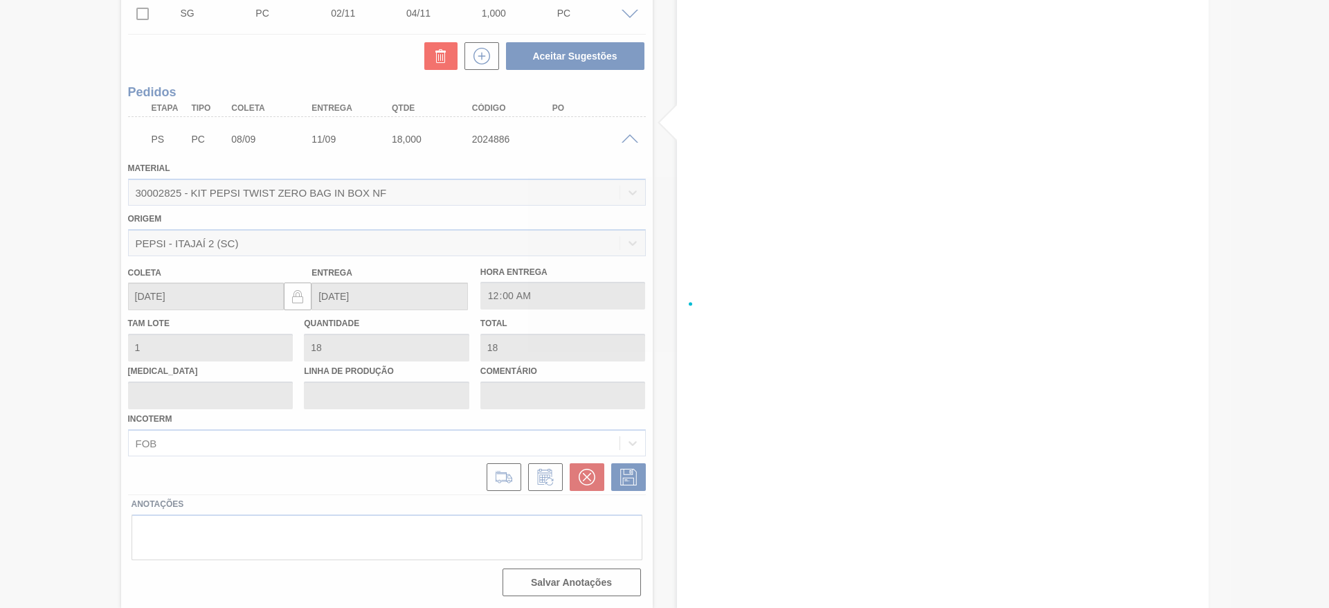
checkbox input "false"
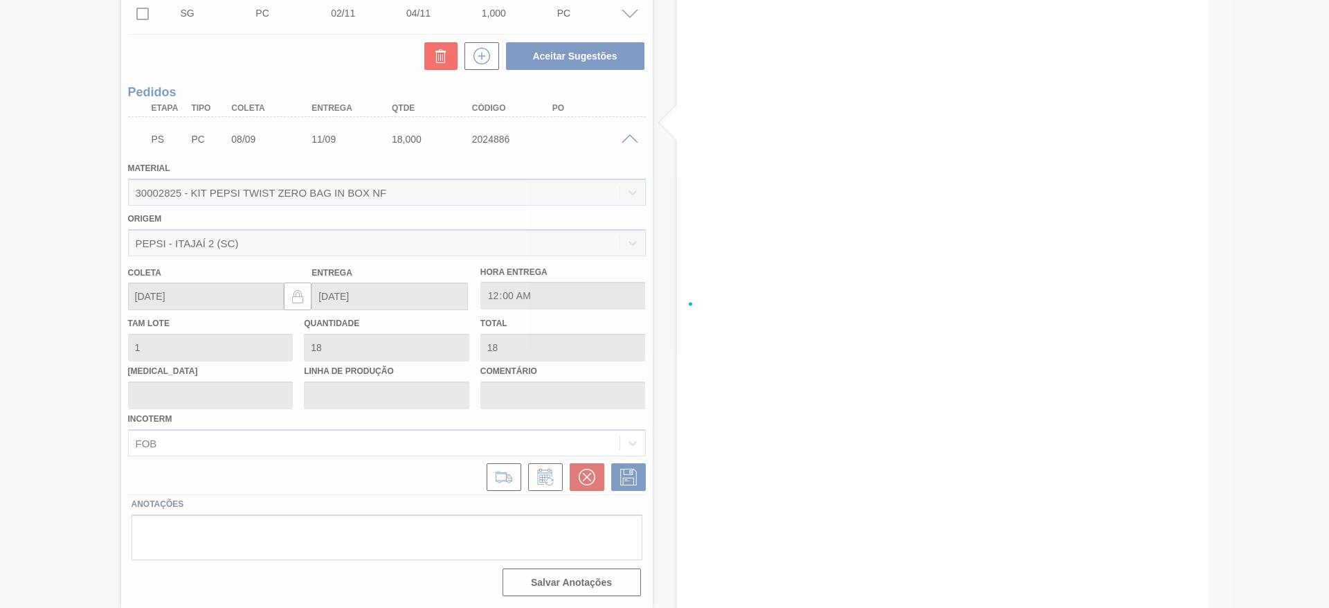
checkbox input "false"
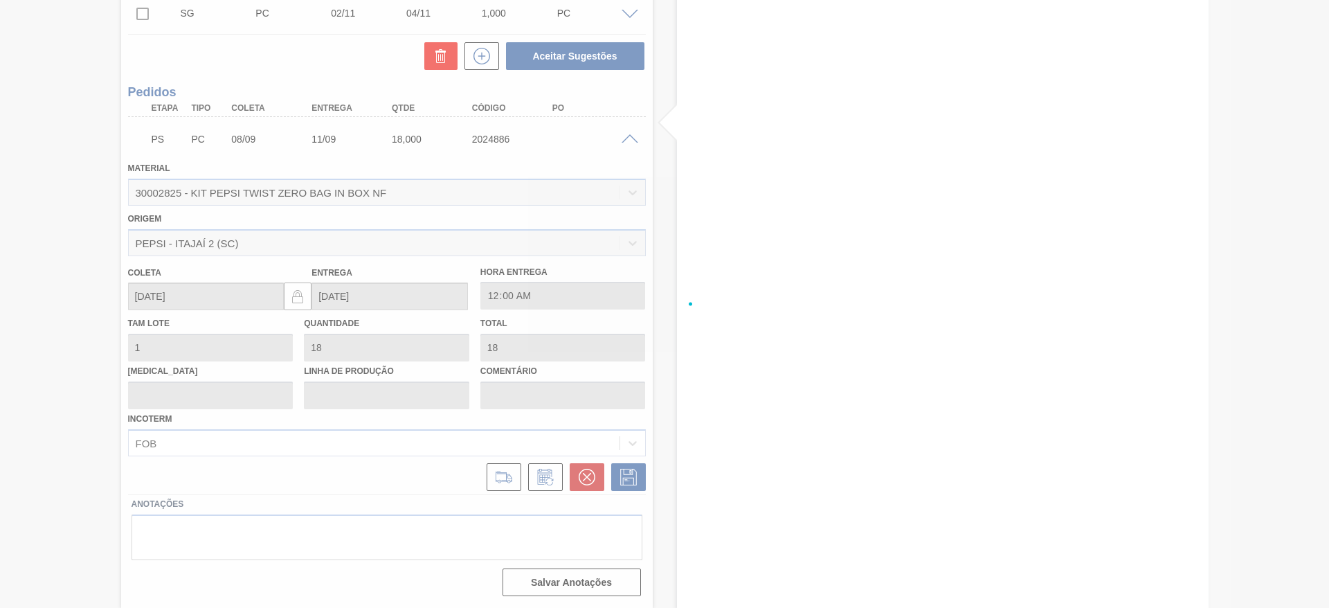
checkbox input "false"
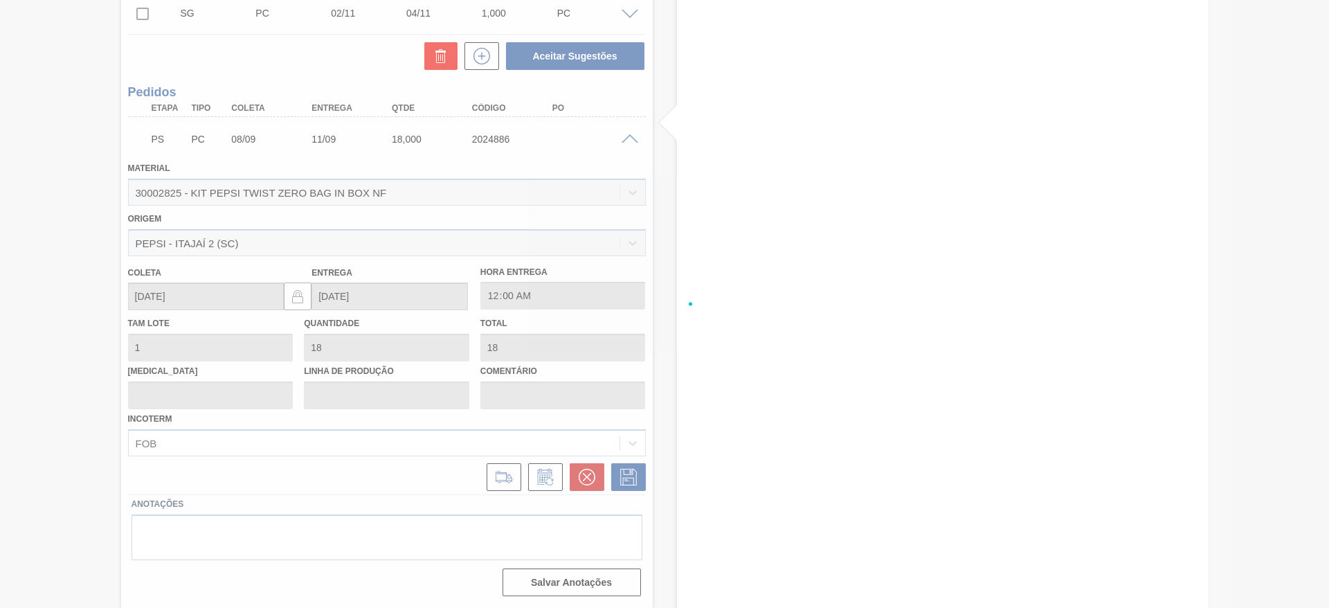
checkbox input "false"
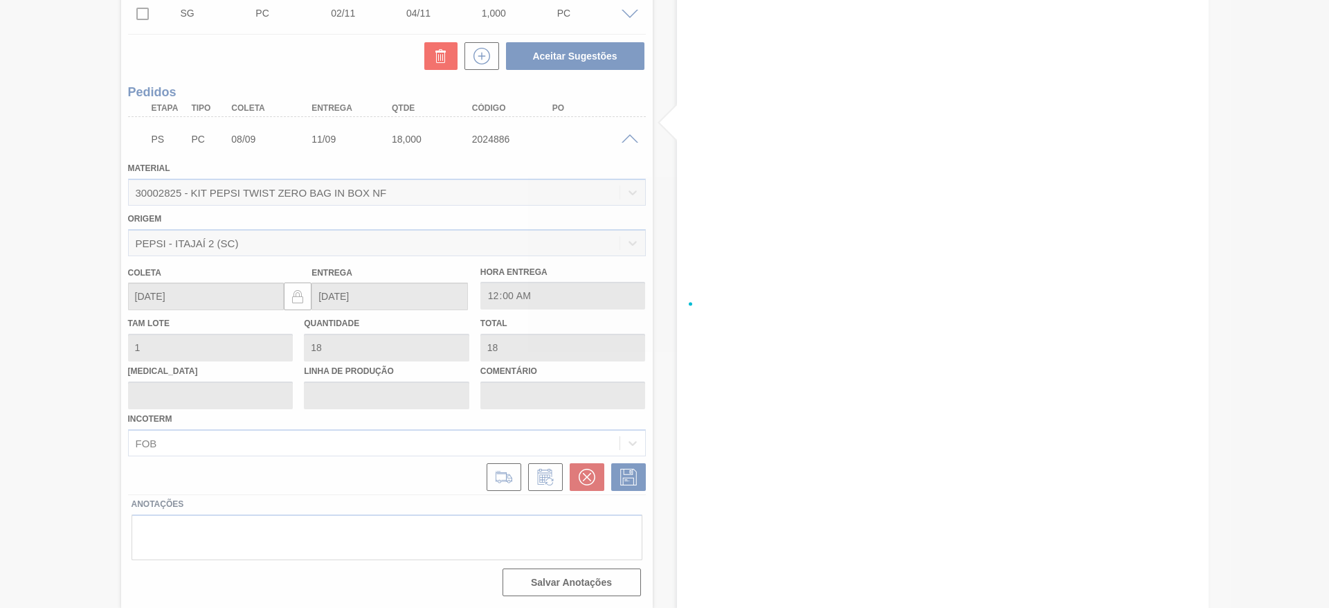
checkbox input "false"
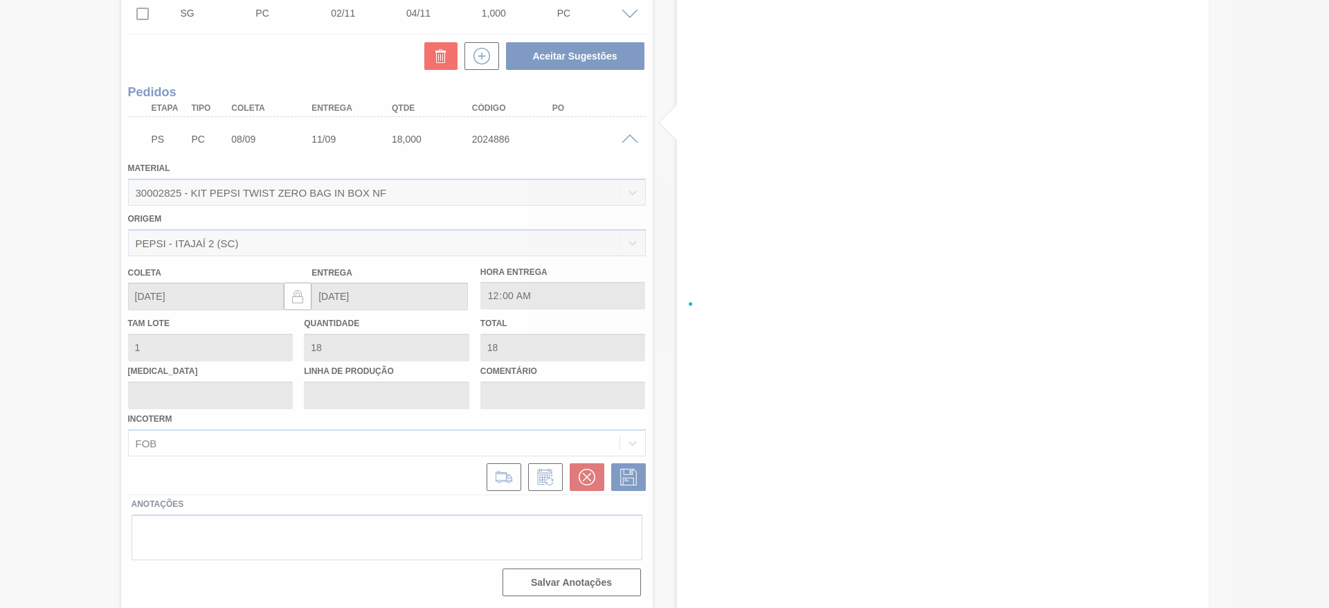
checkbox input "false"
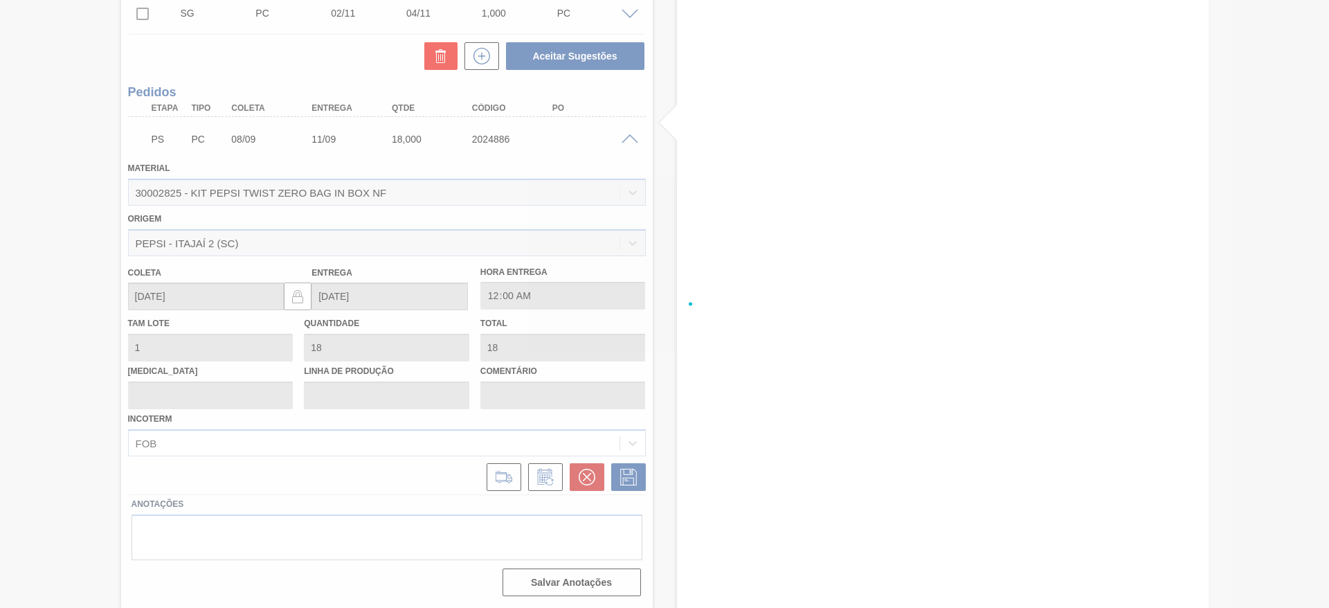
checkbox input "false"
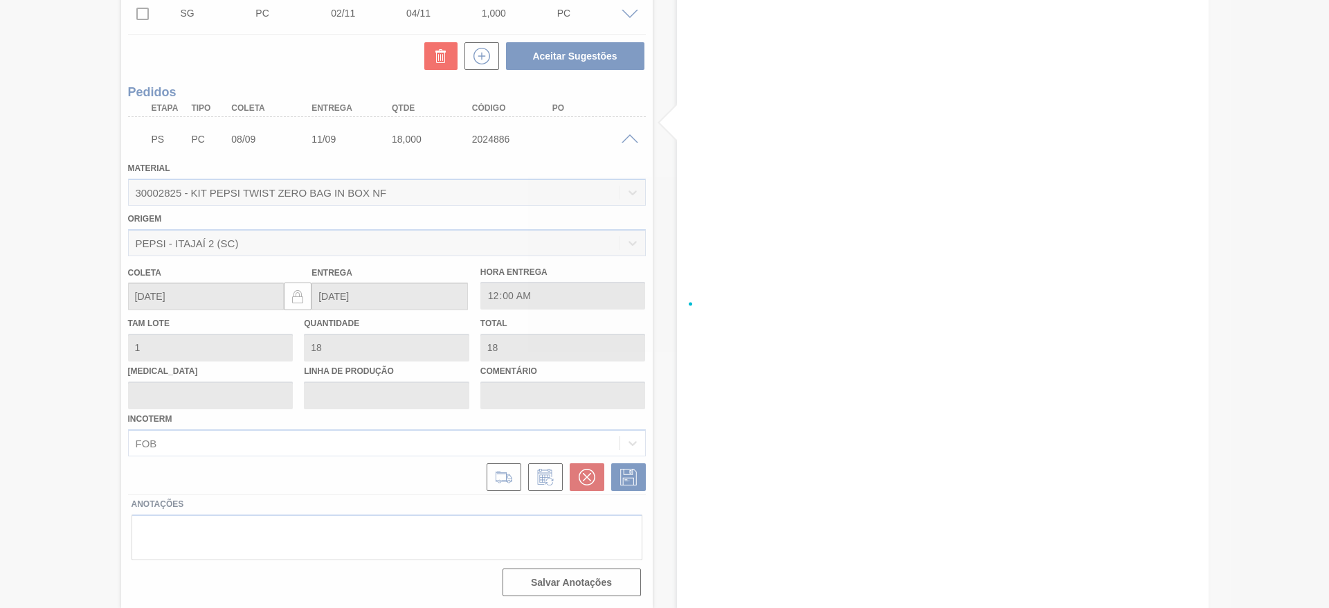
checkbox input "false"
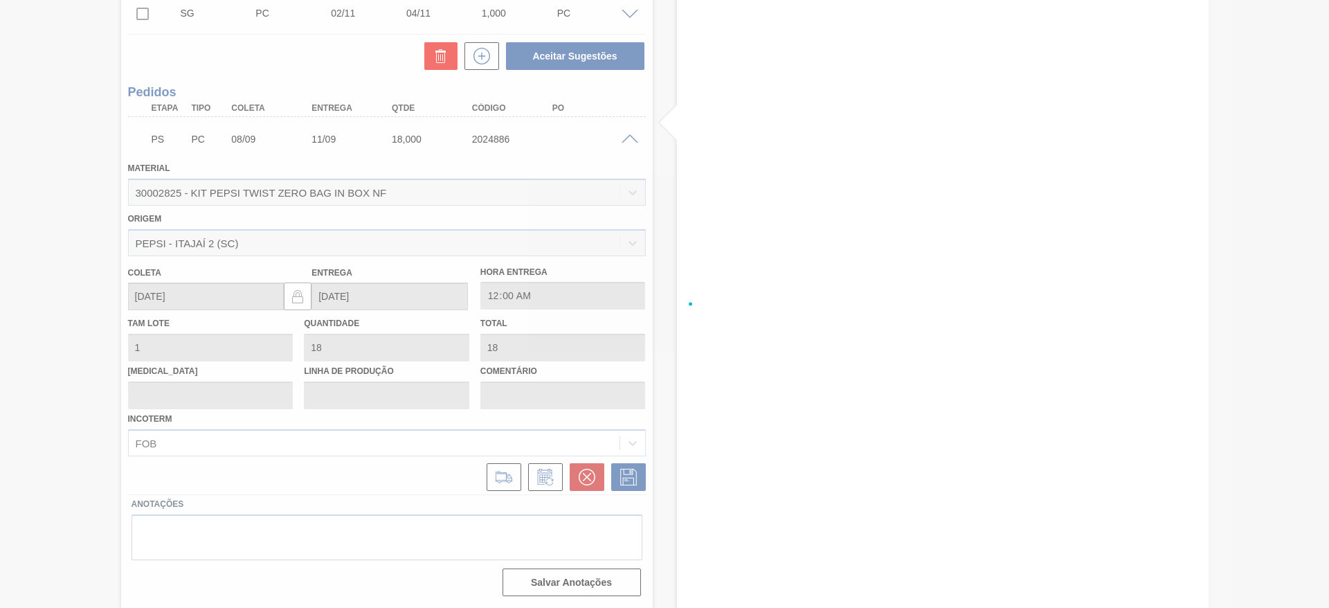
checkbox input "false"
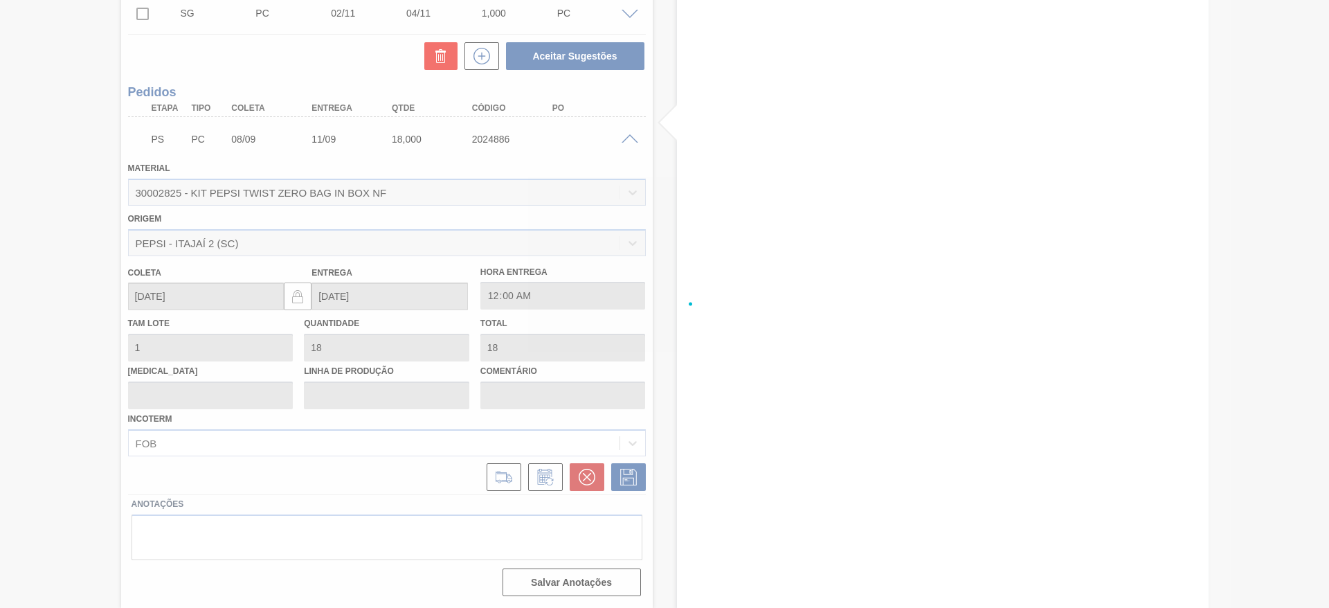
checkbox input "false"
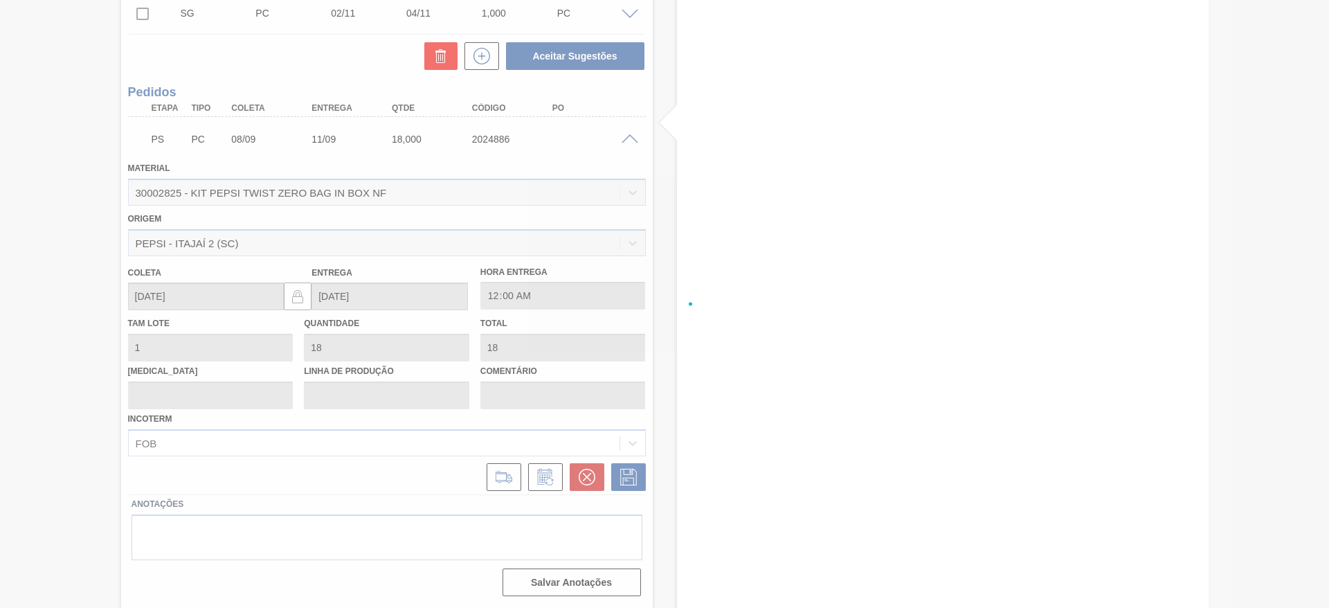
checkbox input "false"
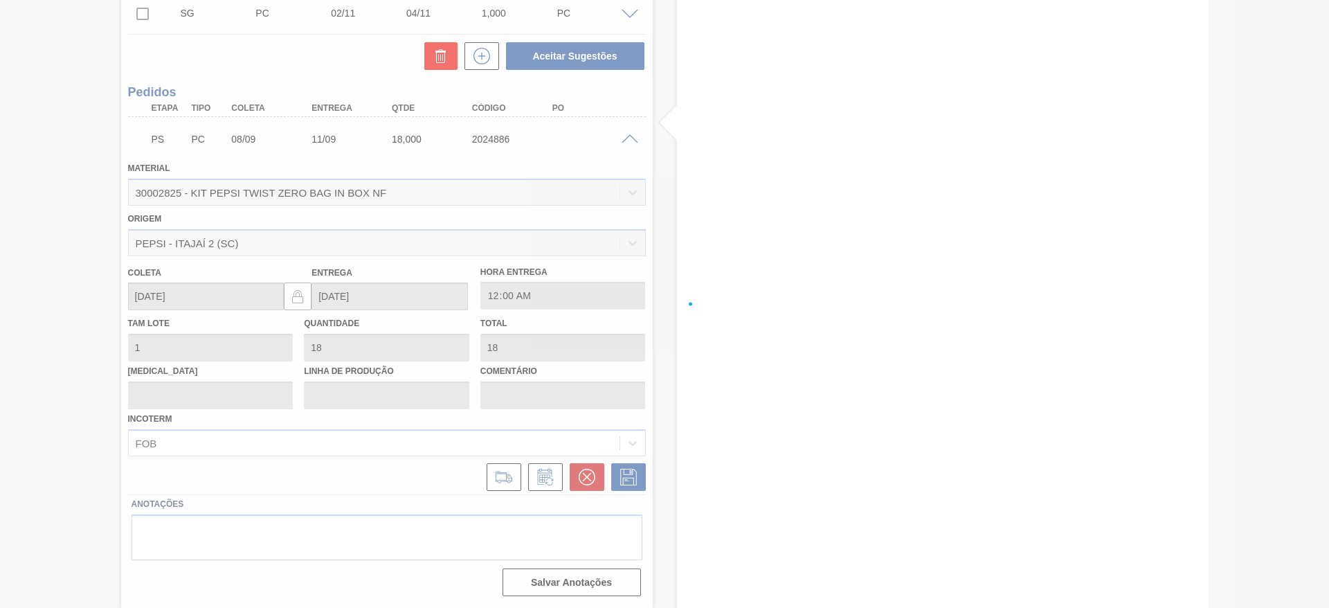
checkbox input "false"
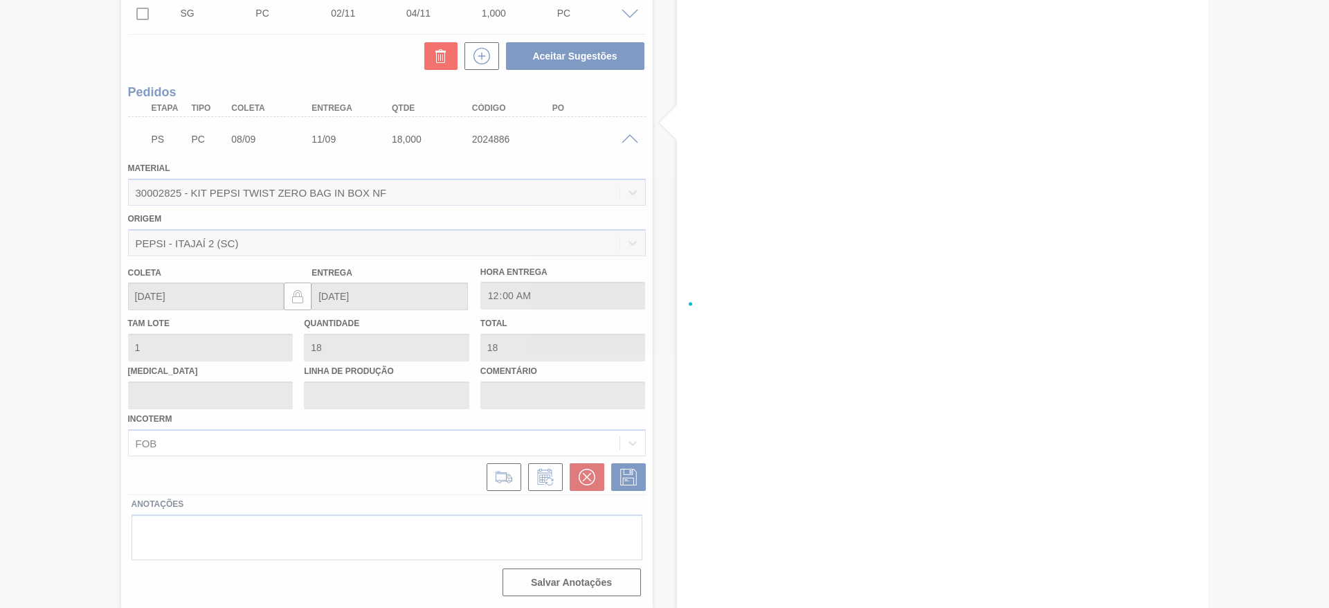
checkbox input "false"
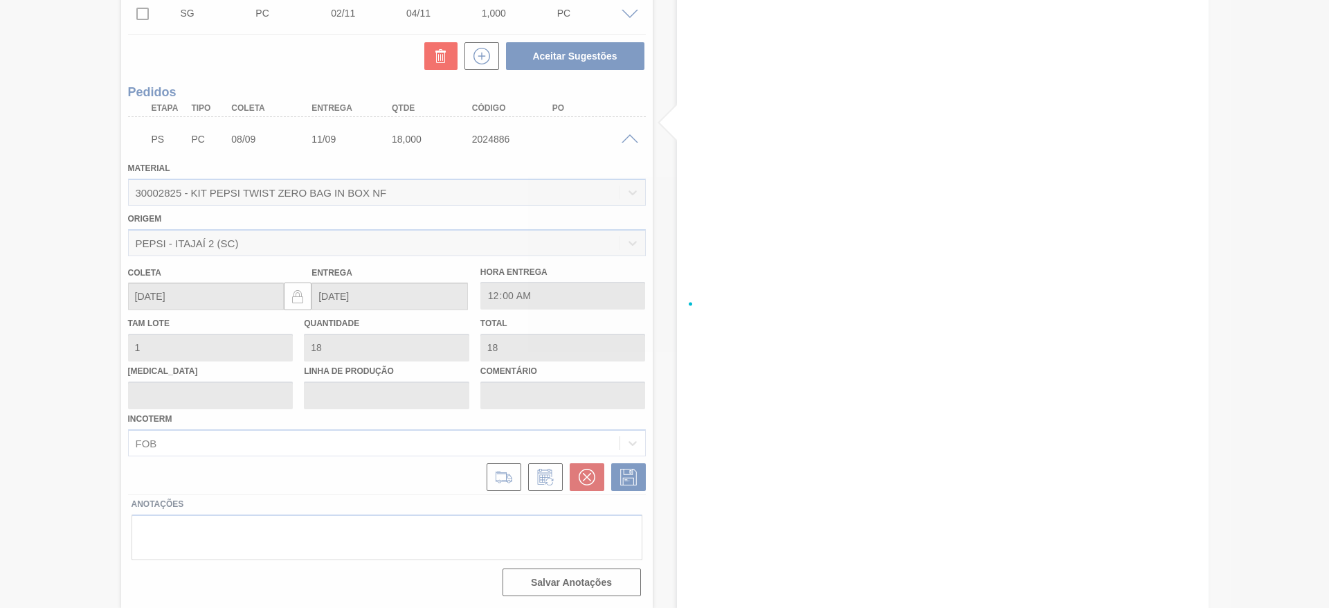
checkbox input "false"
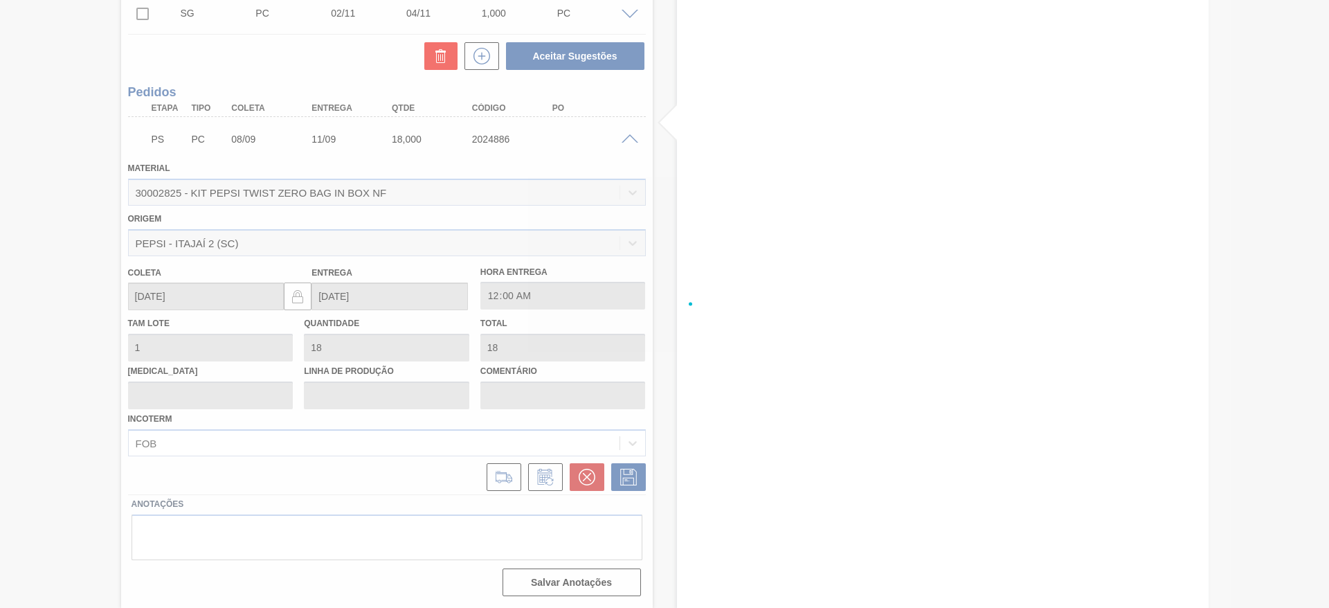
checkbox input "false"
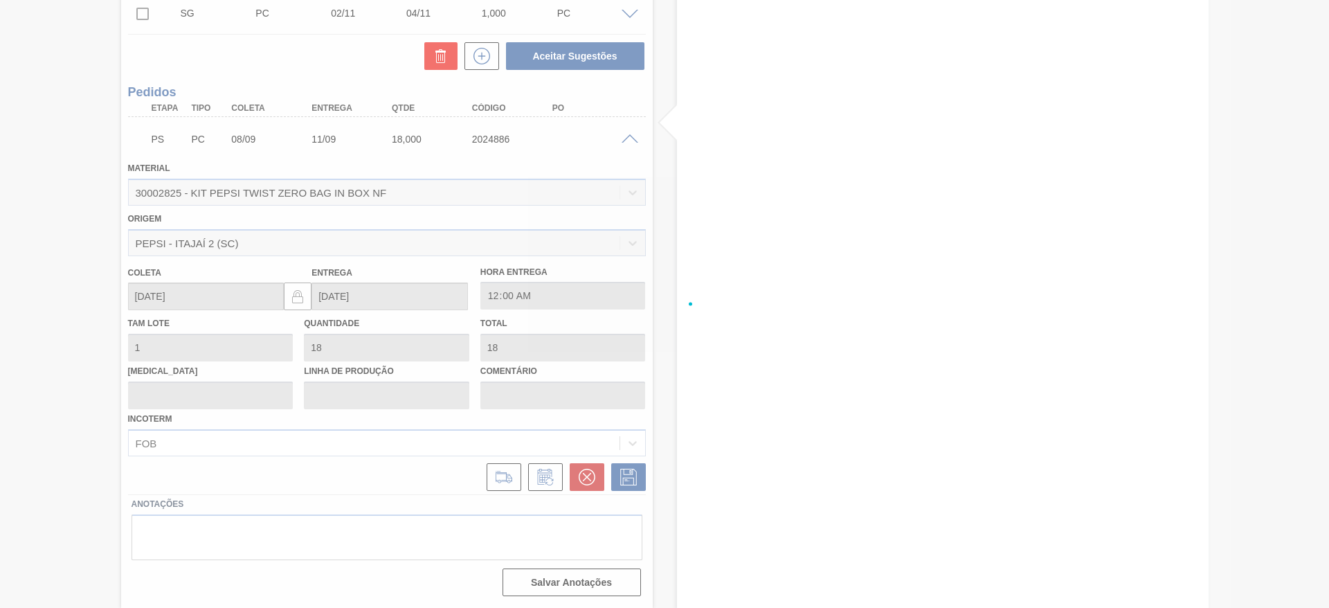
checkbox input "false"
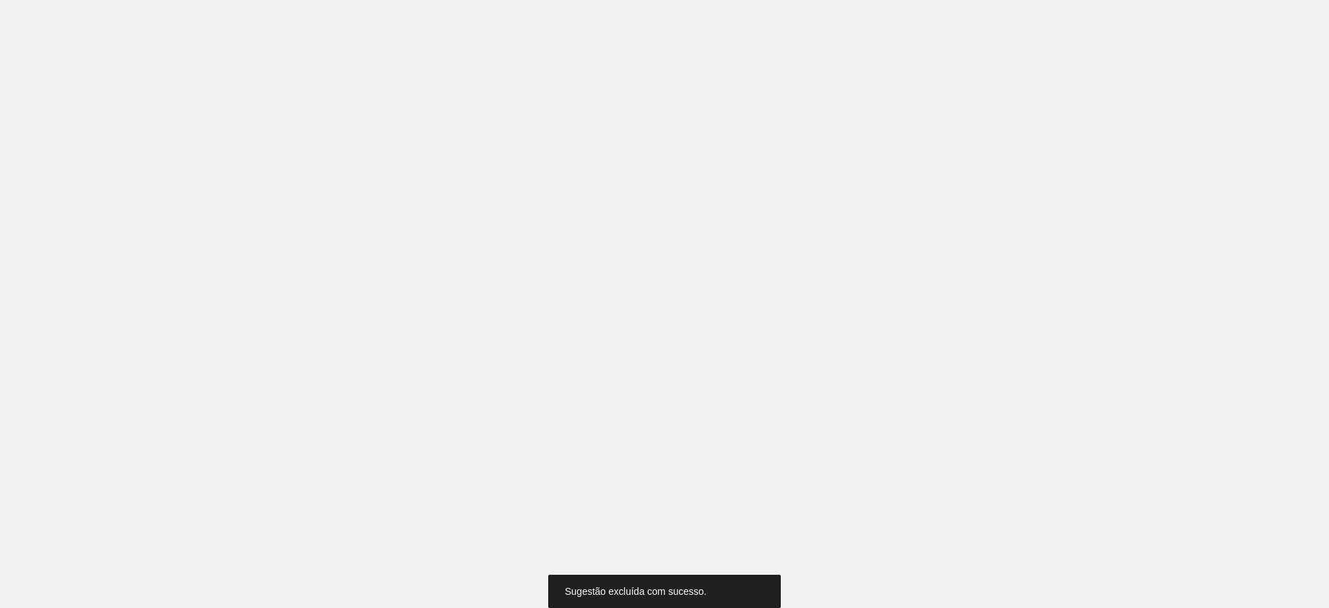
scroll to position [3941, 0]
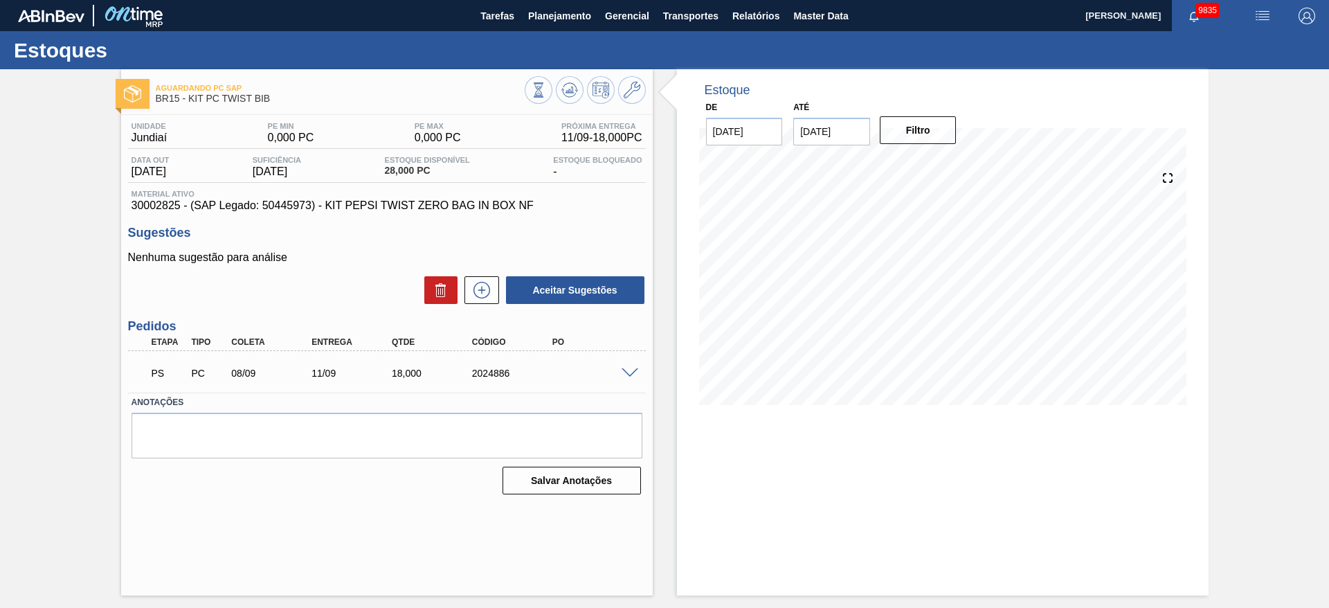
click at [630, 373] on span at bounding box center [629, 373] width 17 height 10
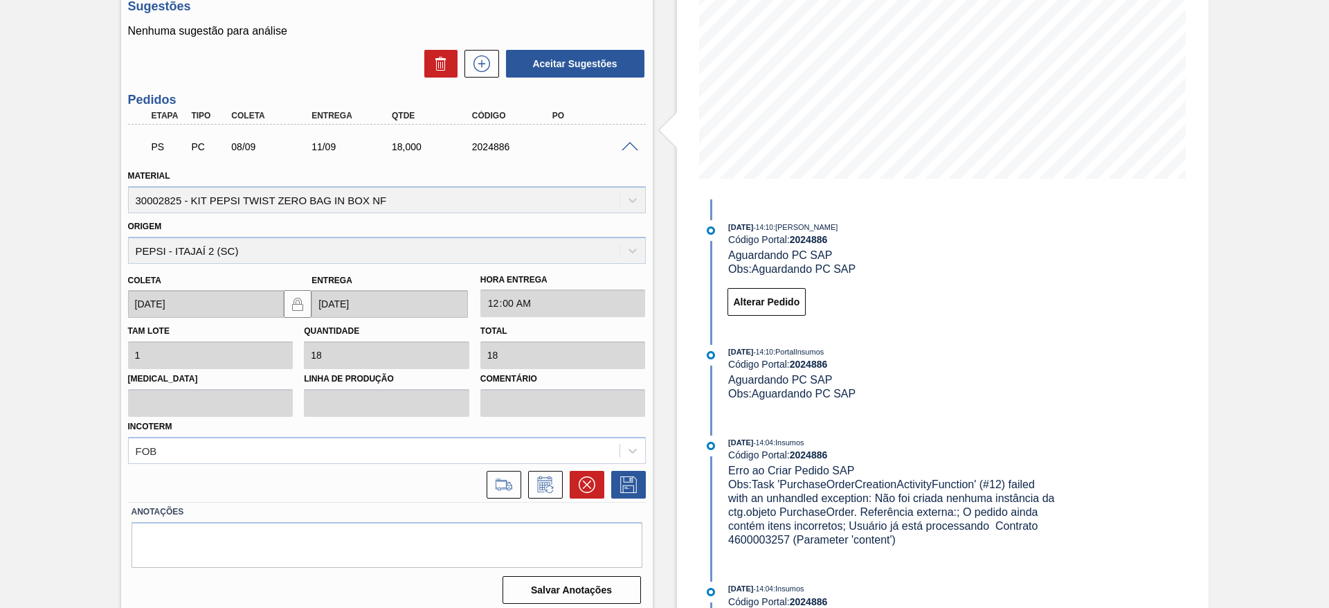
scroll to position [234, 0]
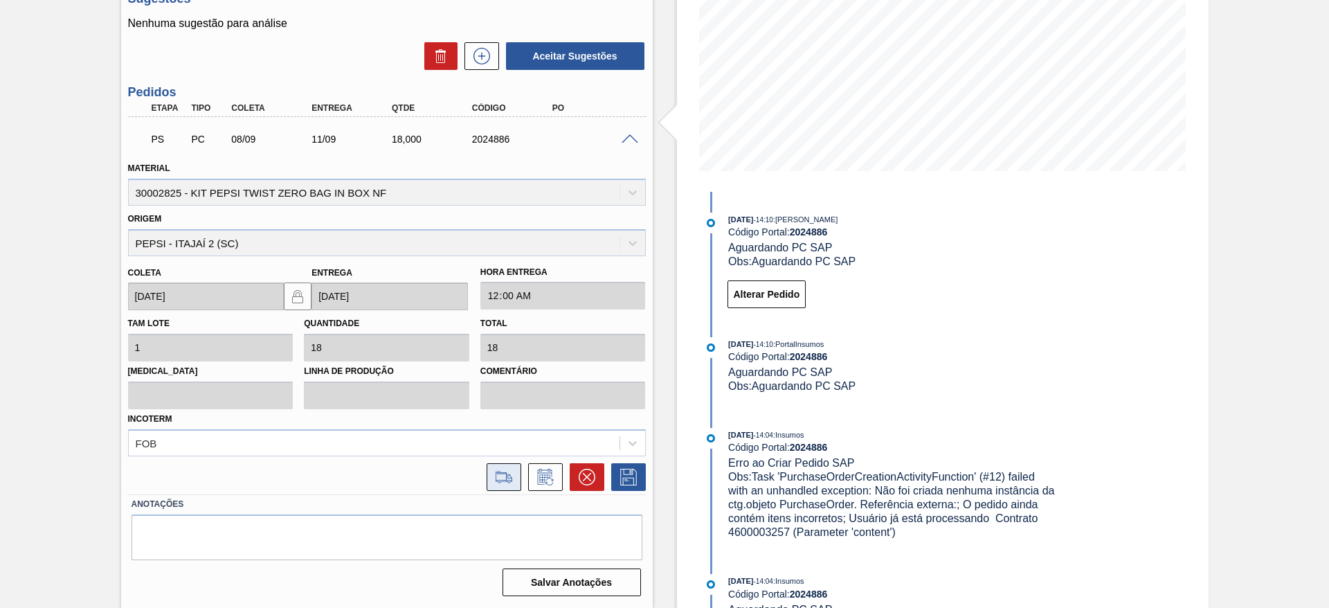
click at [503, 468] on icon at bounding box center [504, 476] width 22 height 17
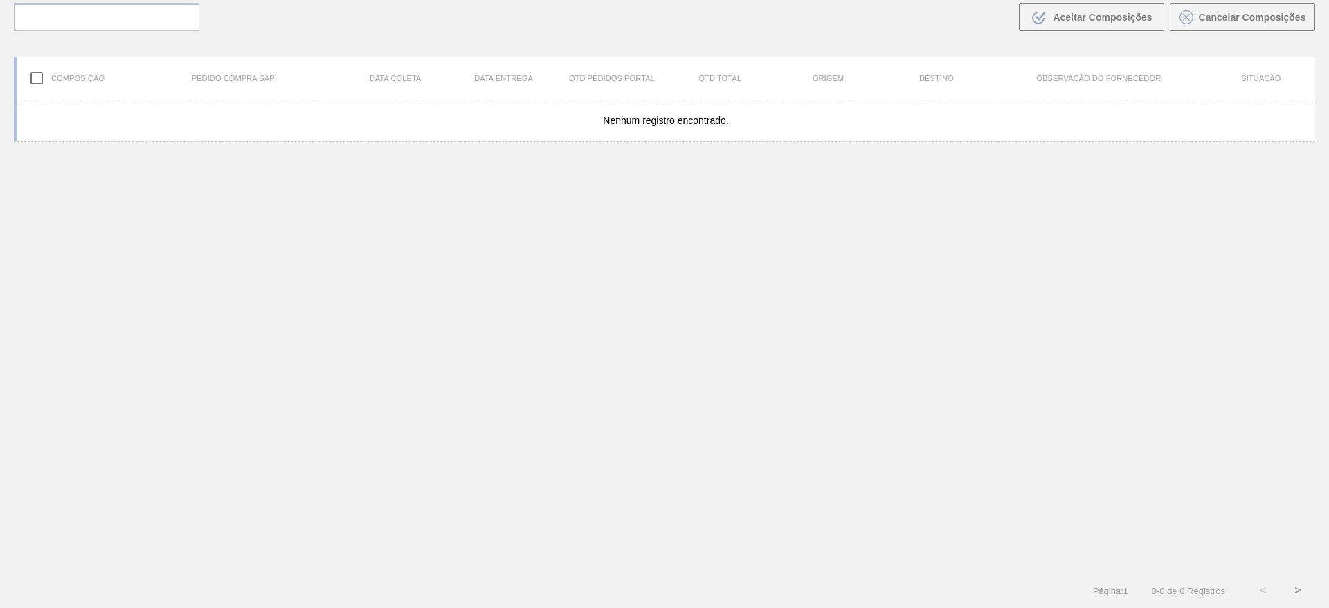
scroll to position [100, 0]
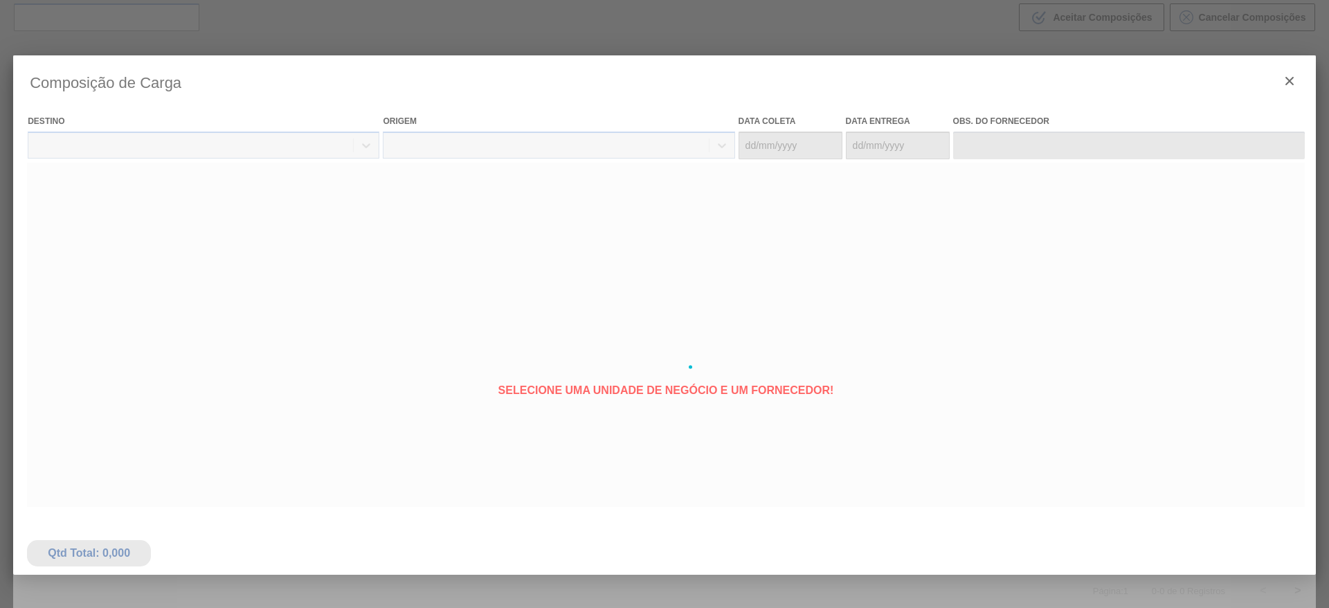
type coleta "[DATE]"
type entrega "[DATE]"
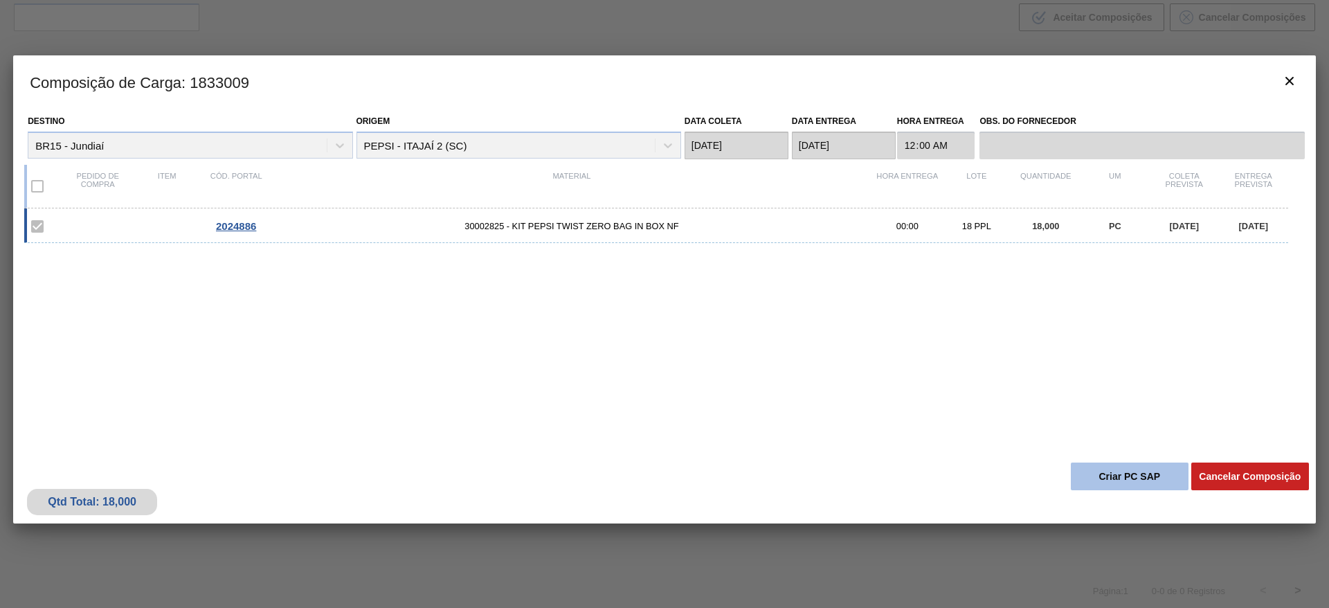
click at [1094, 466] on button "Criar PC SAP" at bounding box center [1130, 476] width 118 height 28
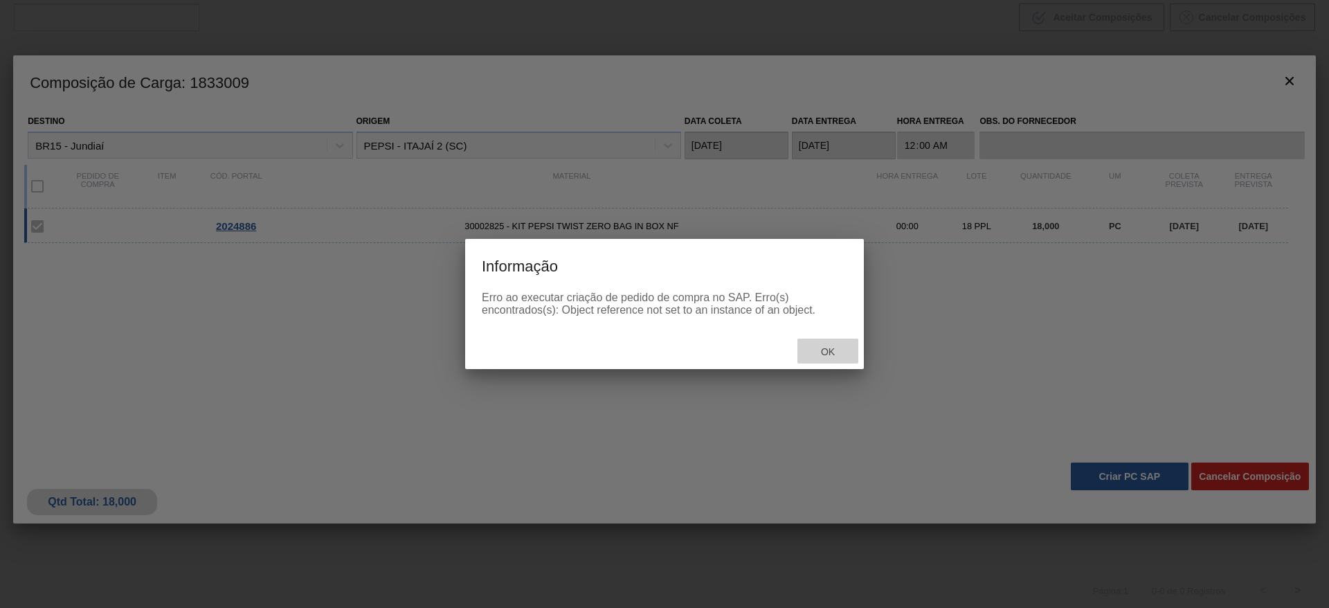
click at [831, 347] on span "Ok" at bounding box center [828, 351] width 36 height 11
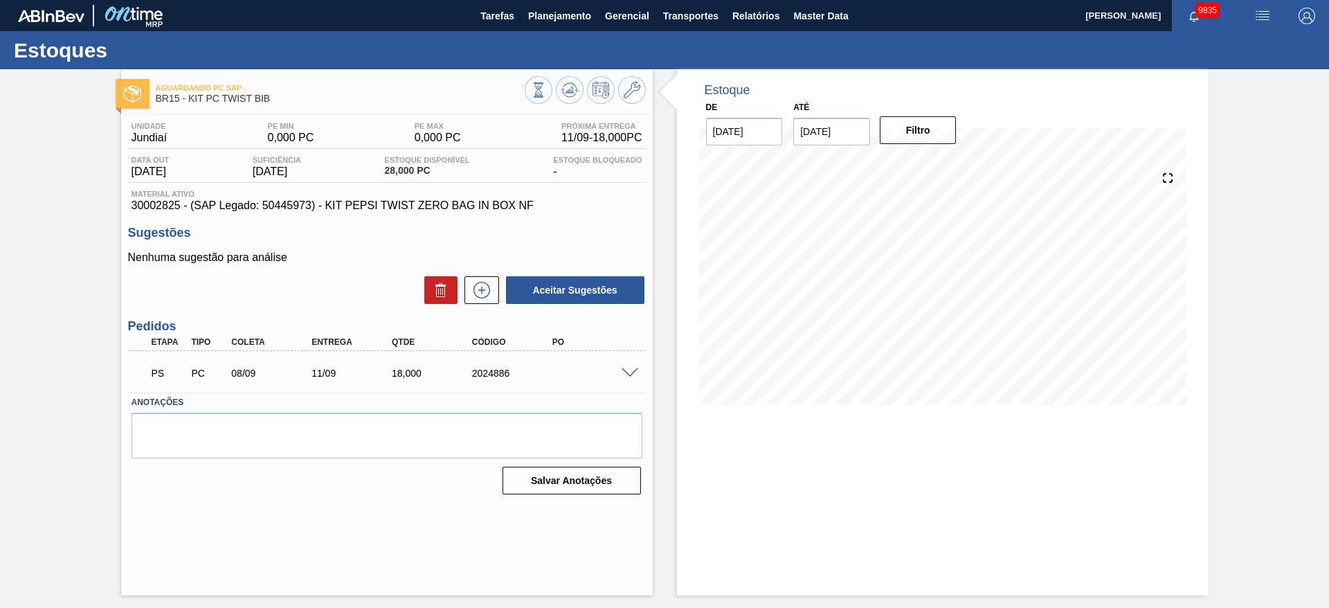
click at [630, 370] on span at bounding box center [629, 373] width 17 height 10
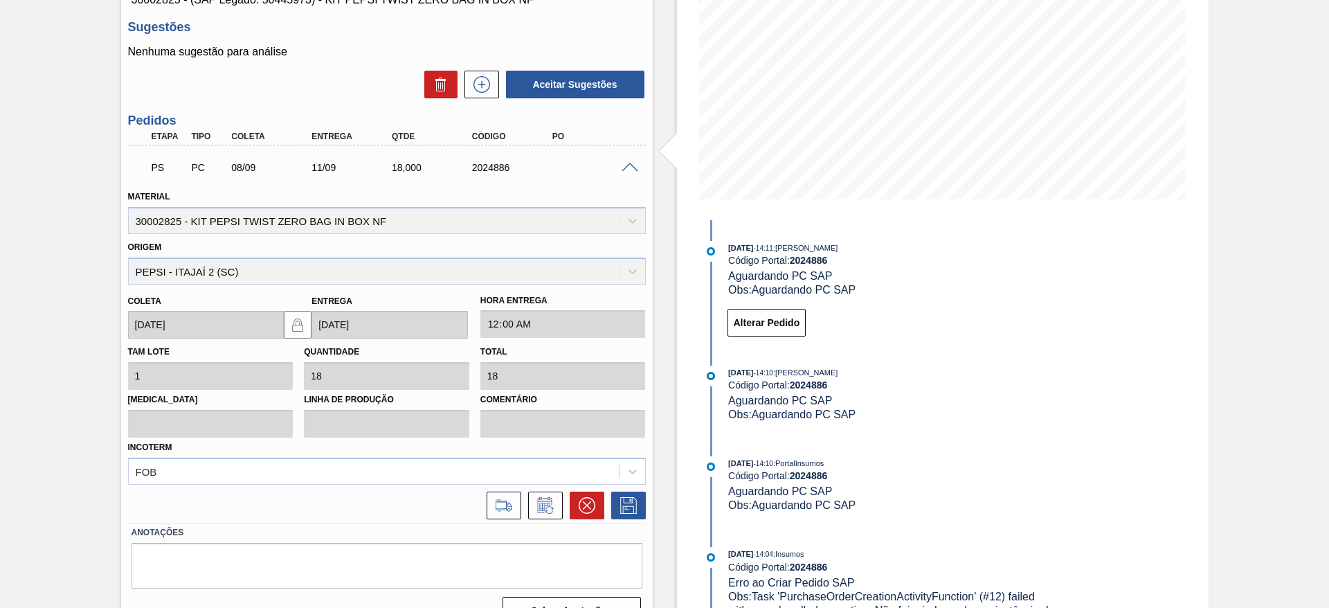
scroll to position [234, 0]
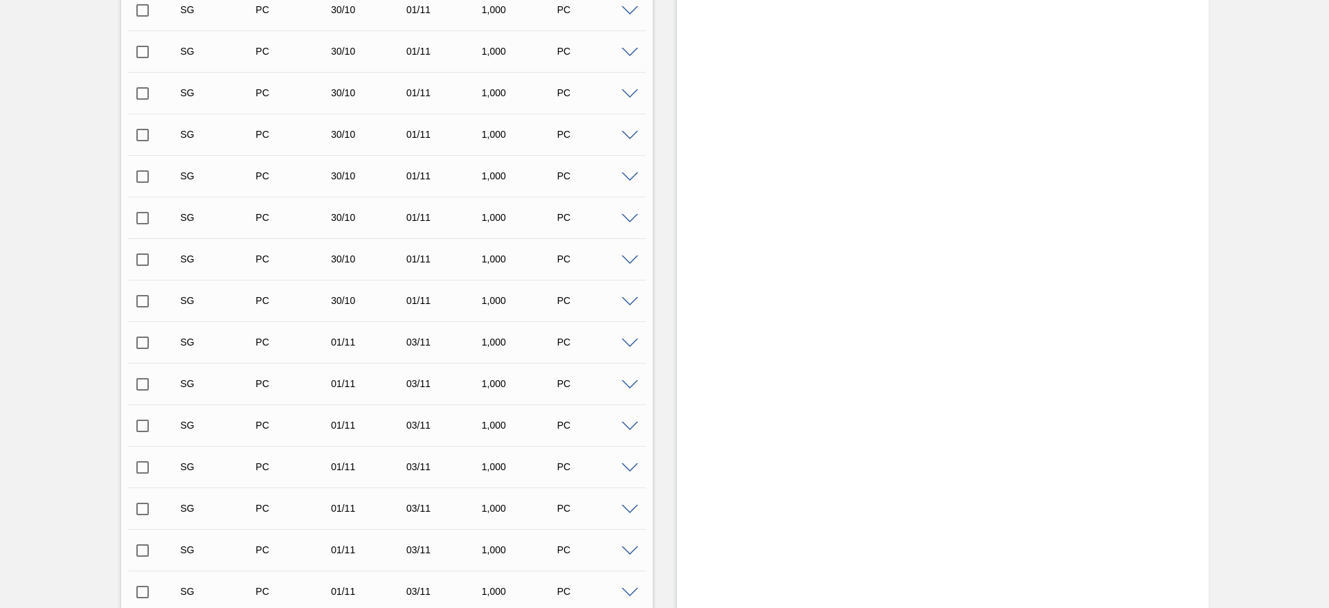
scroll to position [4191, 0]
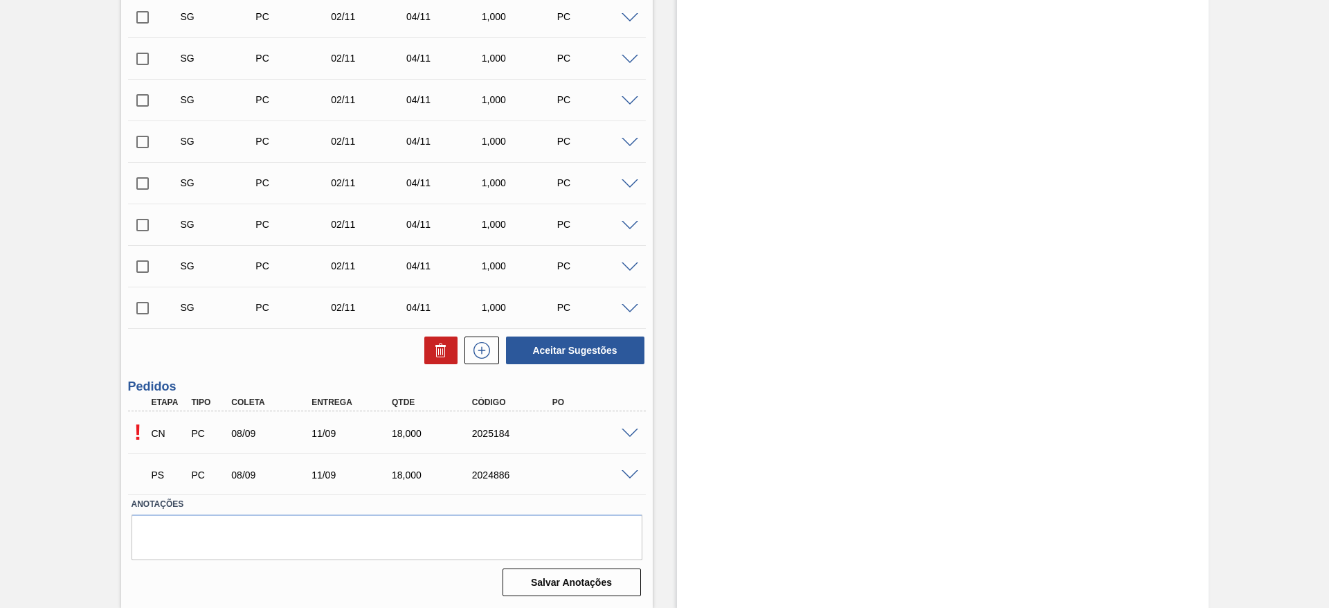
click at [631, 433] on span at bounding box center [629, 433] width 17 height 10
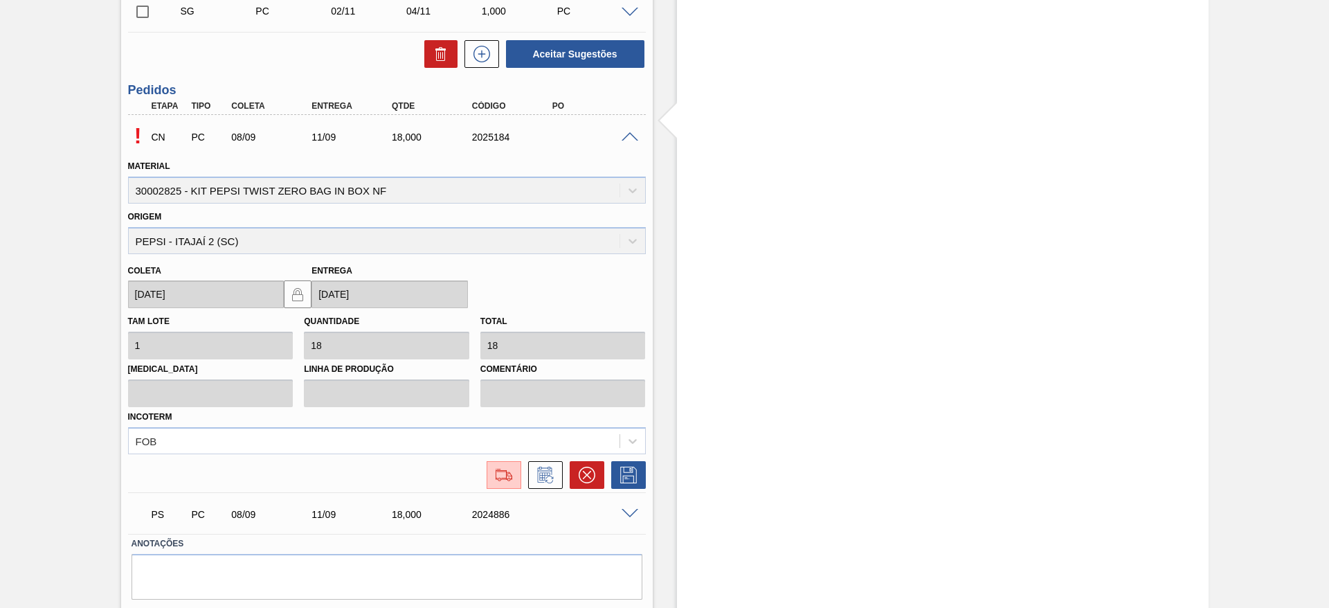
scroll to position [4488, 0]
click at [506, 482] on button at bounding box center [503, 474] width 35 height 28
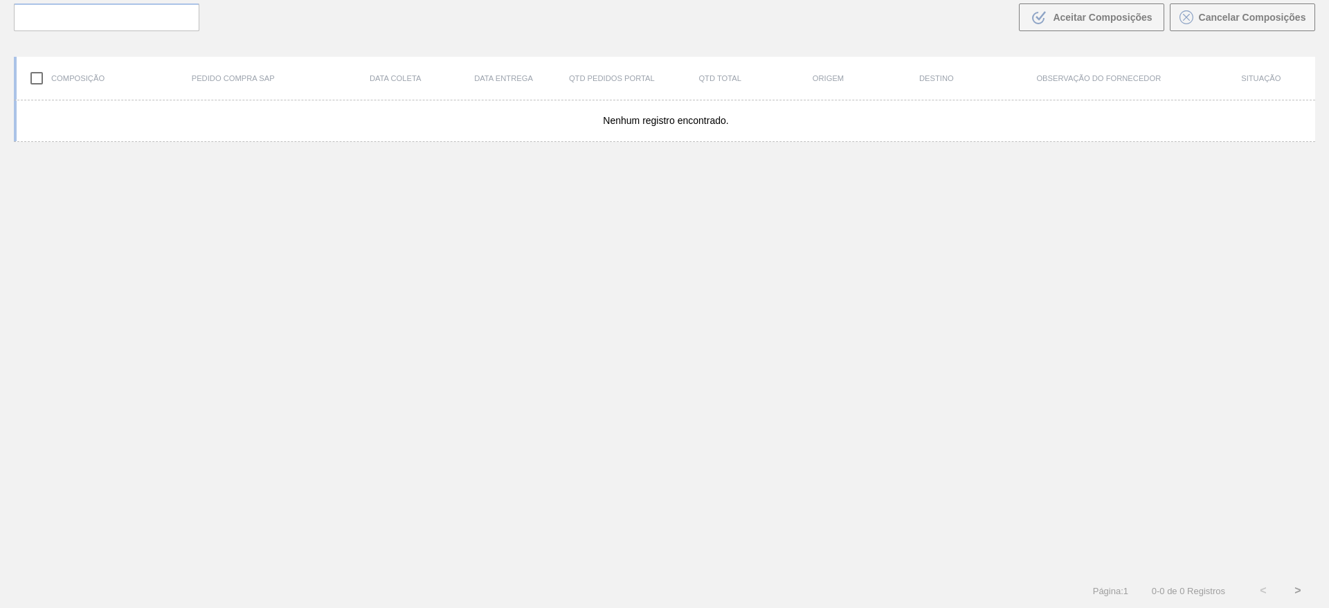
scroll to position [100, 0]
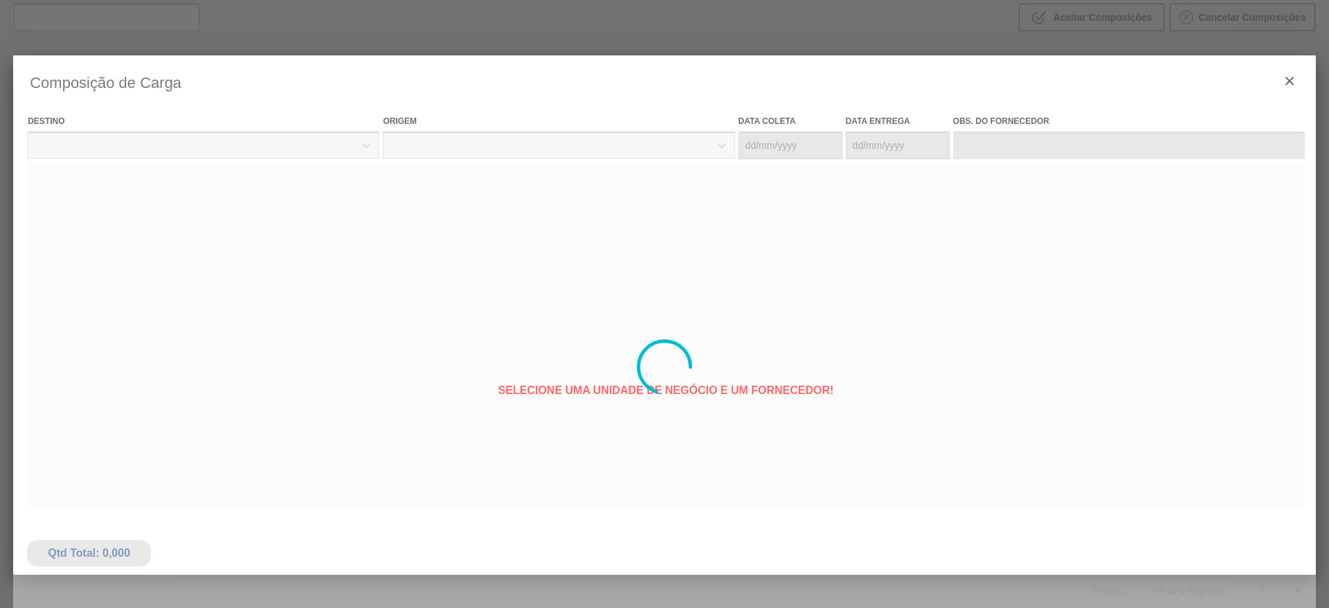
type coleta "[DATE]"
type entrega "[DATE]"
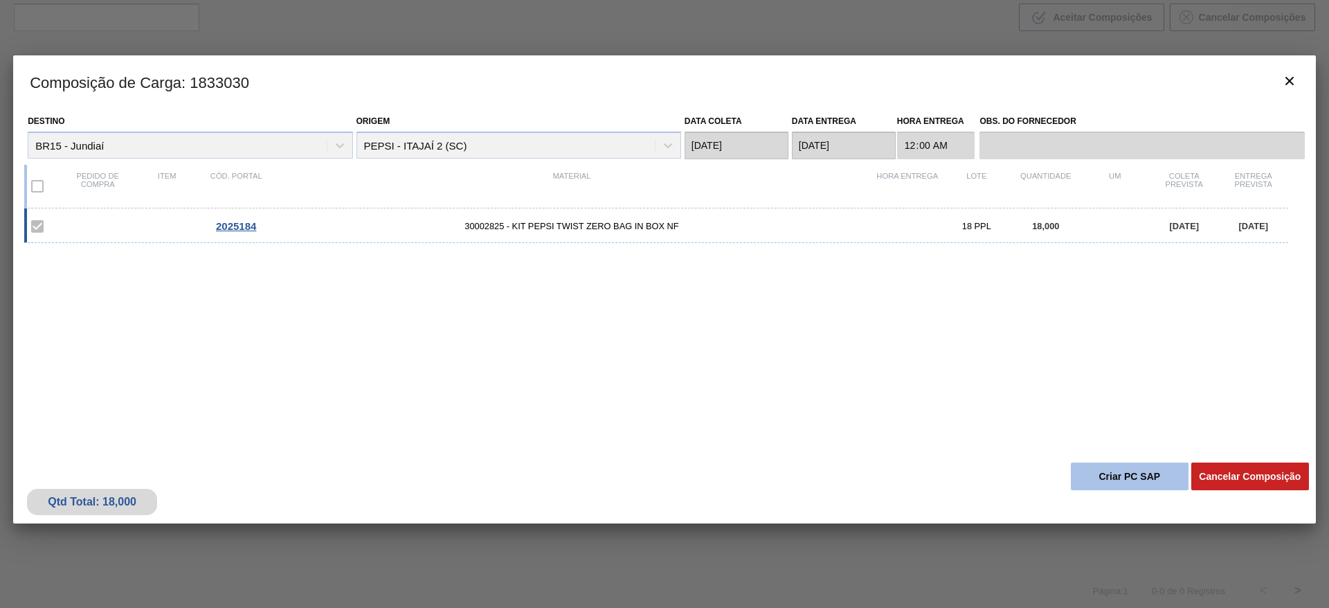
click at [1129, 472] on button "Criar PC SAP" at bounding box center [1130, 476] width 118 height 28
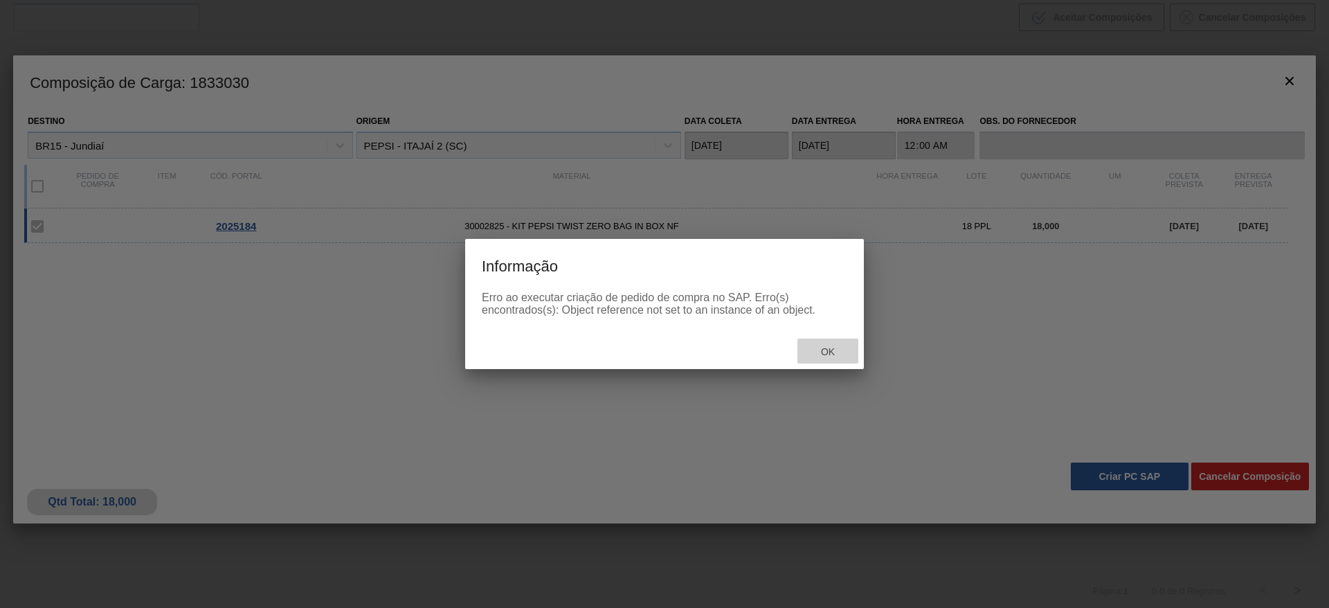
click at [819, 347] on span "Ok" at bounding box center [828, 351] width 36 height 11
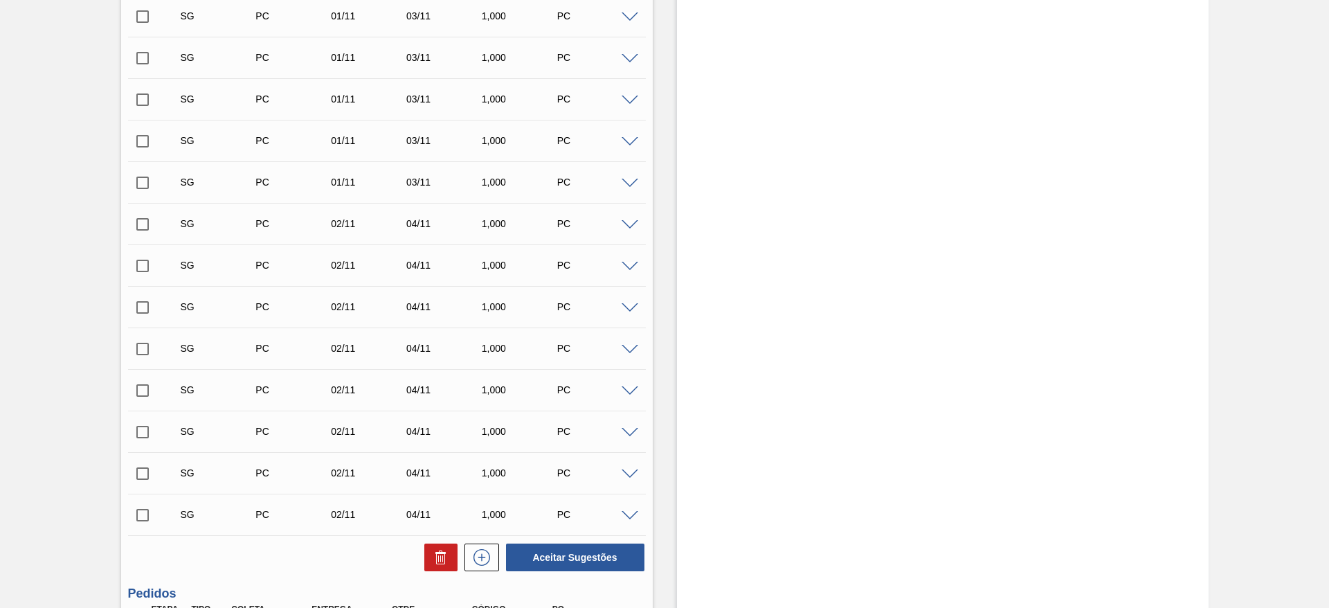
scroll to position [4191, 0]
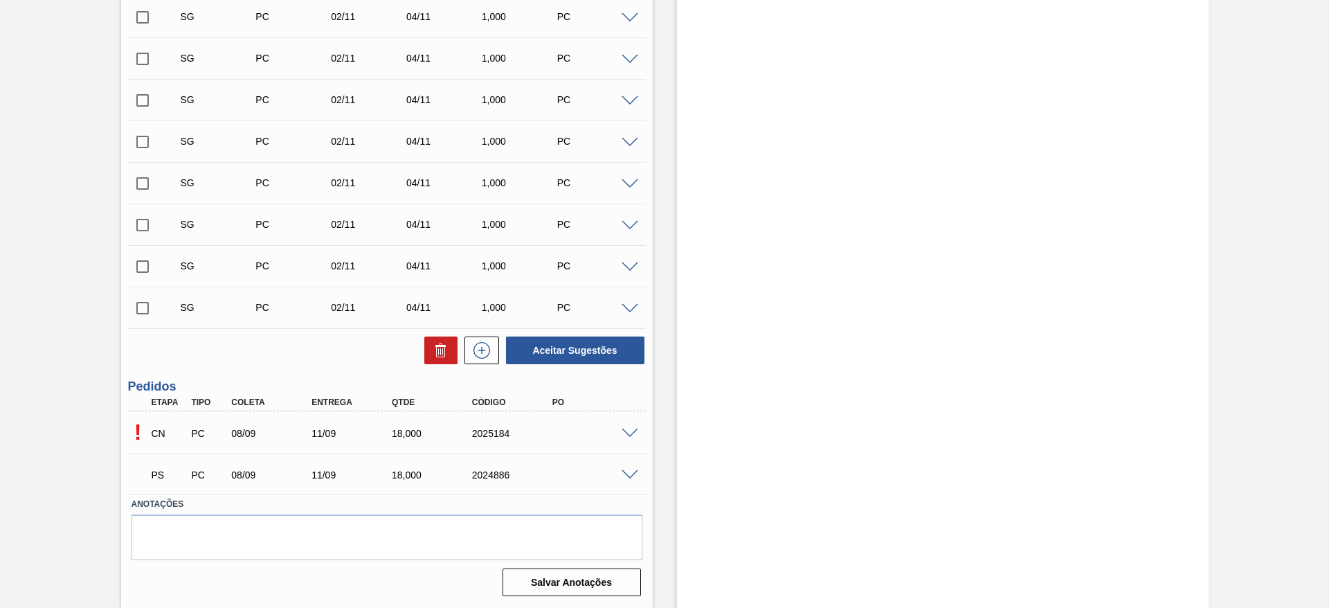
click at [634, 433] on div at bounding box center [632, 432] width 28 height 10
click at [634, 433] on span at bounding box center [629, 433] width 17 height 10
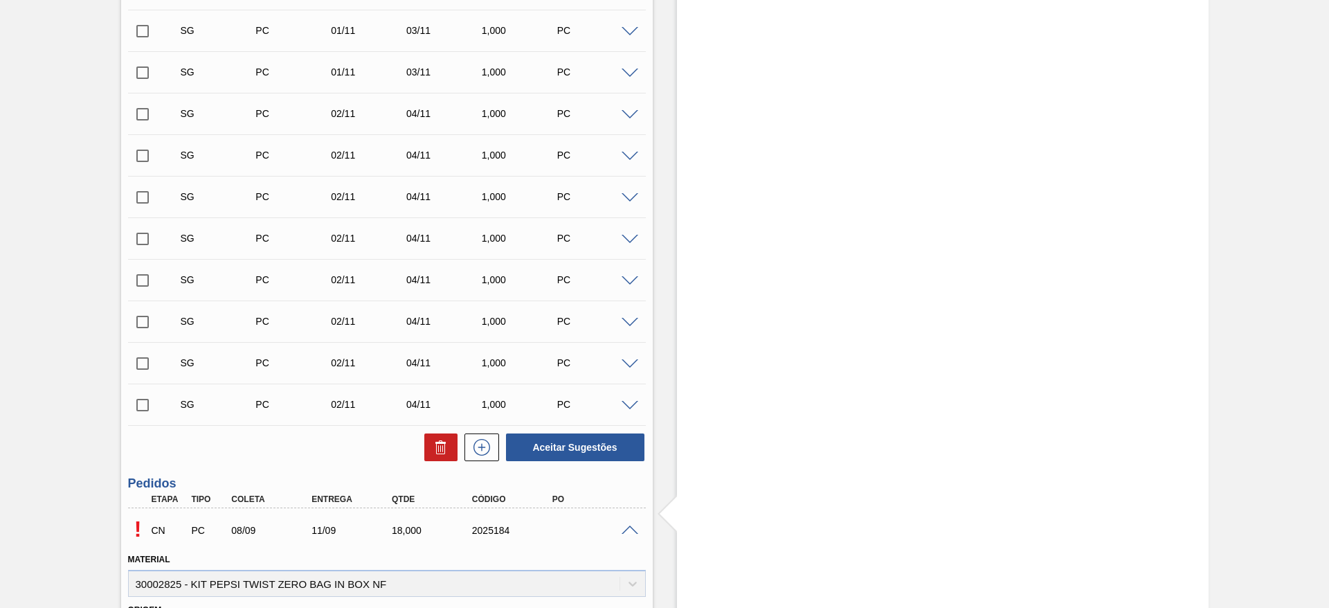
scroll to position [4526, 0]
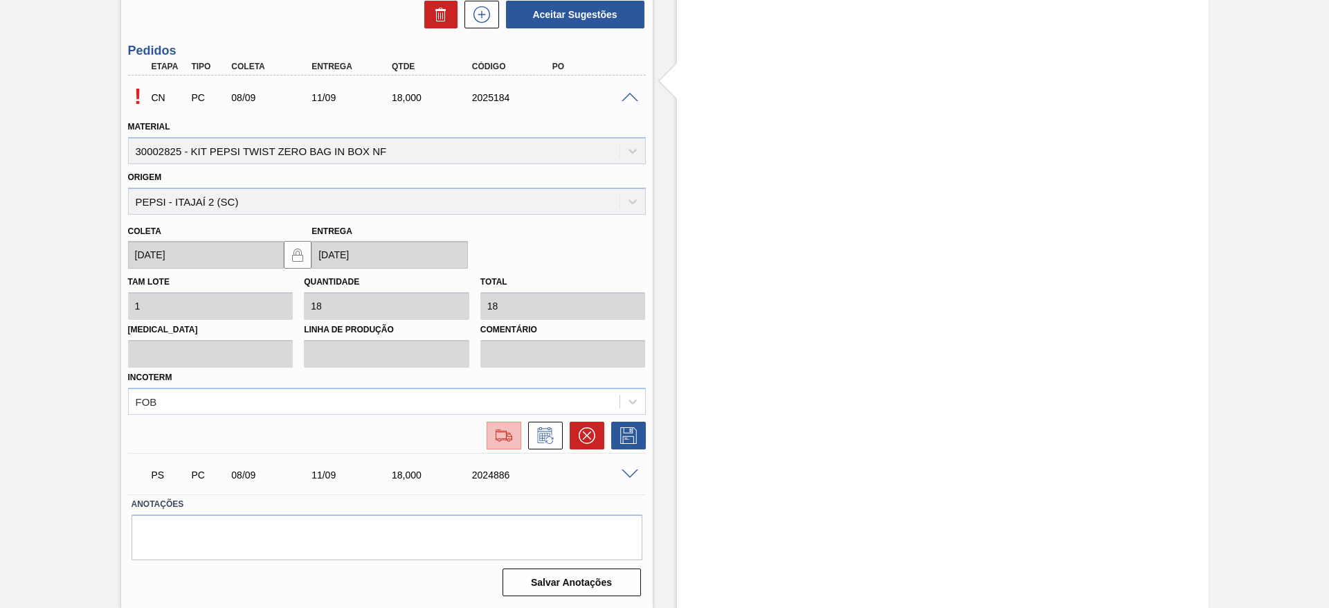
click at [498, 444] on button at bounding box center [503, 435] width 35 height 28
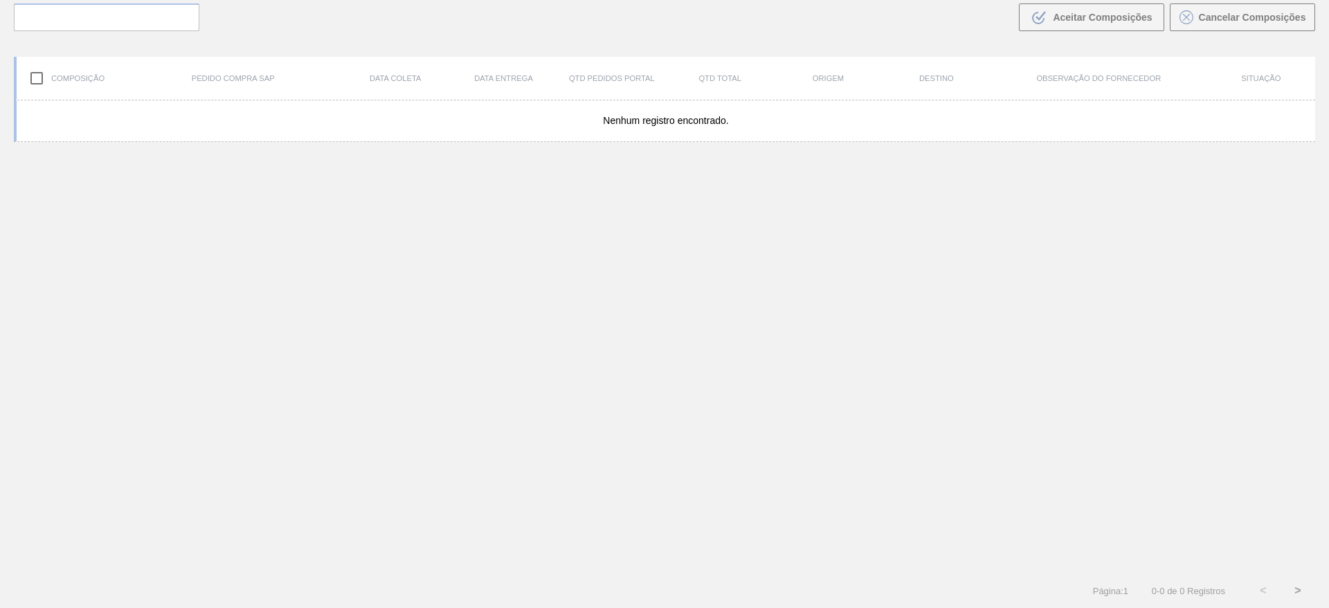
scroll to position [100, 0]
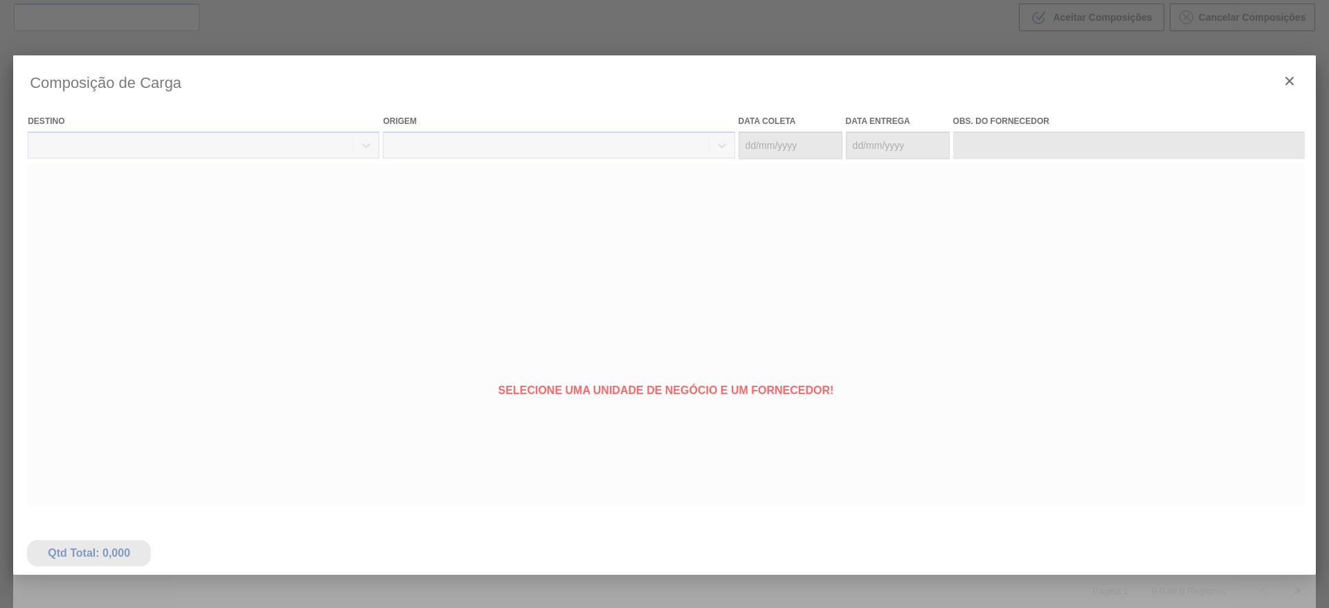
type coleta "[DATE]"
type entrega "[DATE]"
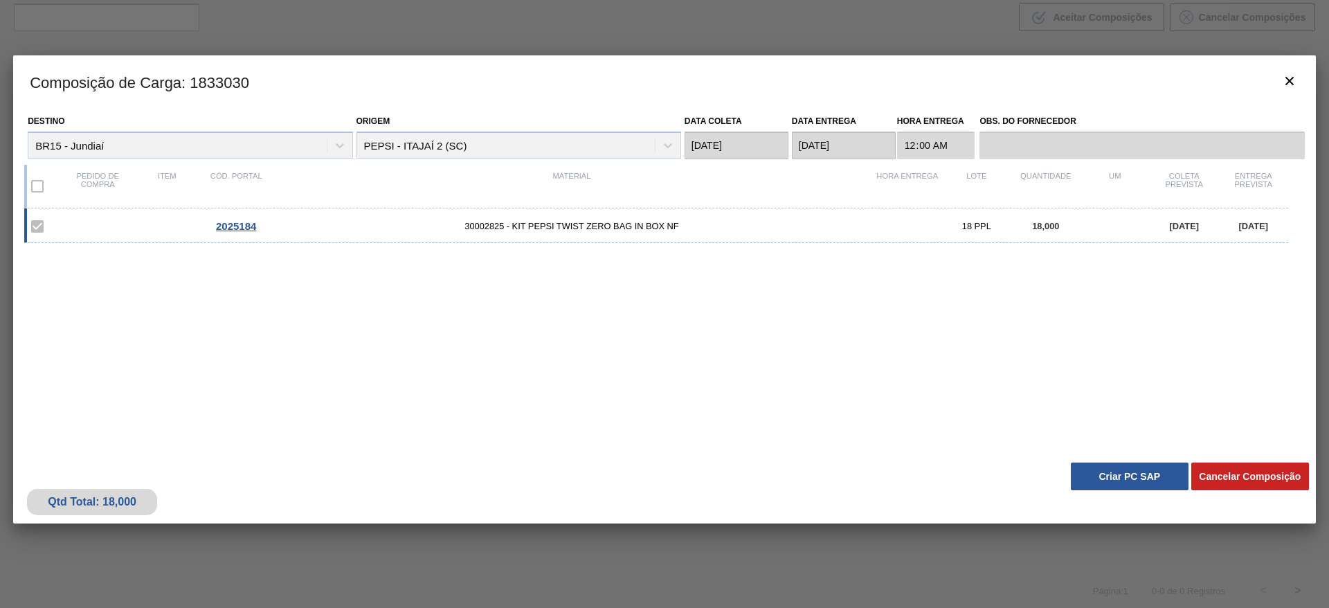
click at [1109, 475] on button "Criar PC SAP" at bounding box center [1130, 476] width 118 height 28
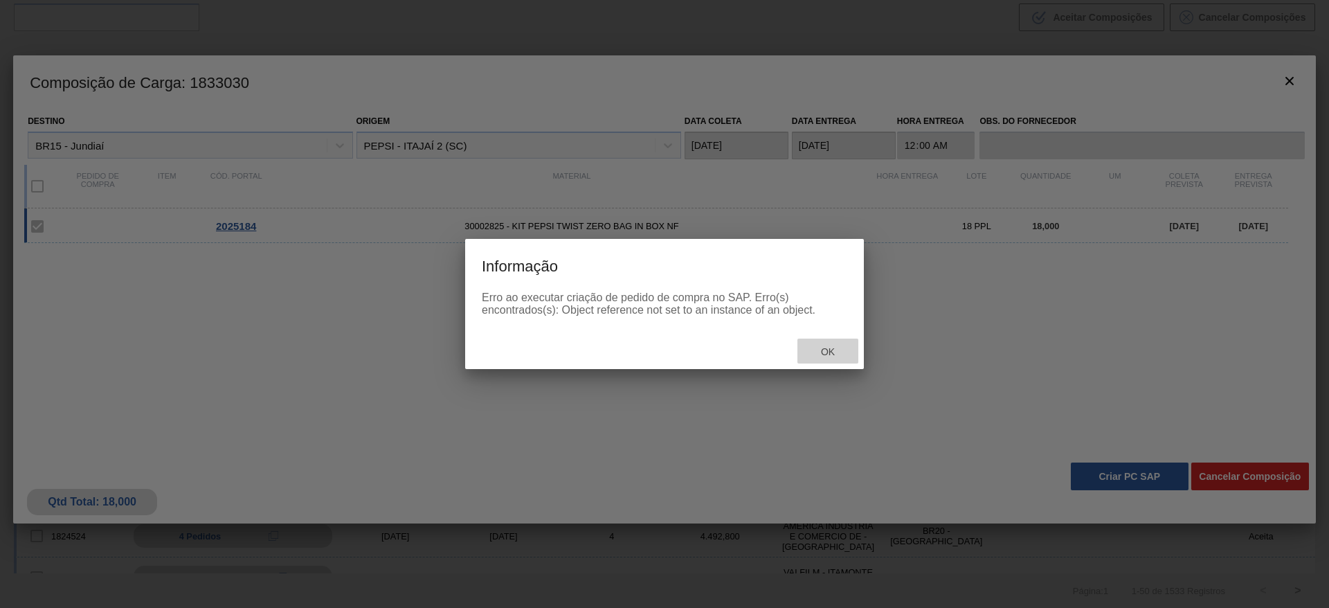
click at [826, 347] on span "Ok" at bounding box center [828, 351] width 36 height 11
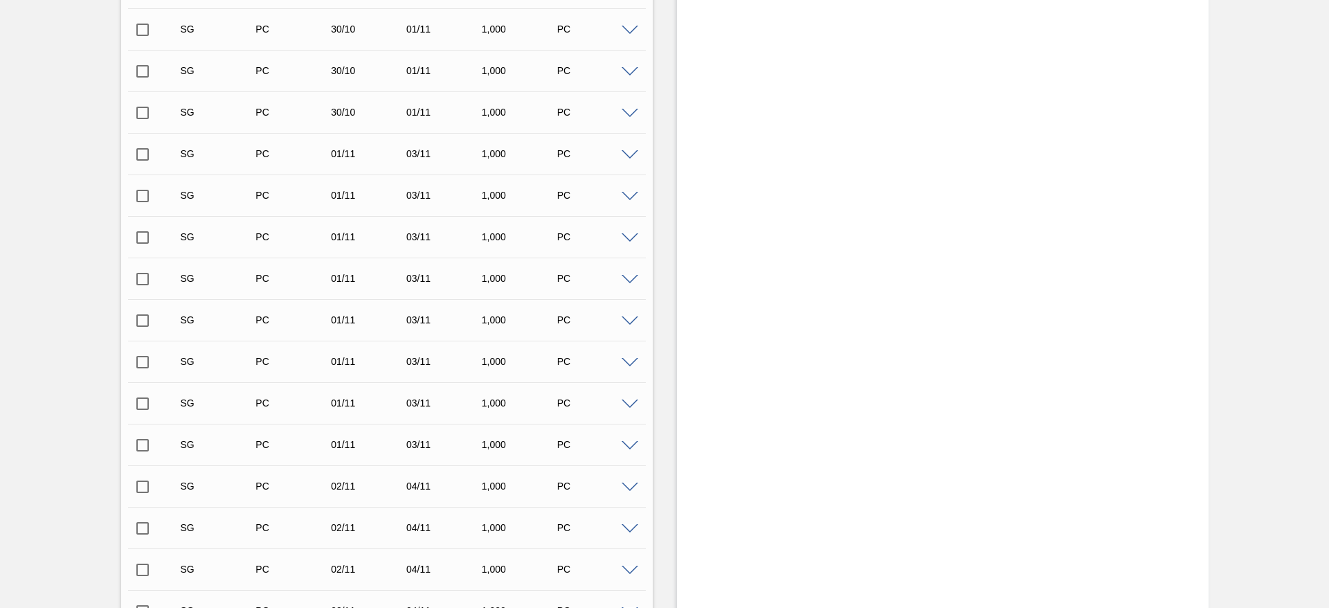
scroll to position [4191, 0]
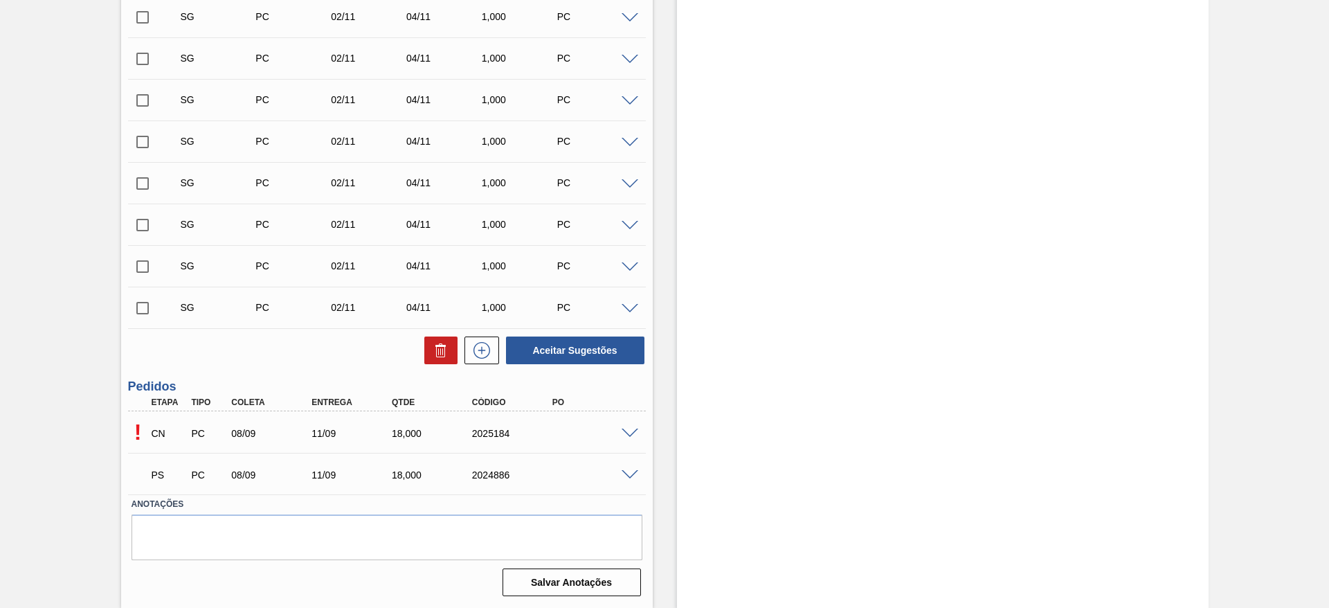
click at [621, 432] on span at bounding box center [629, 433] width 17 height 10
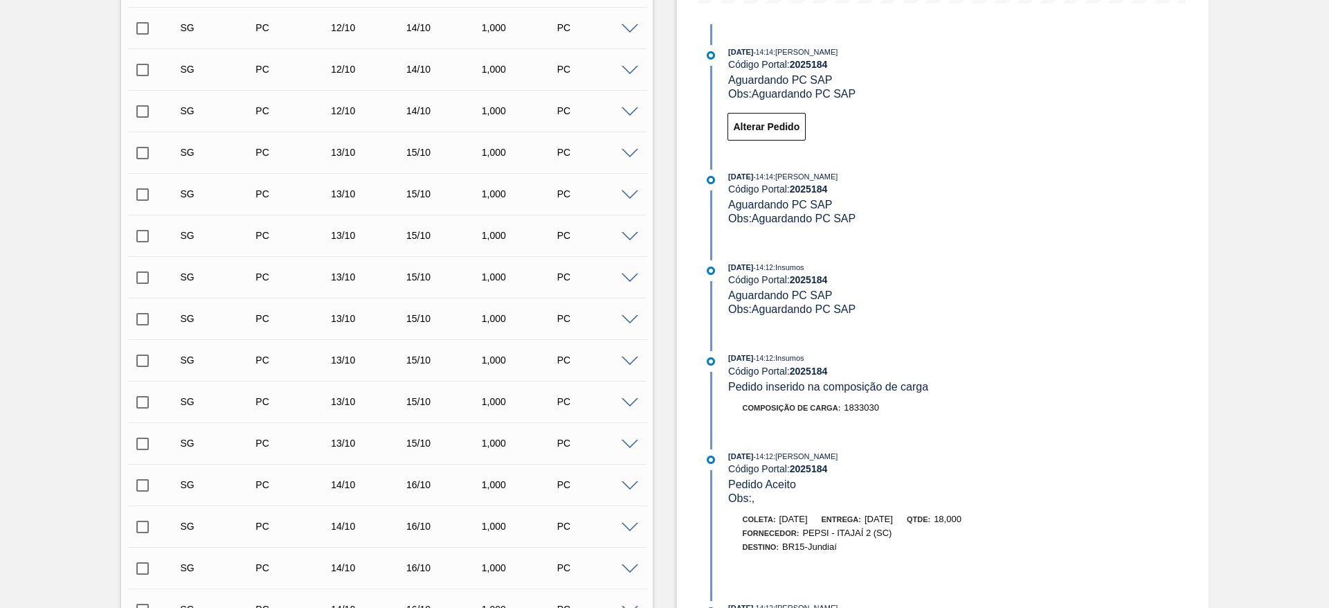
scroll to position [0, 0]
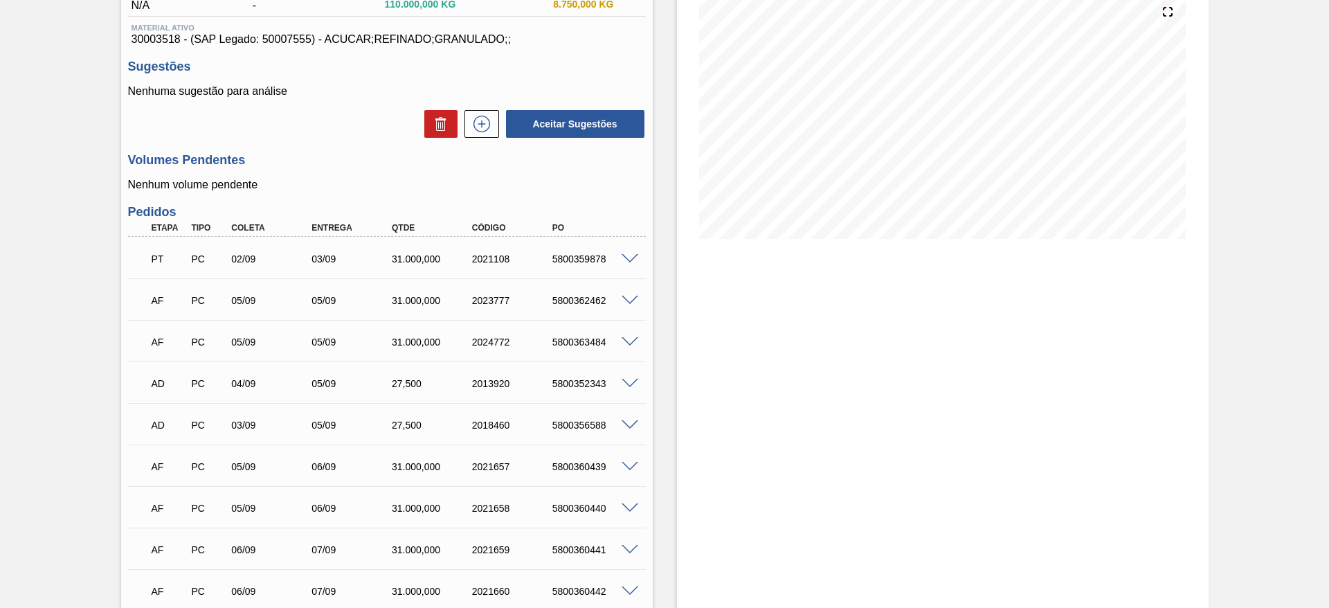
scroll to position [311, 0]
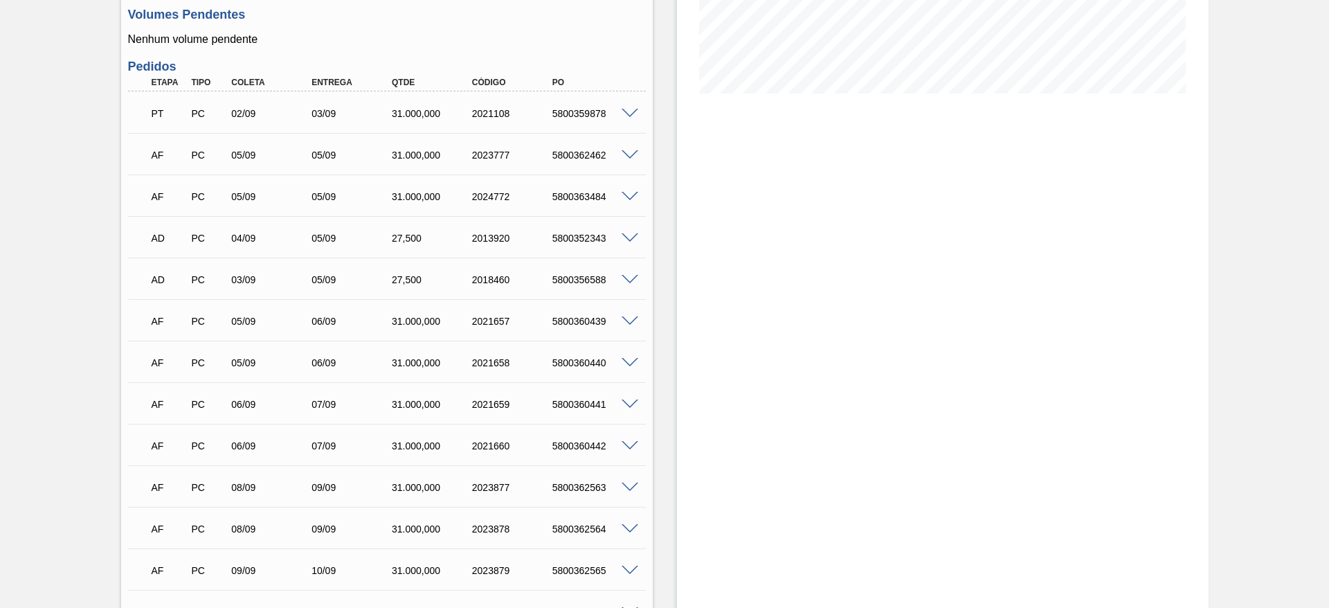
click at [628, 198] on span at bounding box center [629, 197] width 17 height 10
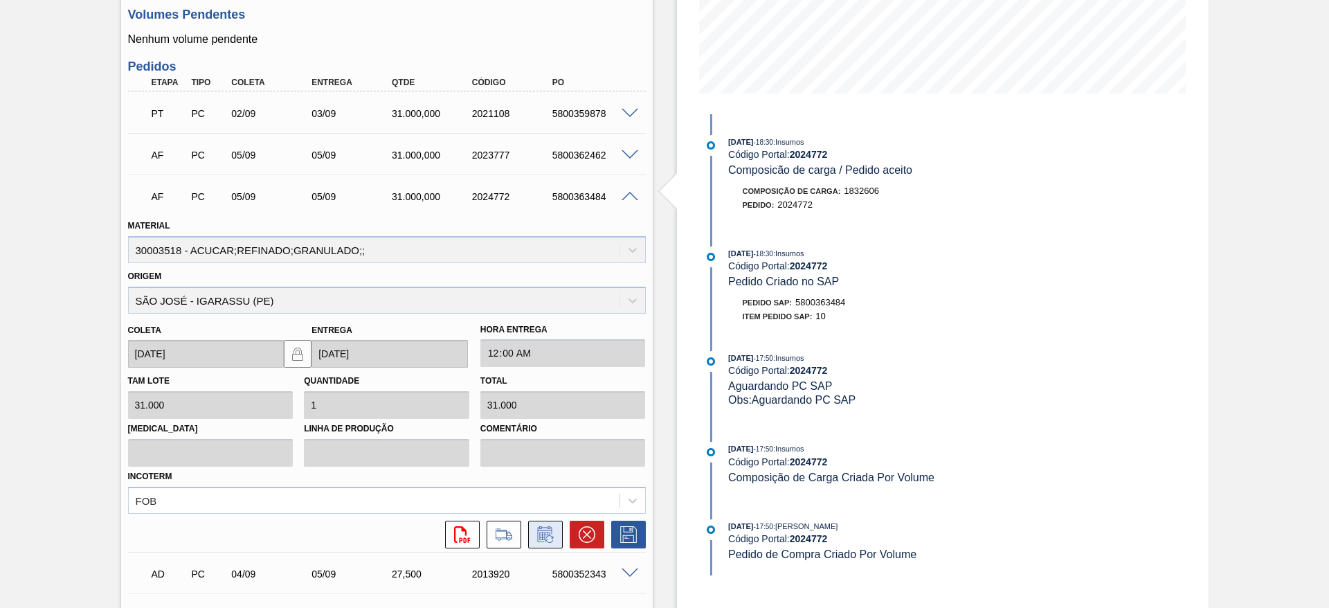
click at [548, 528] on icon at bounding box center [544, 534] width 15 height 16
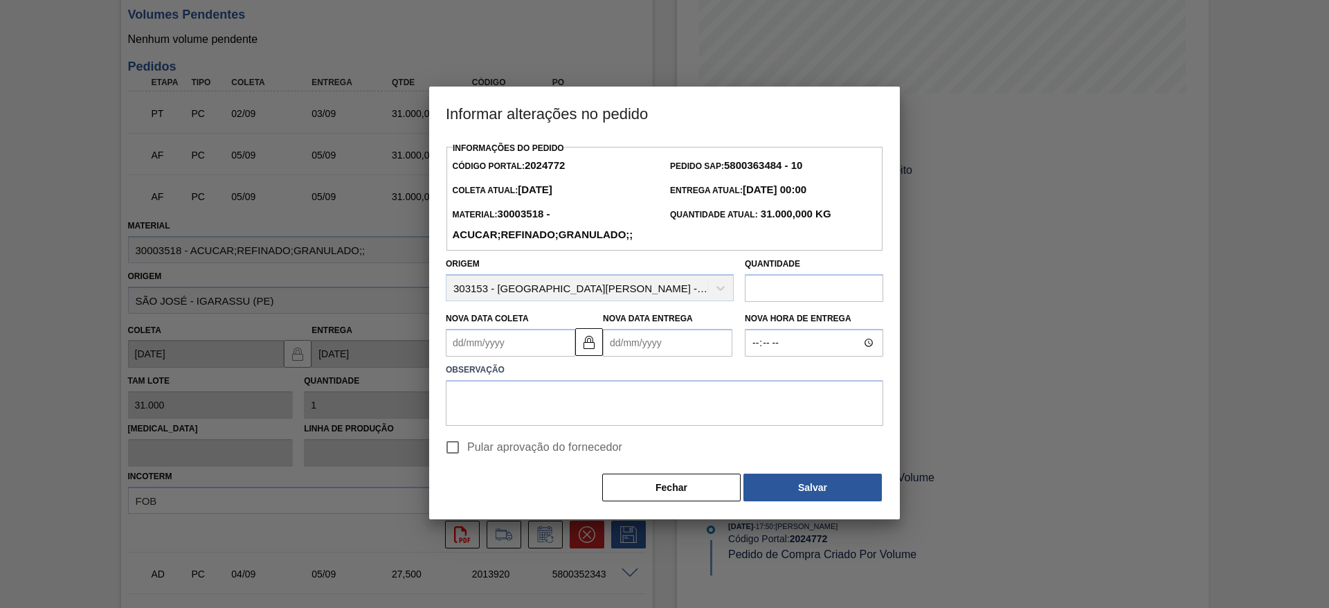
click at [470, 346] on Coleta2024772 "Nova Data Coleta" at bounding box center [510, 343] width 129 height 28
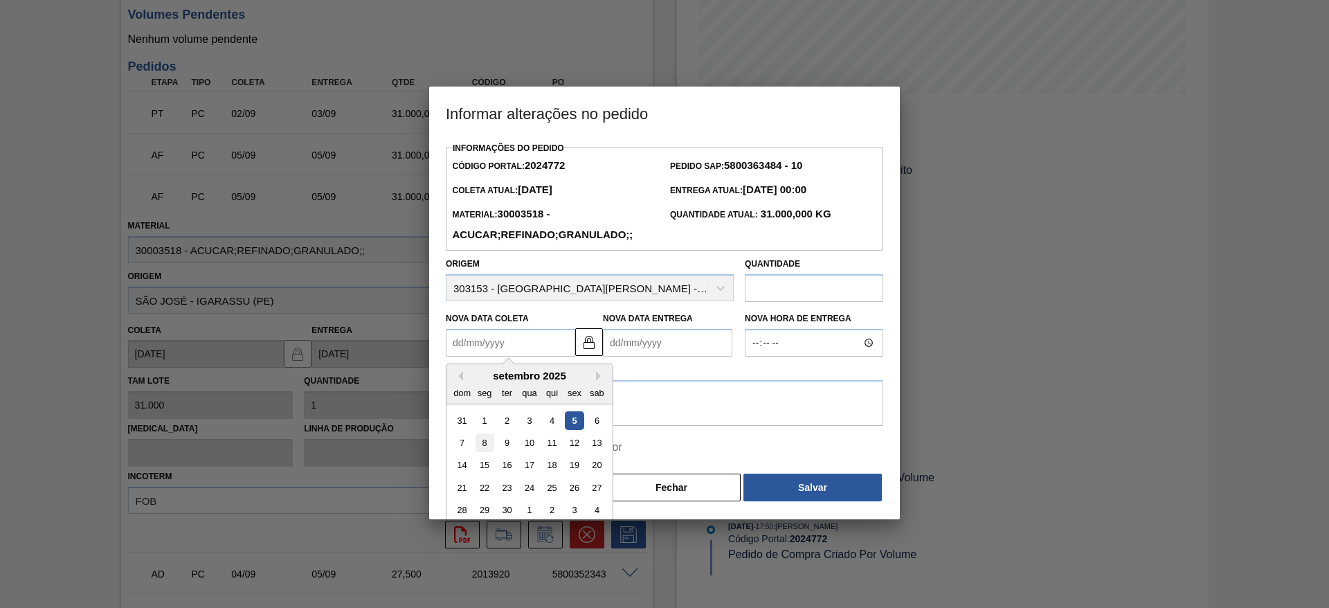
click at [476, 445] on div "8" at bounding box center [484, 442] width 19 height 19
type Coleta2024772 "[DATE]"
type Entrega2024772 "[DATE]"
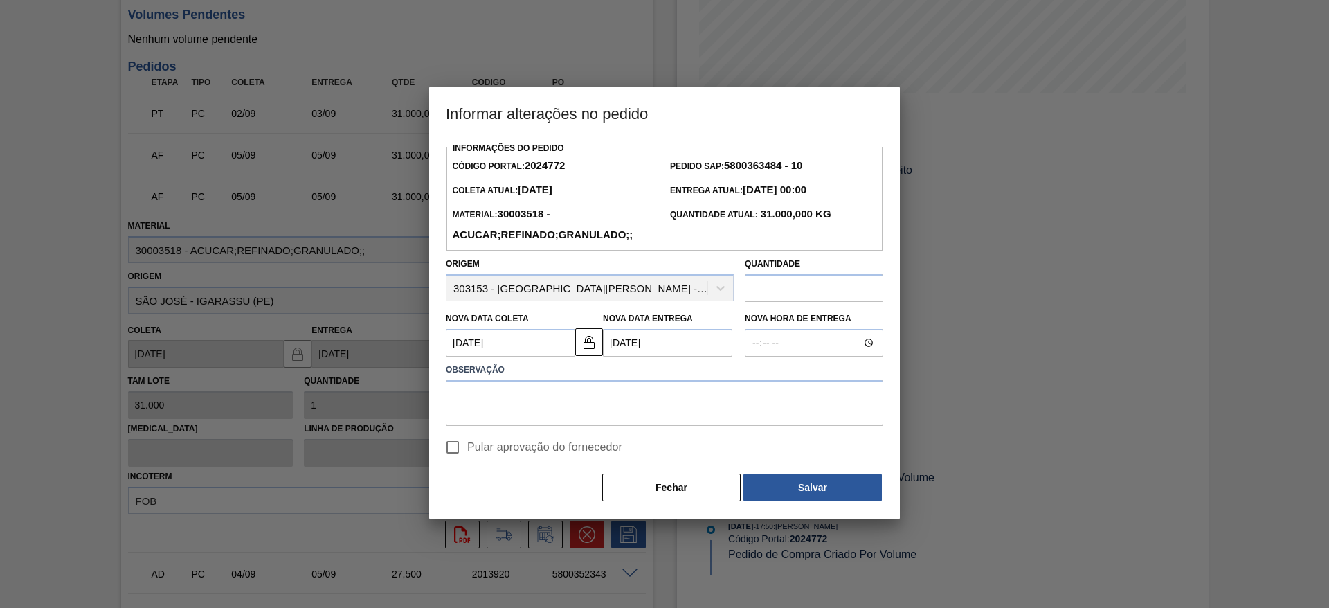
click at [459, 453] on input "Pular aprovação do fornecedor" at bounding box center [452, 447] width 29 height 29
checkbox input "true"
click at [538, 396] on textarea at bounding box center [664, 403] width 437 height 46
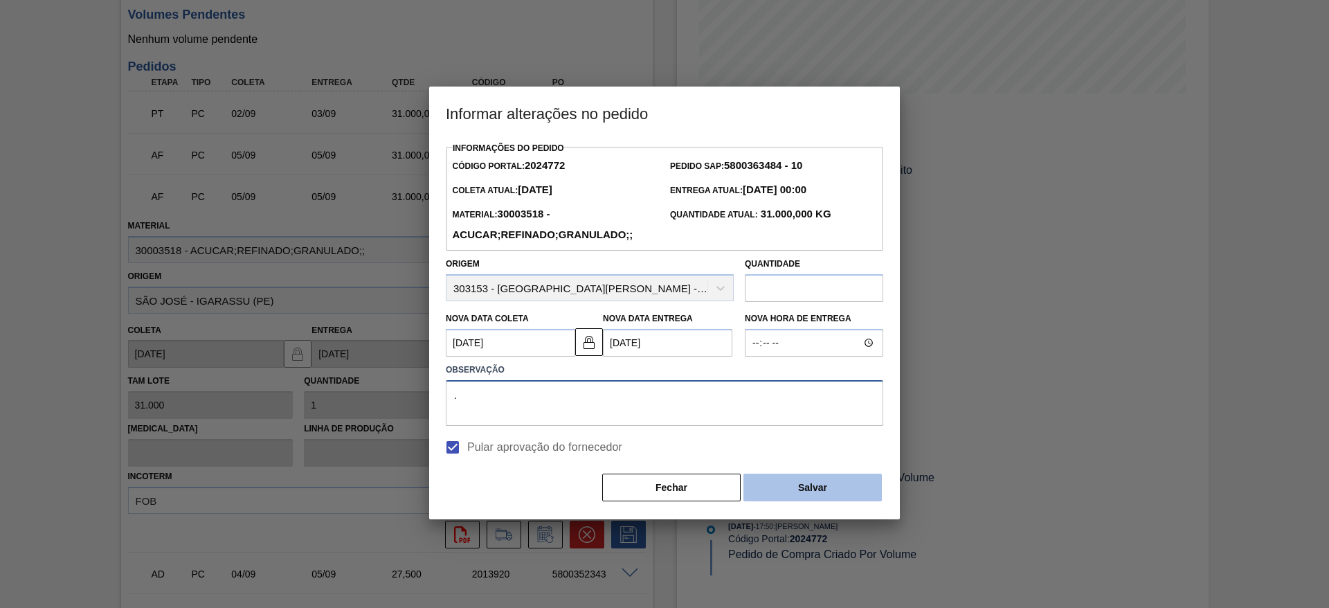
type textarea "."
click at [814, 482] on button "Salvar" at bounding box center [812, 487] width 138 height 28
click at [822, 495] on button "Salvar" at bounding box center [812, 487] width 138 height 28
click at [806, 489] on button "Salvar" at bounding box center [812, 487] width 138 height 28
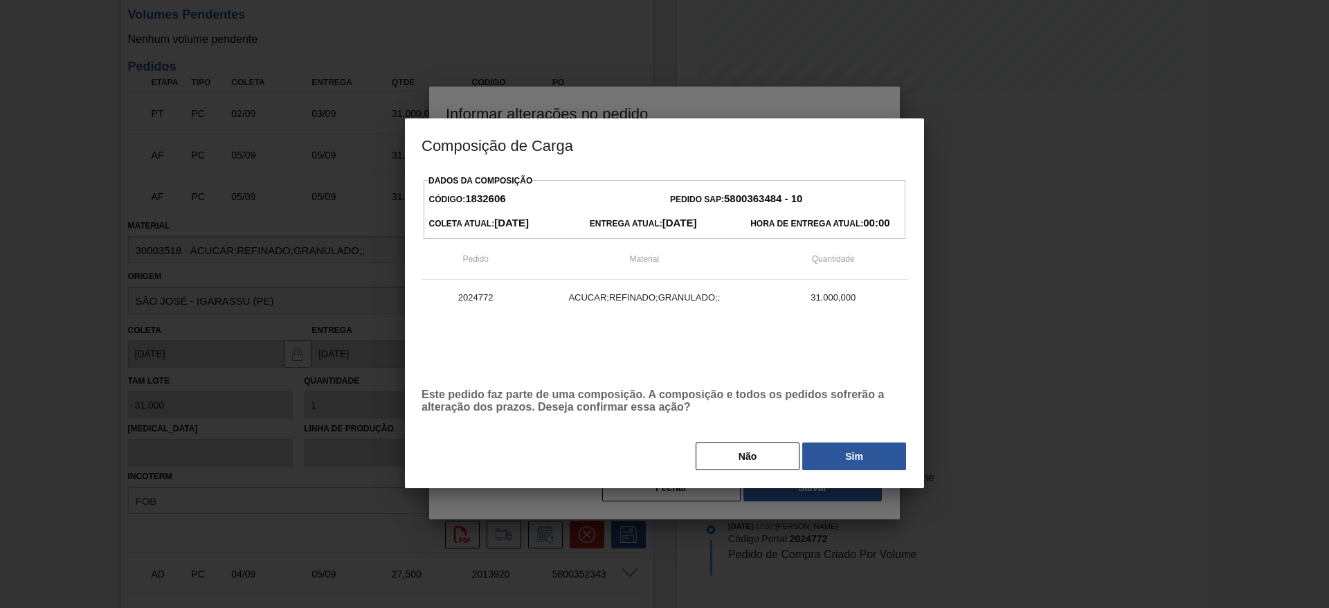
click at [853, 452] on button "Sim" at bounding box center [854, 456] width 104 height 28
